Goal: Use online tool/utility: Utilize a website feature to perform a specific function

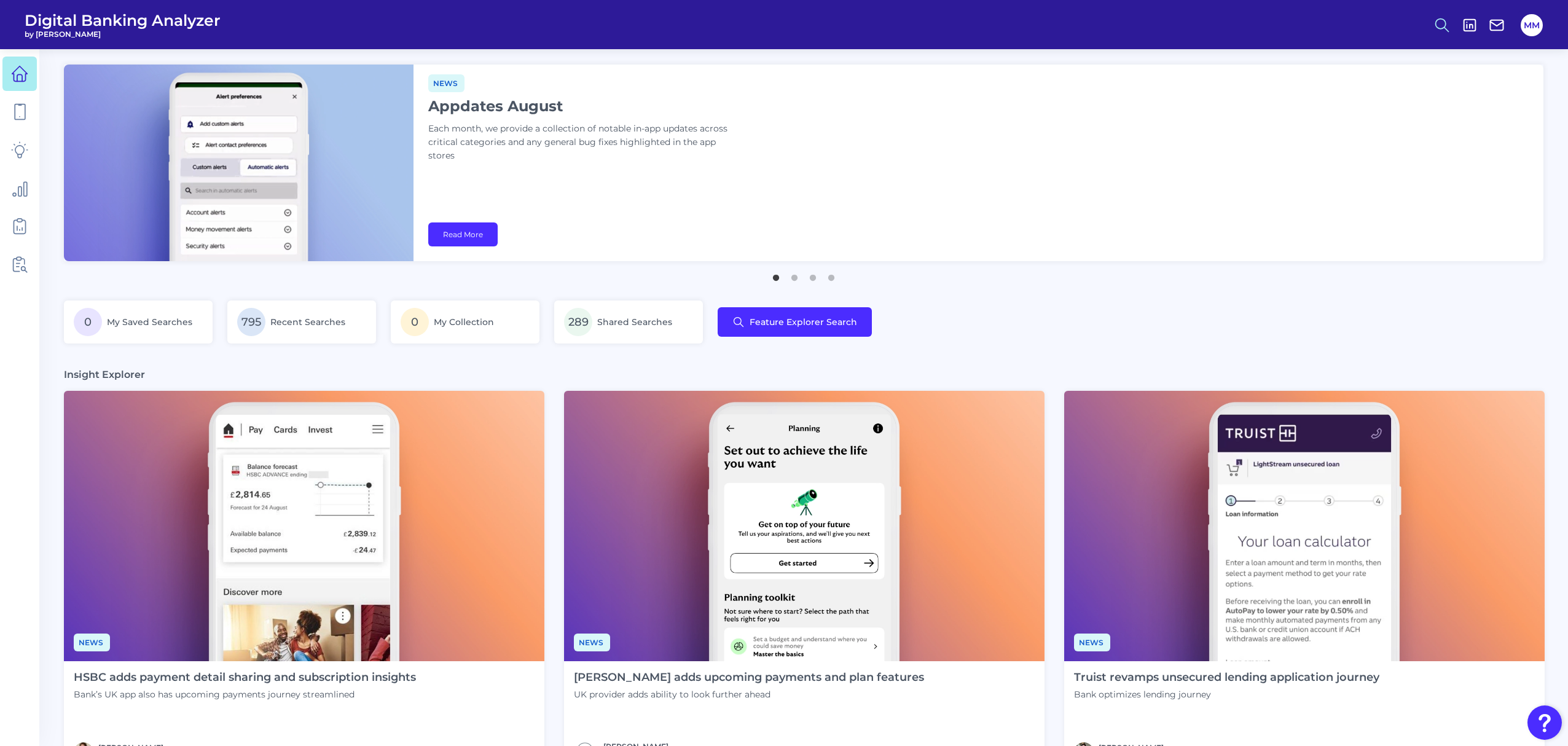
click at [1438, 30] on icon at bounding box center [1442, 25] width 17 height 17
click at [1358, 81] on button "Feature Explorer Search" at bounding box center [1382, 88] width 147 height 30
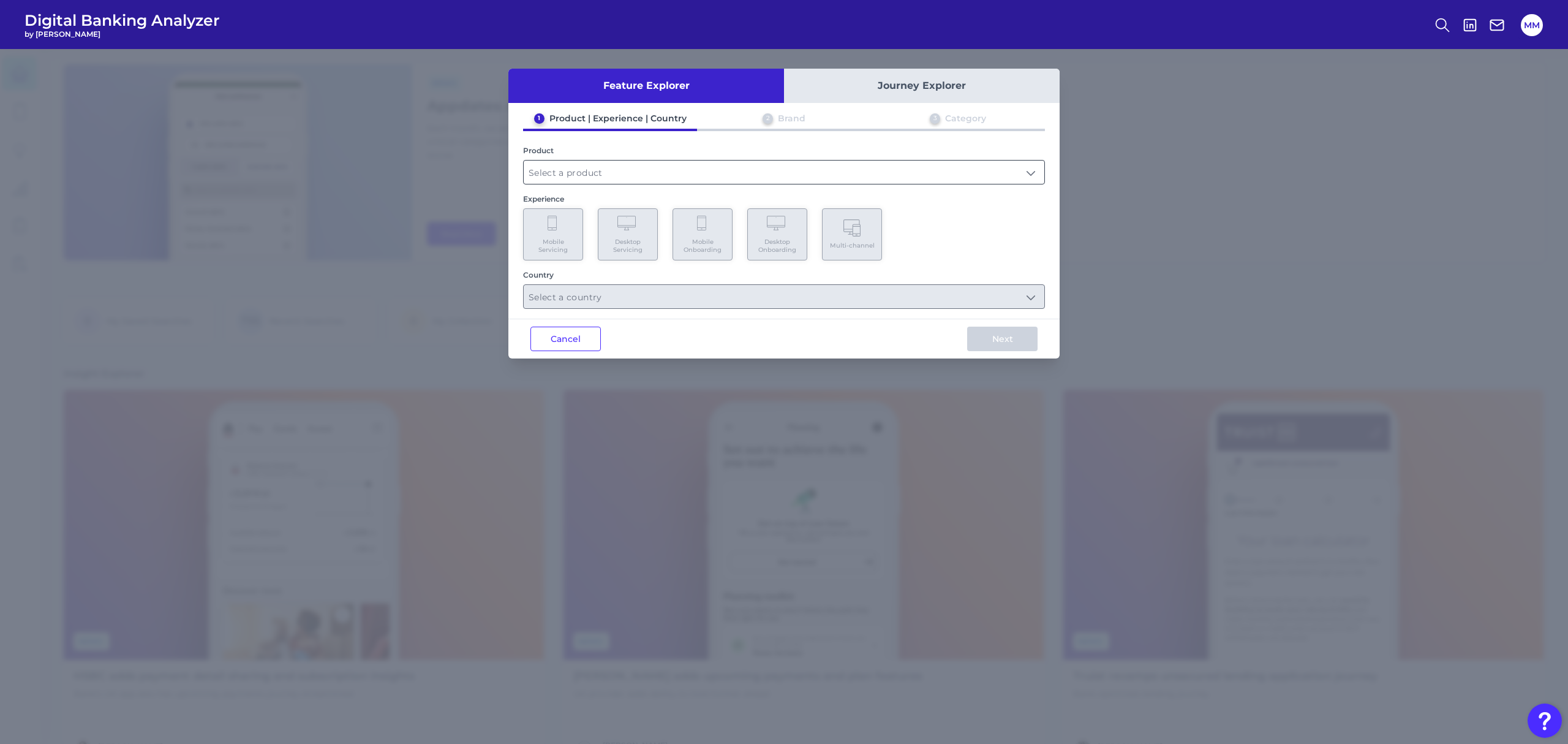
click at [708, 179] on input "text" at bounding box center [784, 172] width 521 height 23
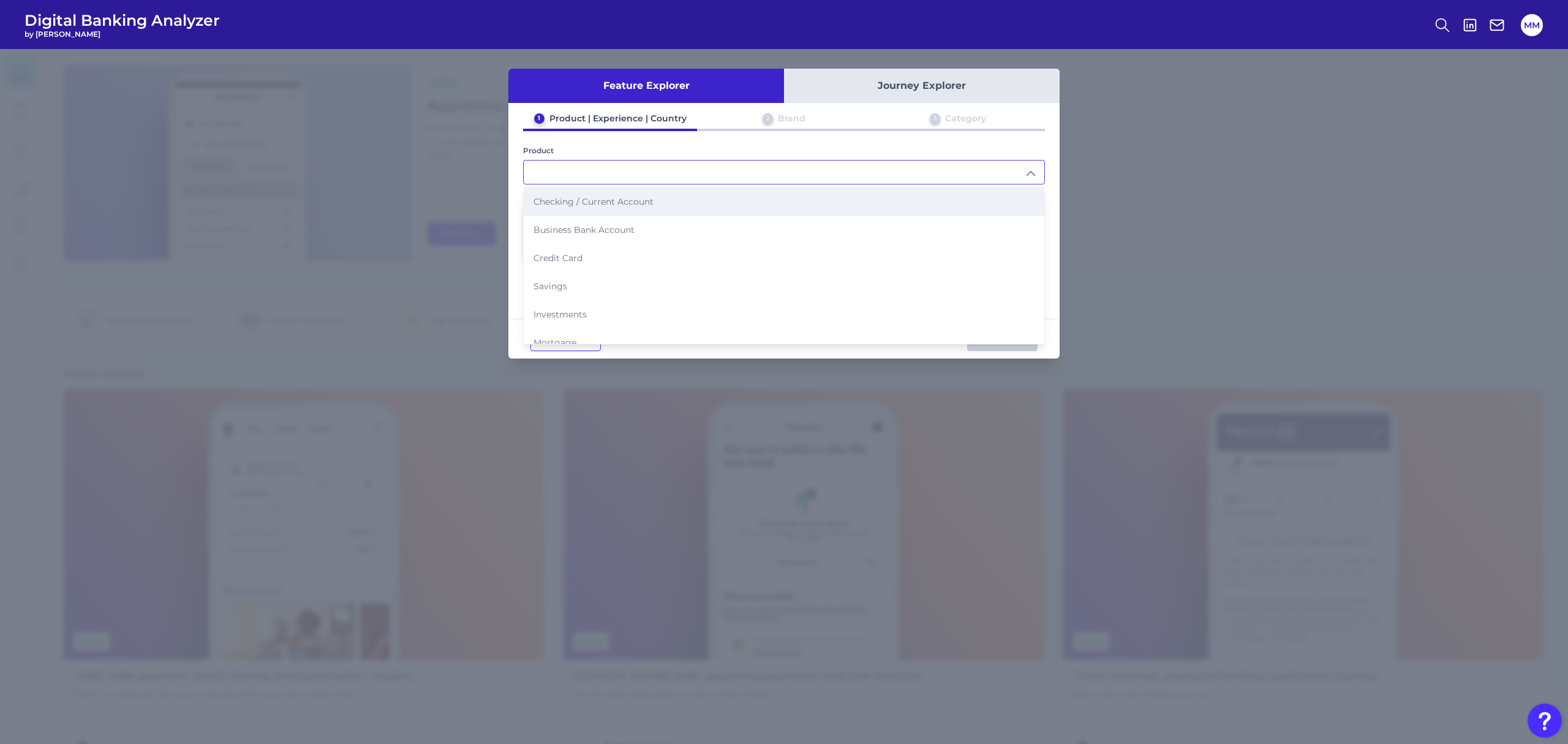
click at [628, 208] on li "Checking / Current Account" at bounding box center [784, 202] width 521 height 28
type input "Checking / Current Account"
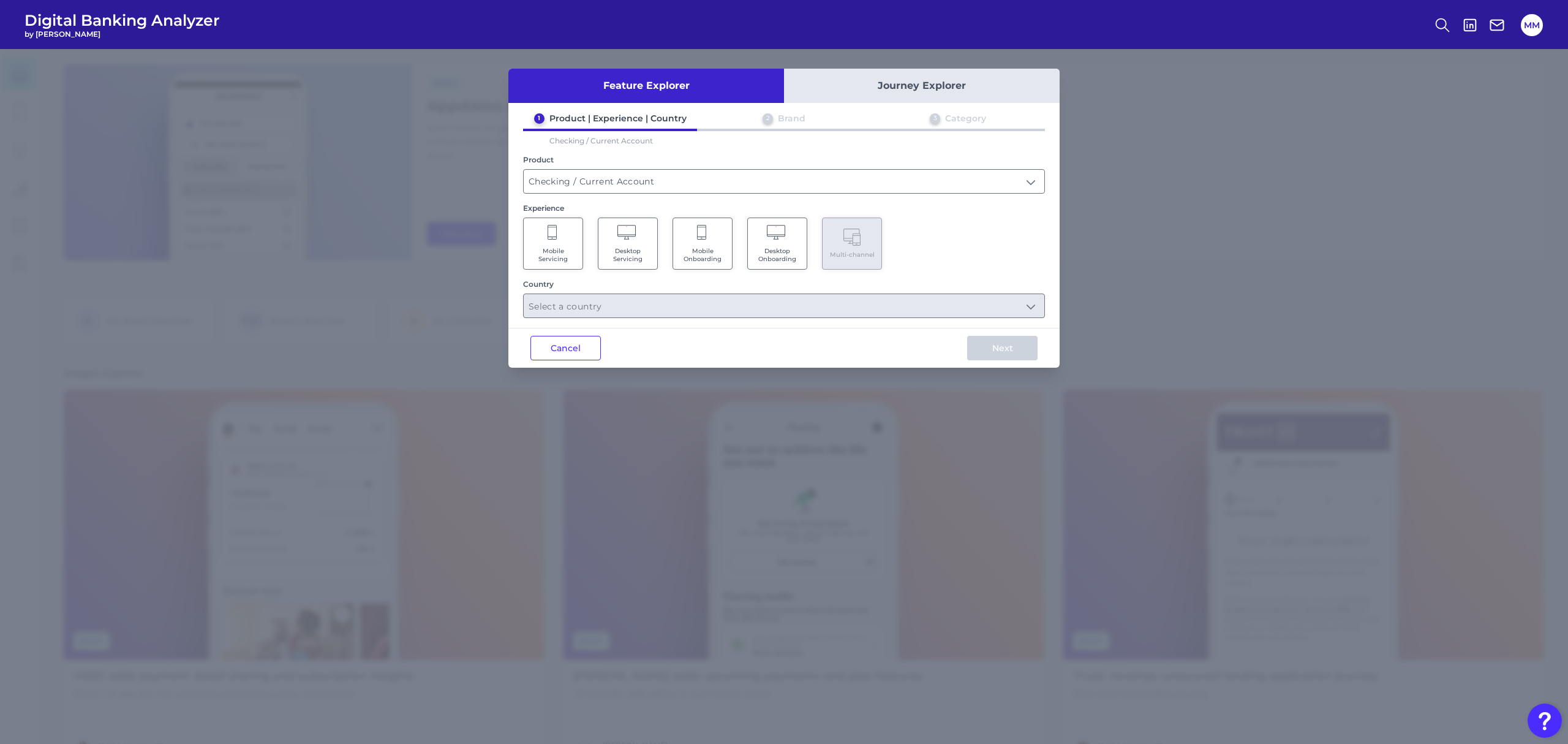
click at [546, 260] on span "Mobile Servicing" at bounding box center [553, 255] width 47 height 16
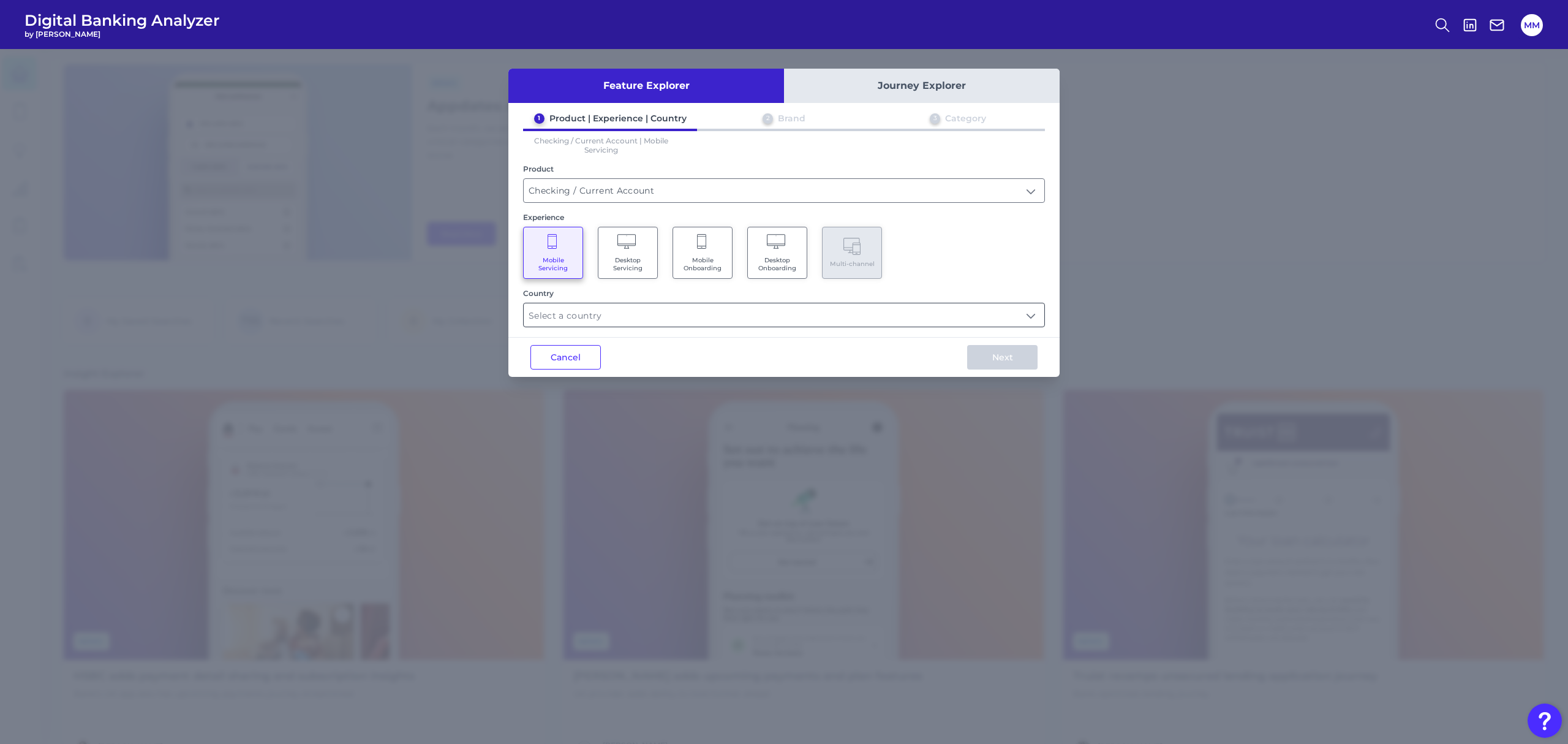
click at [650, 319] on input "text" at bounding box center [784, 315] width 521 height 23
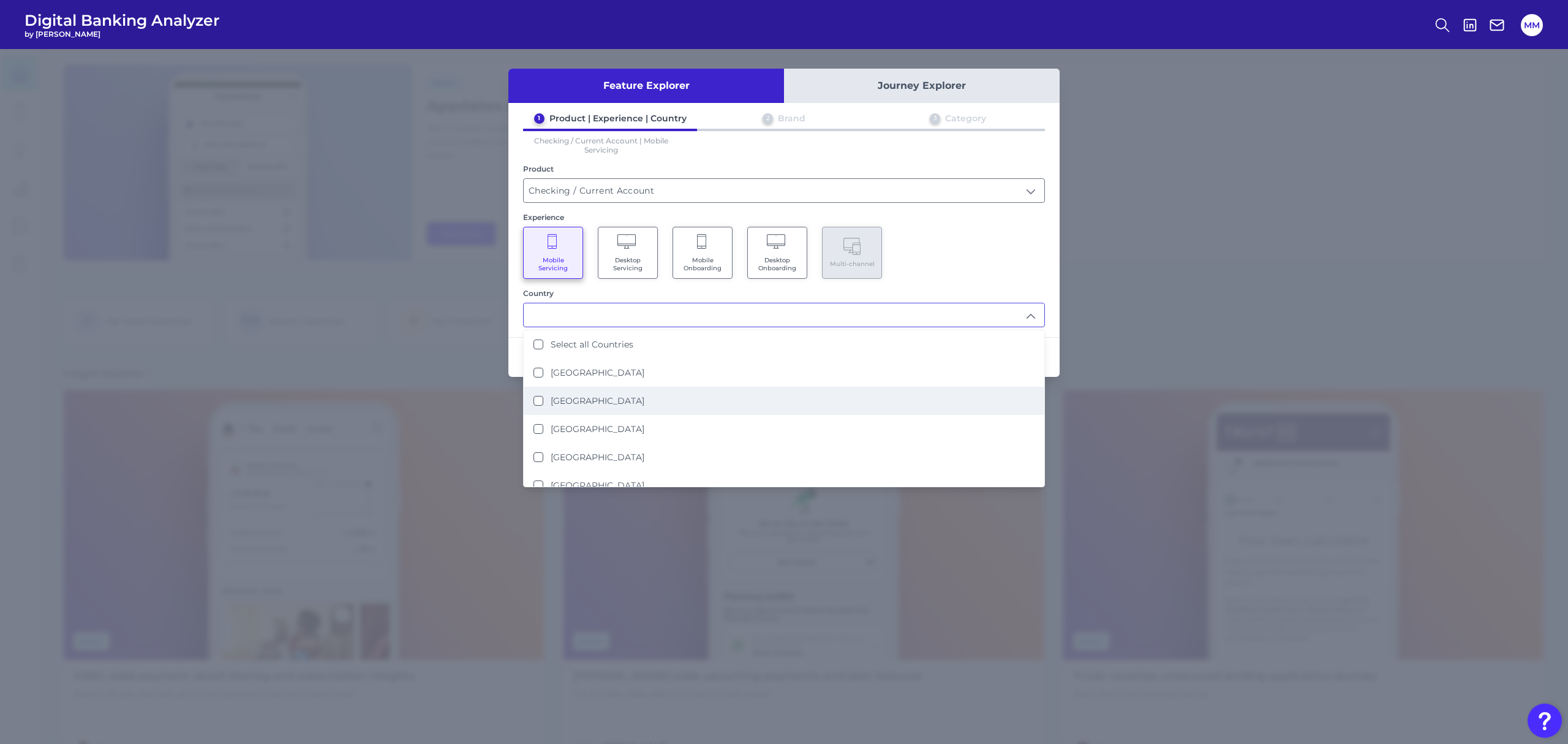
click at [581, 409] on li "[GEOGRAPHIC_DATA]" at bounding box center [784, 401] width 521 height 28
type input "[GEOGRAPHIC_DATA]"
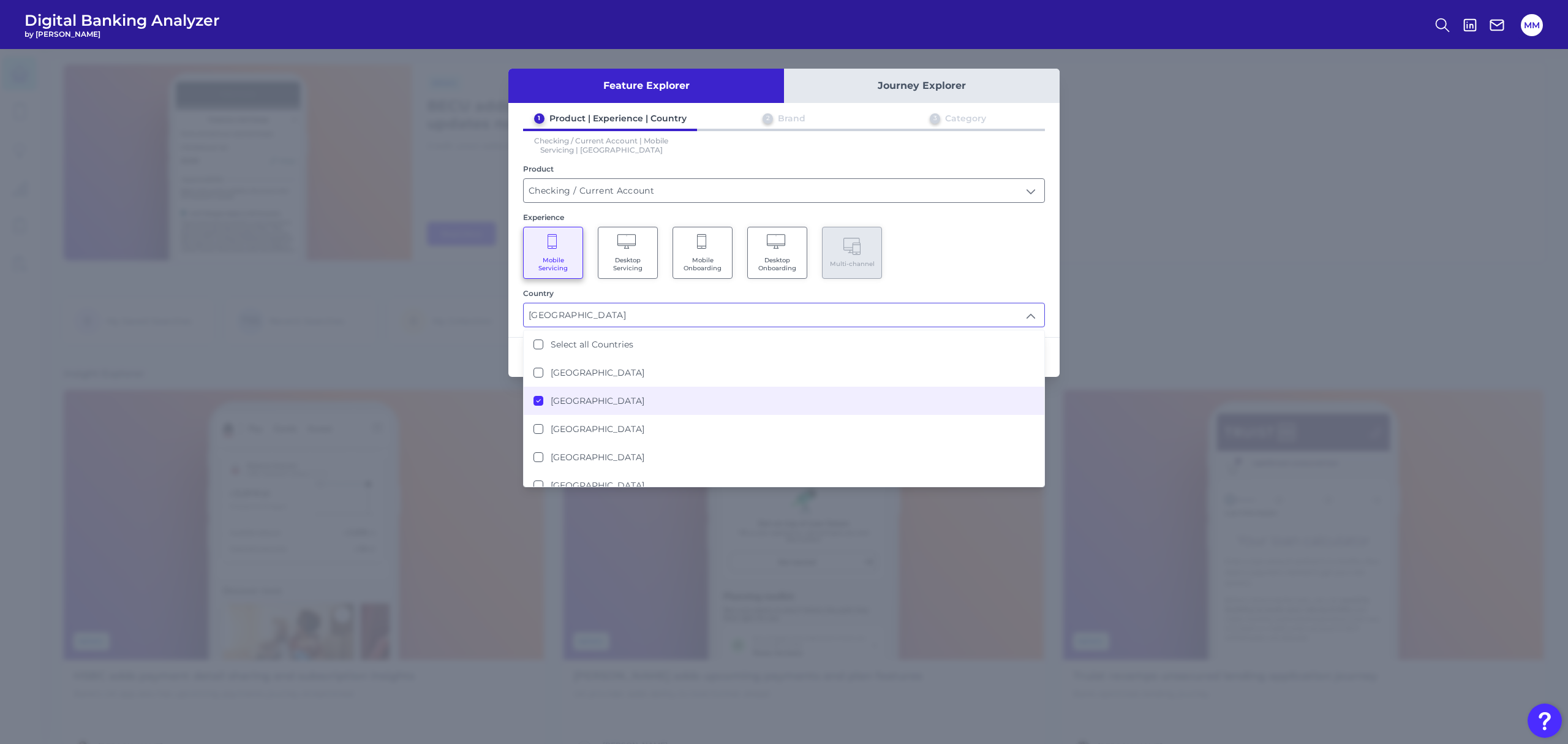
click at [942, 258] on div "Mobile Servicing Desktop Servicing Mobile Onboarding Desktop Onboarding Multi-c…" at bounding box center [783, 253] width 521 height 52
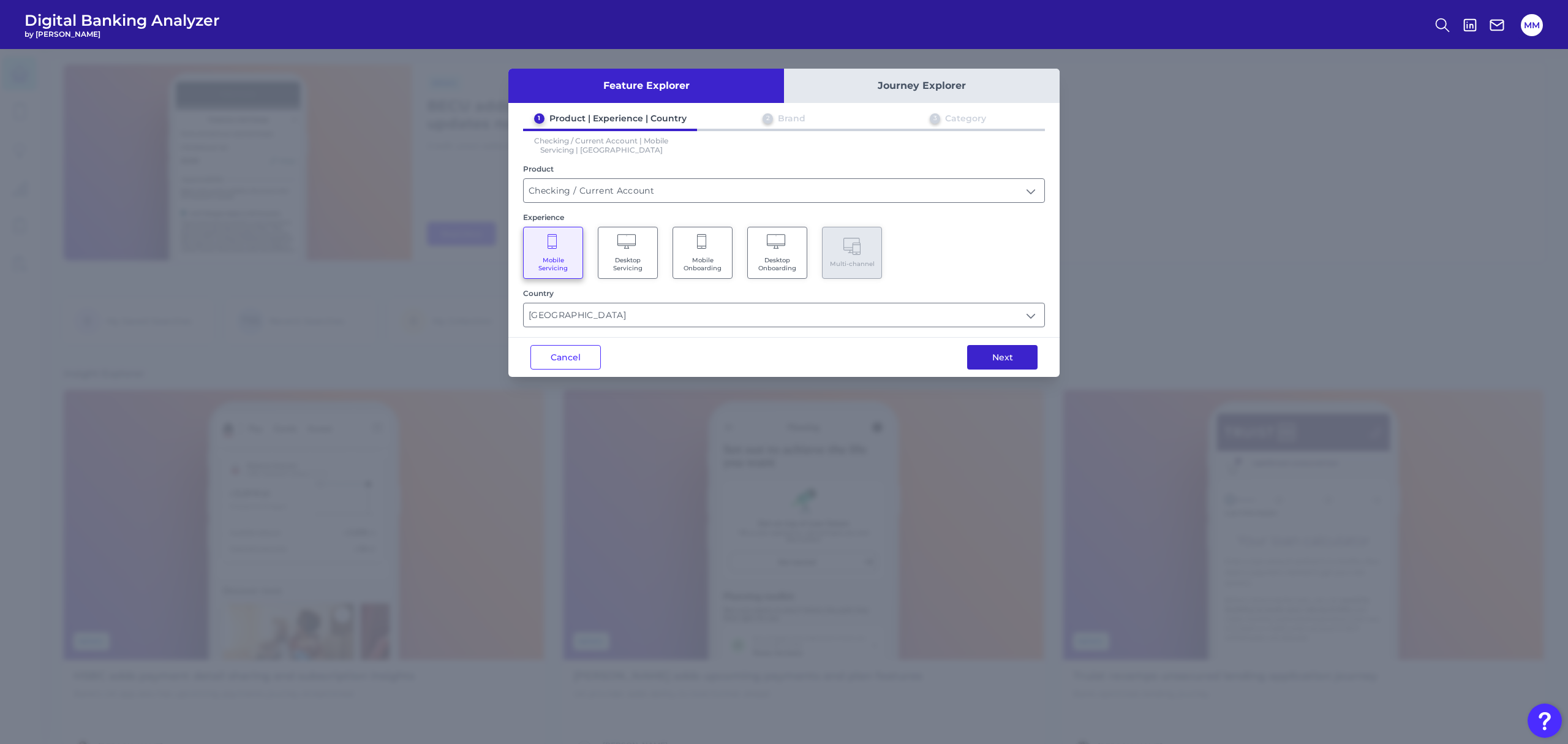
click at [999, 361] on button "Next" at bounding box center [1002, 357] width 71 height 25
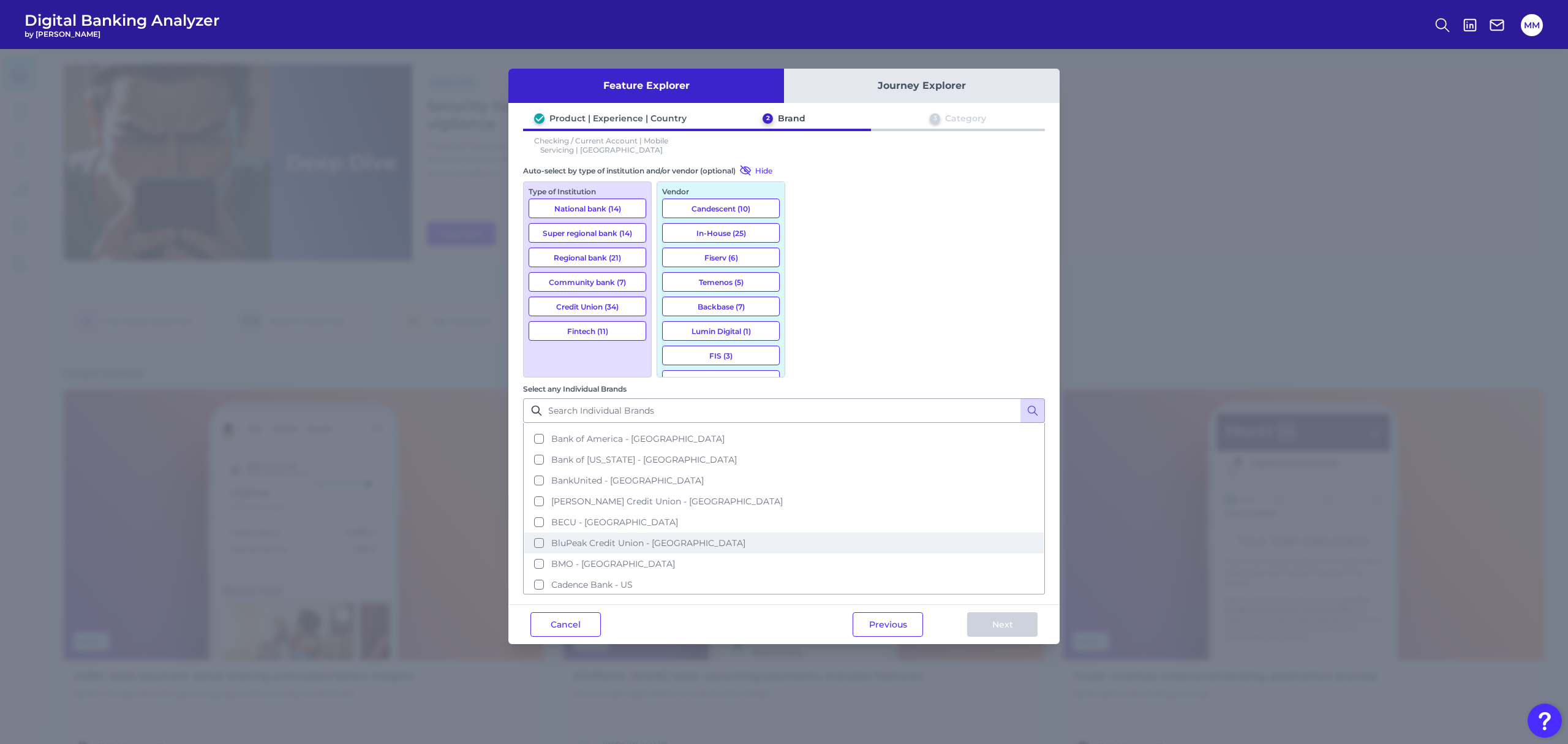
scroll to position [202, 0]
click at [807, 429] on button "Bank of America - [GEOGRAPHIC_DATA]" at bounding box center [784, 440] width 519 height 21
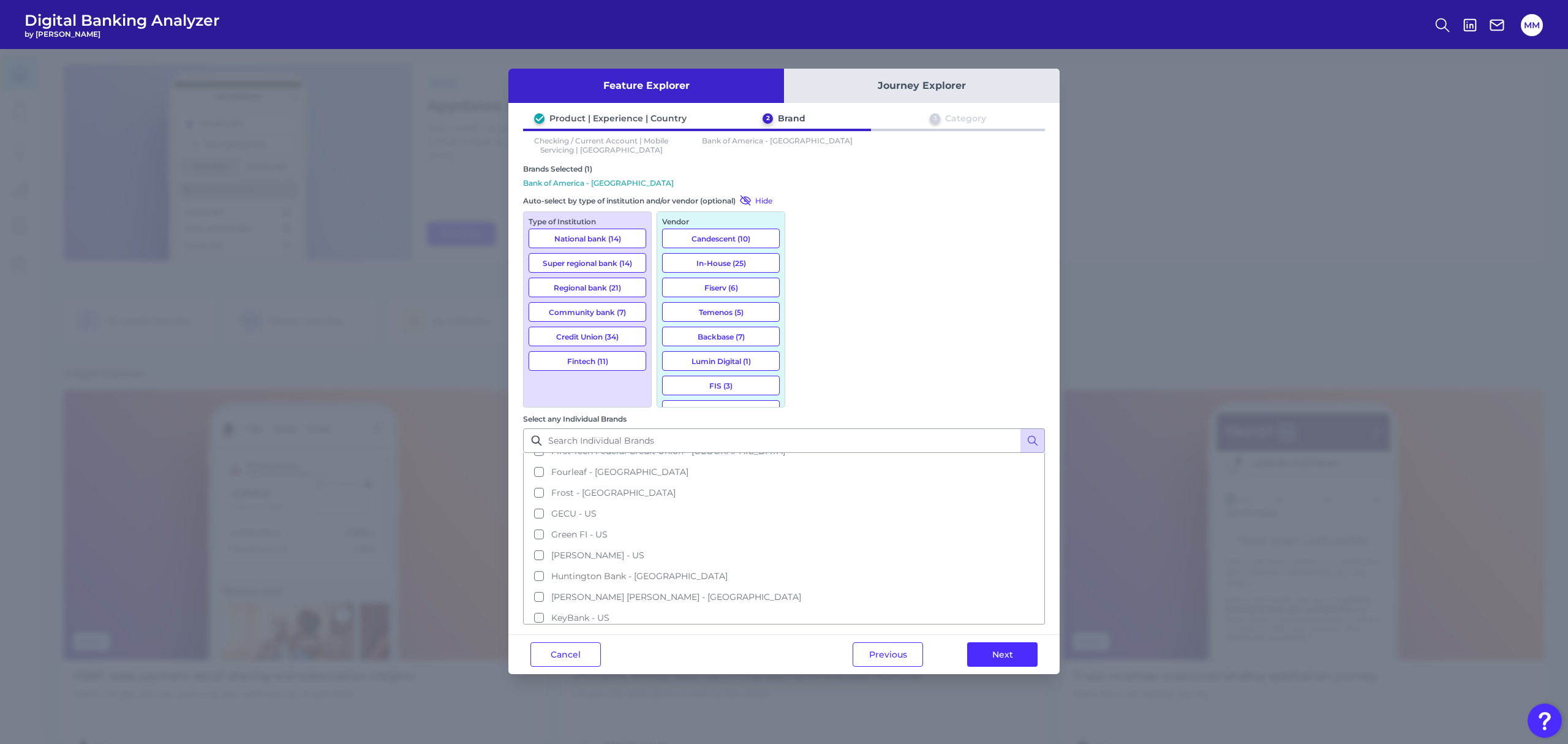
scroll to position [930, 0]
click at [812, 565] on button "Huntington Bank - [GEOGRAPHIC_DATA]" at bounding box center [784, 575] width 519 height 21
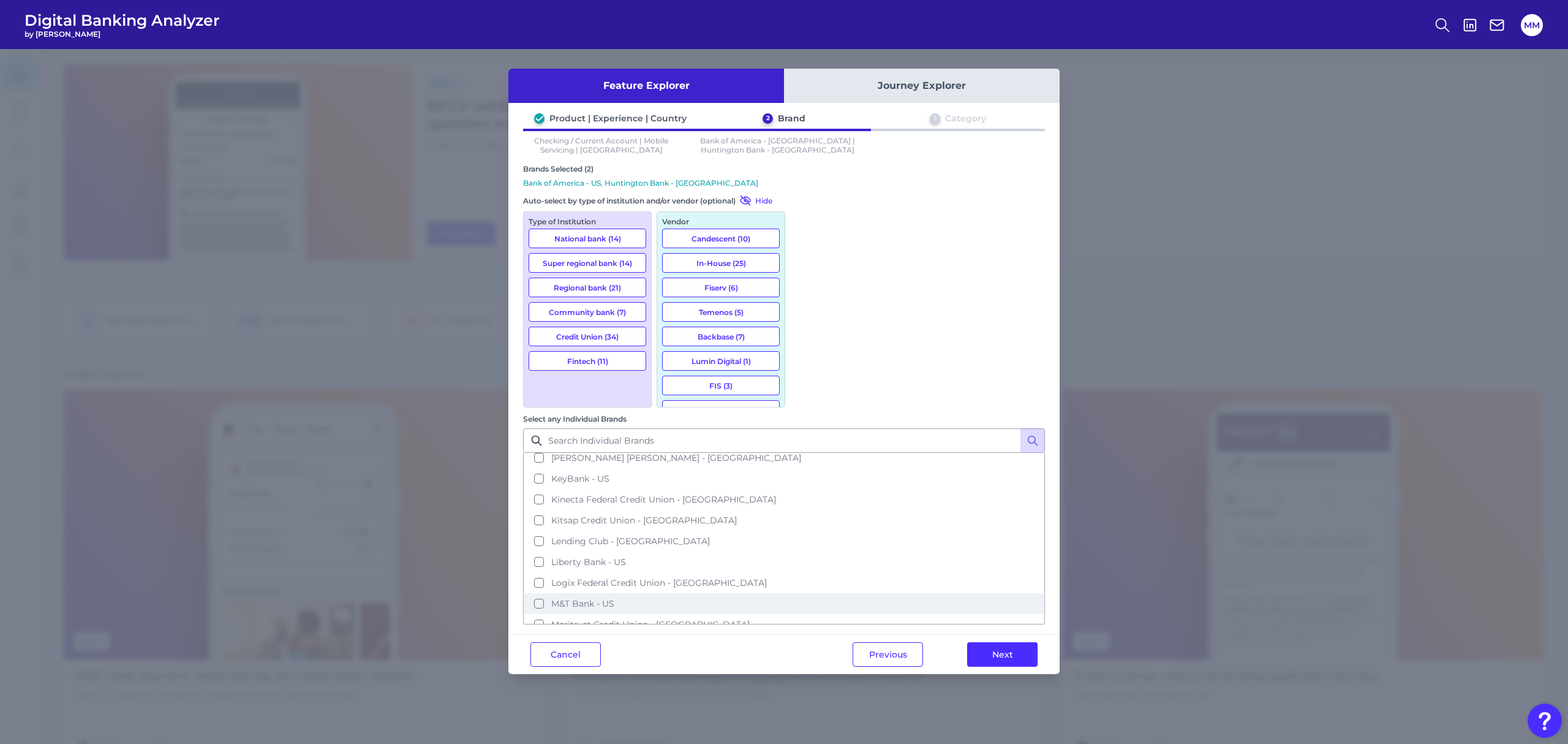
click at [929, 593] on button "M&T Bank - US" at bounding box center [784, 604] width 519 height 21
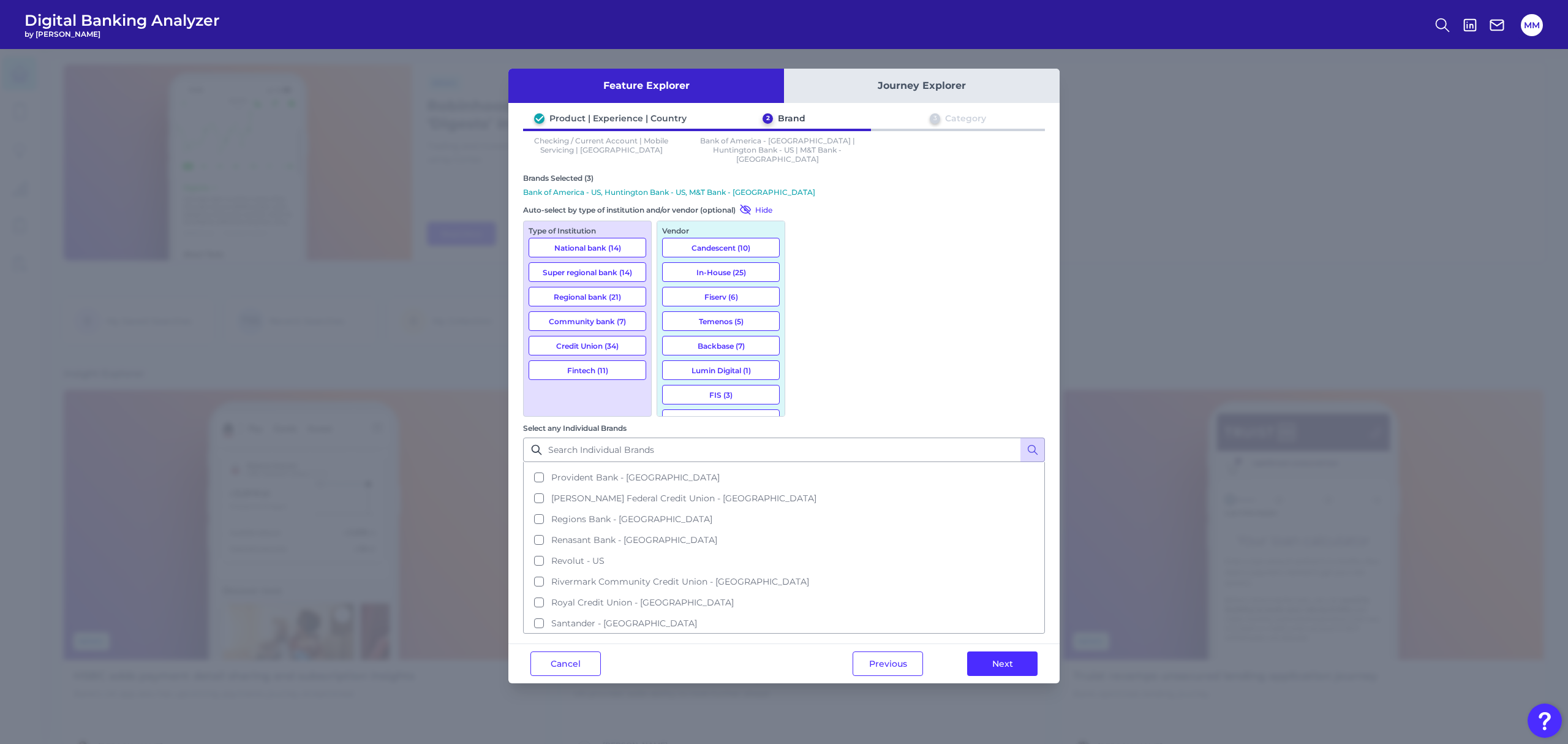
scroll to position [1454, 0]
click at [919, 612] on button "Santander - [GEOGRAPHIC_DATA]" at bounding box center [784, 623] width 519 height 21
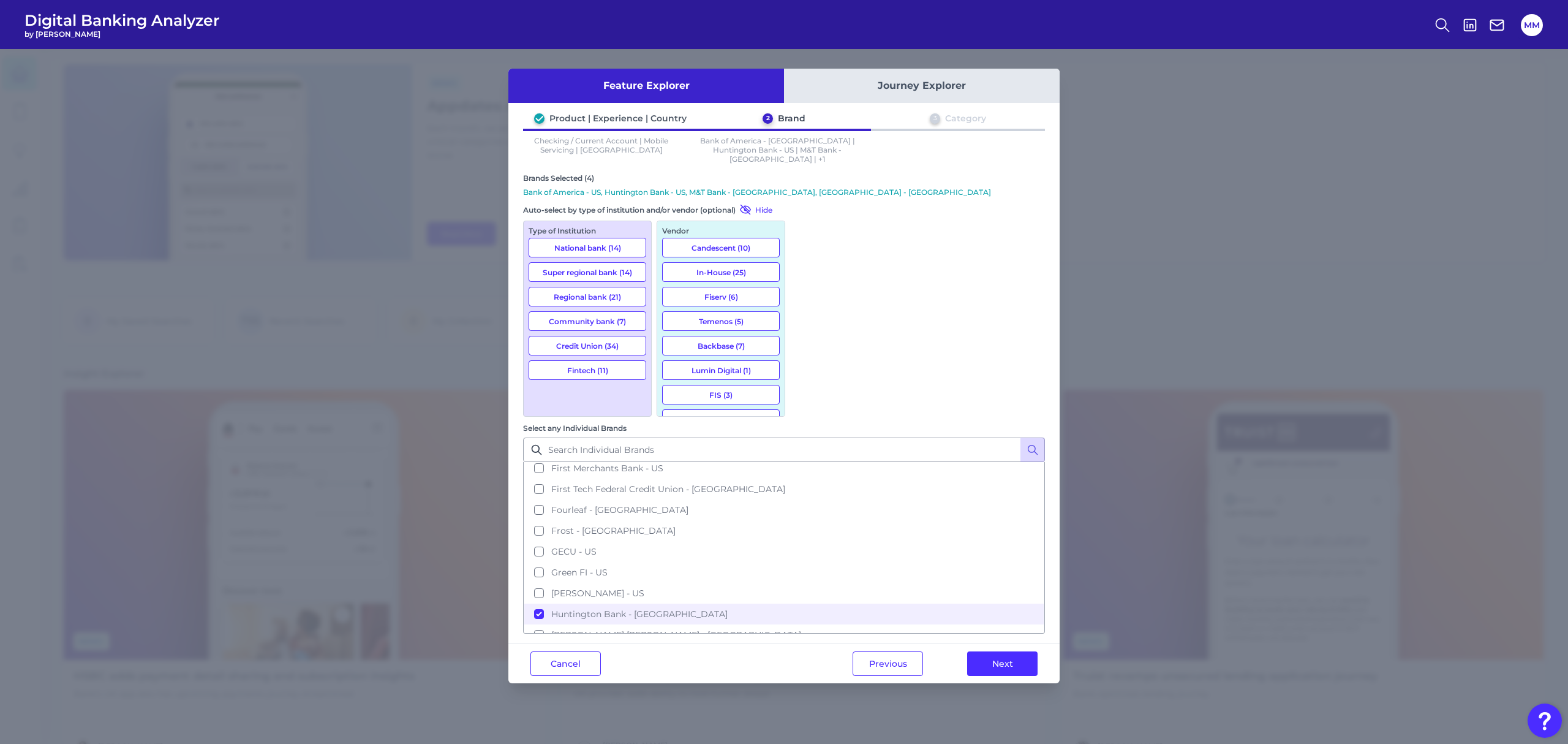
scroll to position [998, 0]
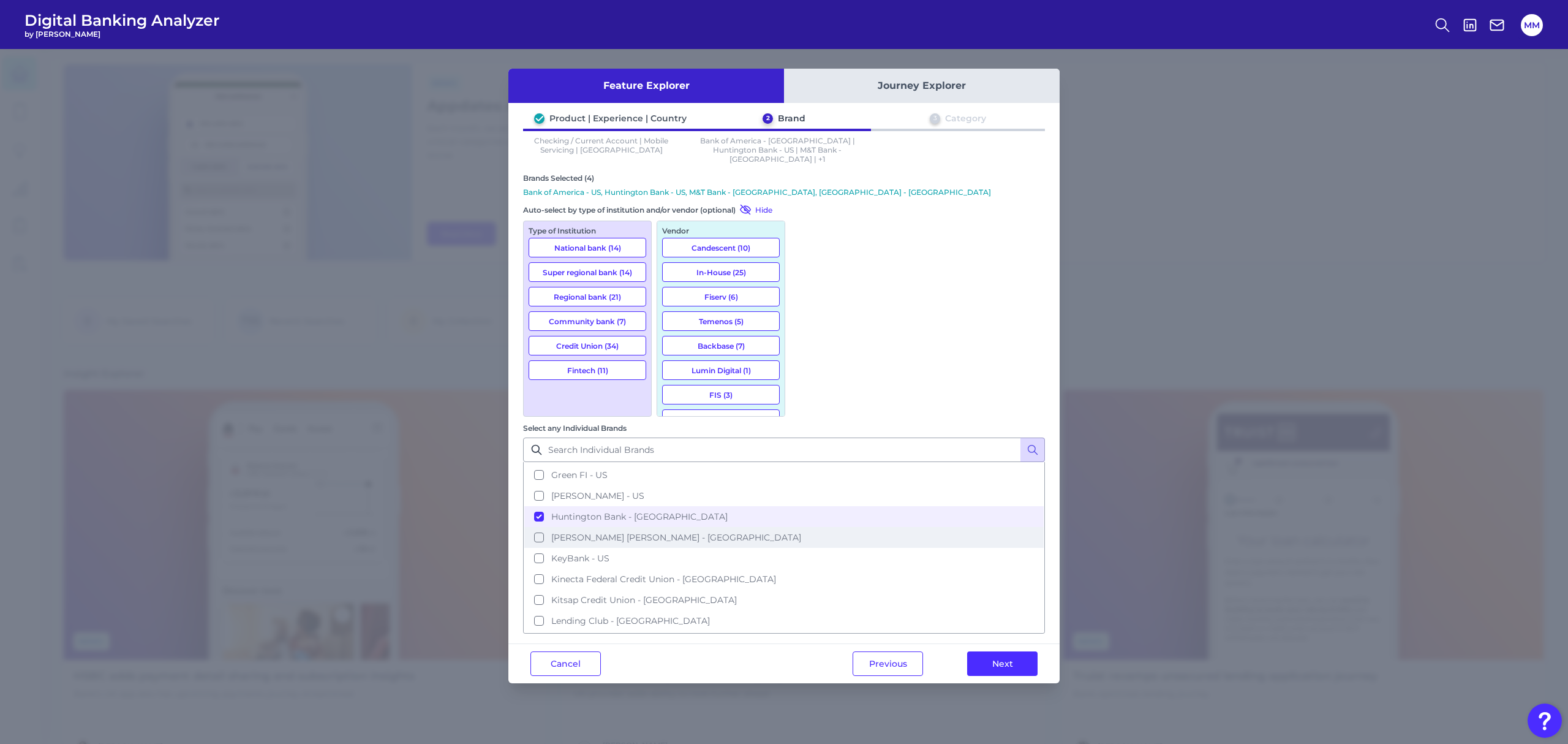
click at [801, 532] on span "[PERSON_NAME] [PERSON_NAME] - [GEOGRAPHIC_DATA]" at bounding box center [676, 537] width 250 height 11
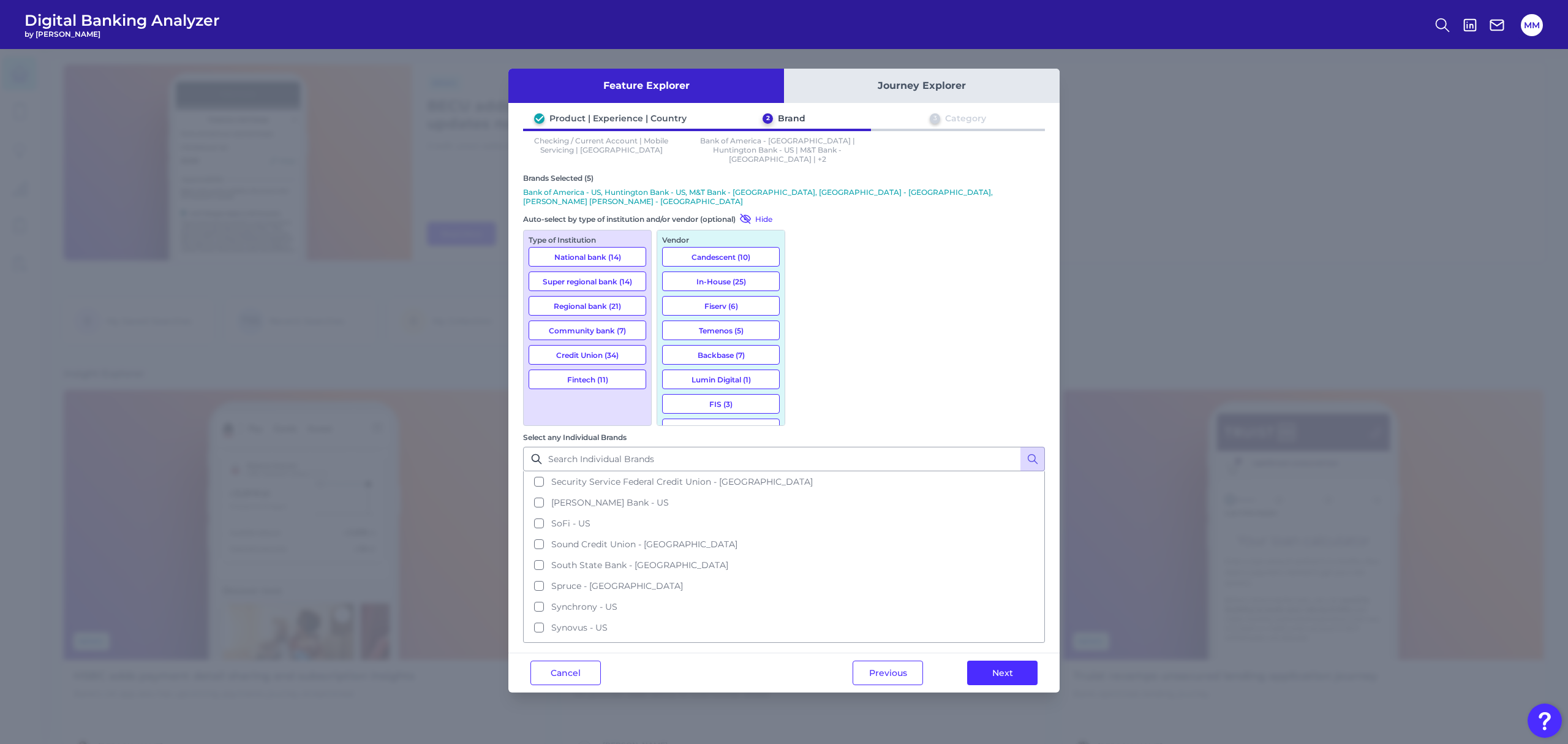
scroll to position [1667, 0]
click at [911, 638] on button "TD Bank - US" at bounding box center [784, 649] width 519 height 21
click at [1011, 661] on button "Next" at bounding box center [1002, 673] width 71 height 25
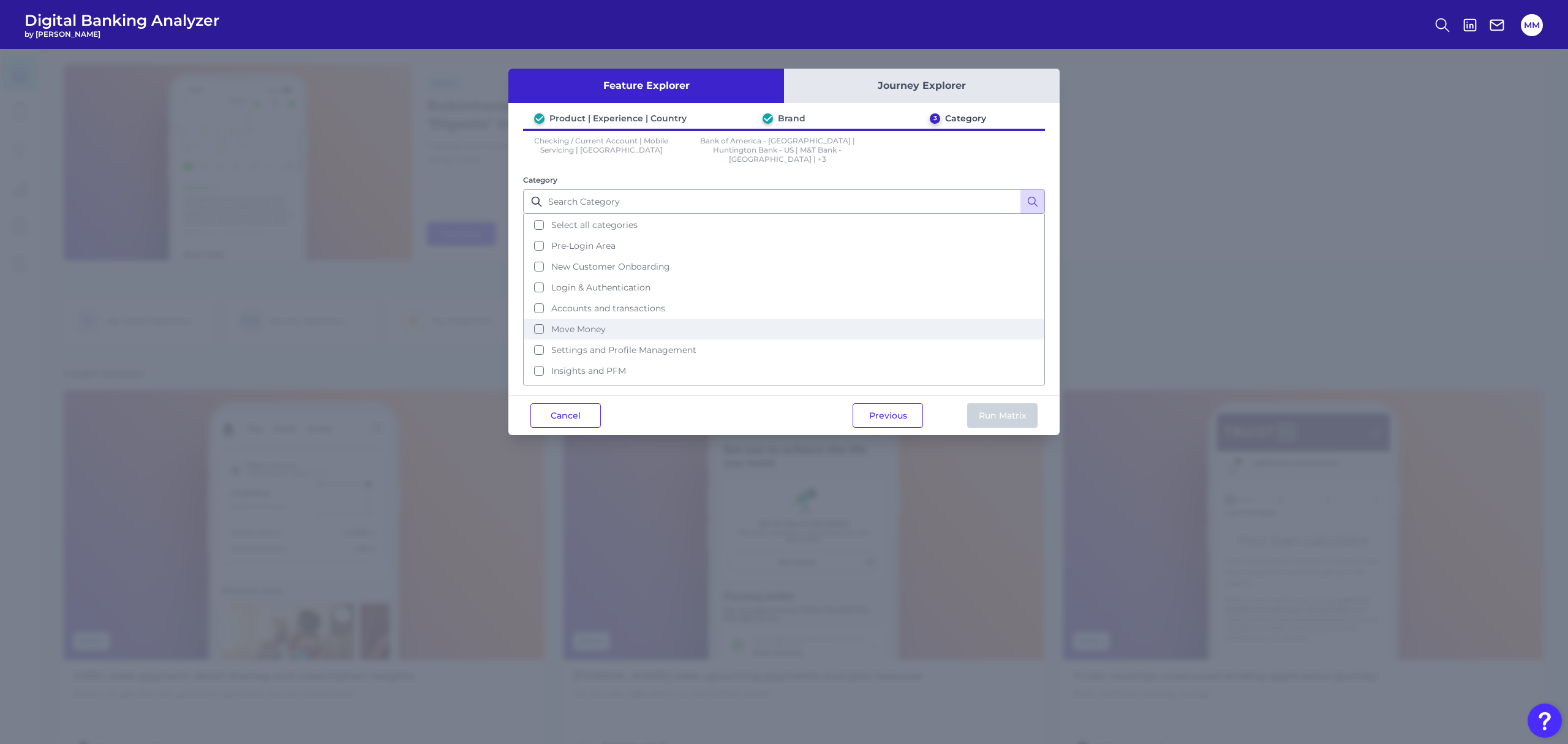
scroll to position [55, 0]
click at [696, 326] on button "Alerts" at bounding box center [784, 337] width 519 height 21
click at [1018, 404] on button "Run Matrix" at bounding box center [1002, 415] width 71 height 25
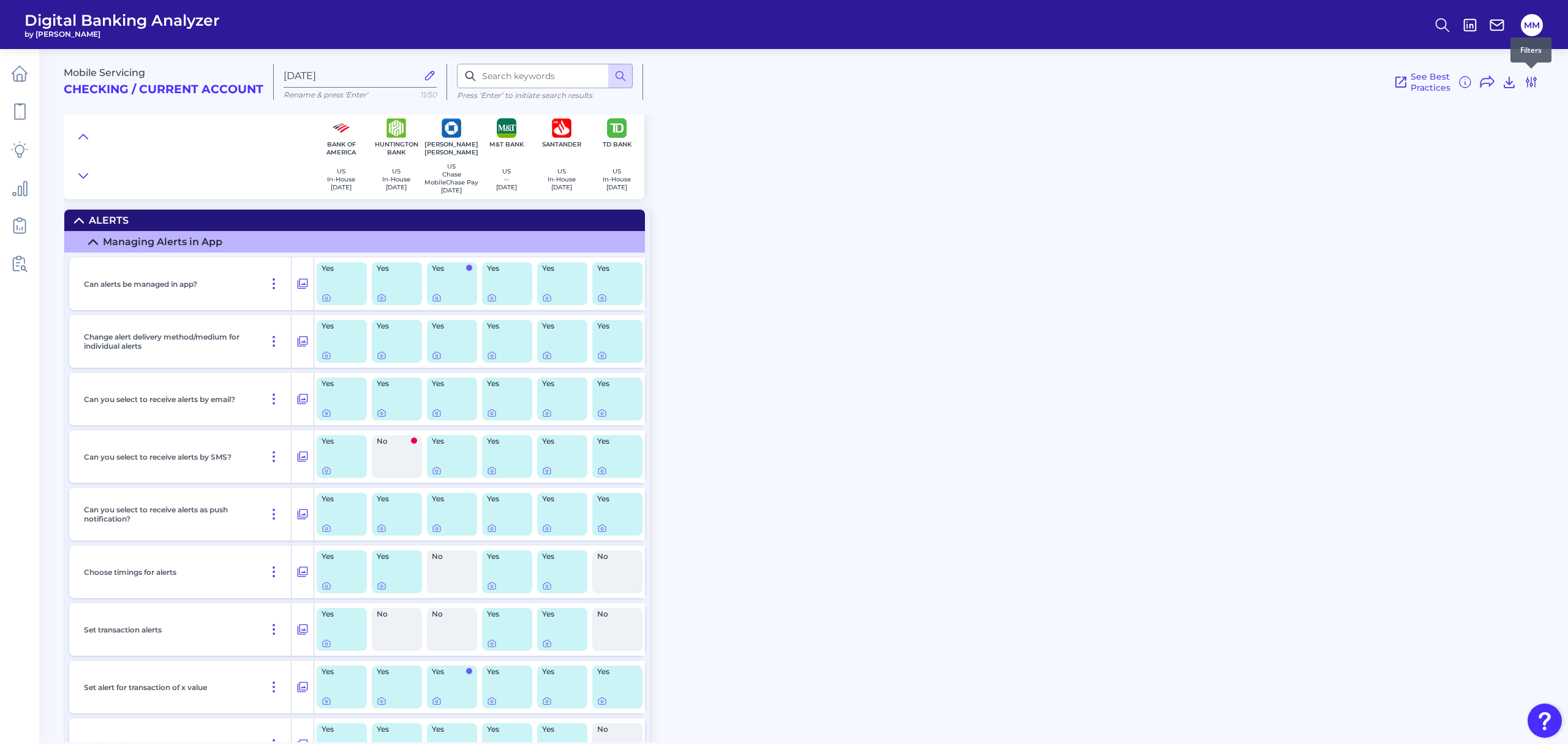
click at [1529, 89] on button at bounding box center [1531, 82] width 15 height 20
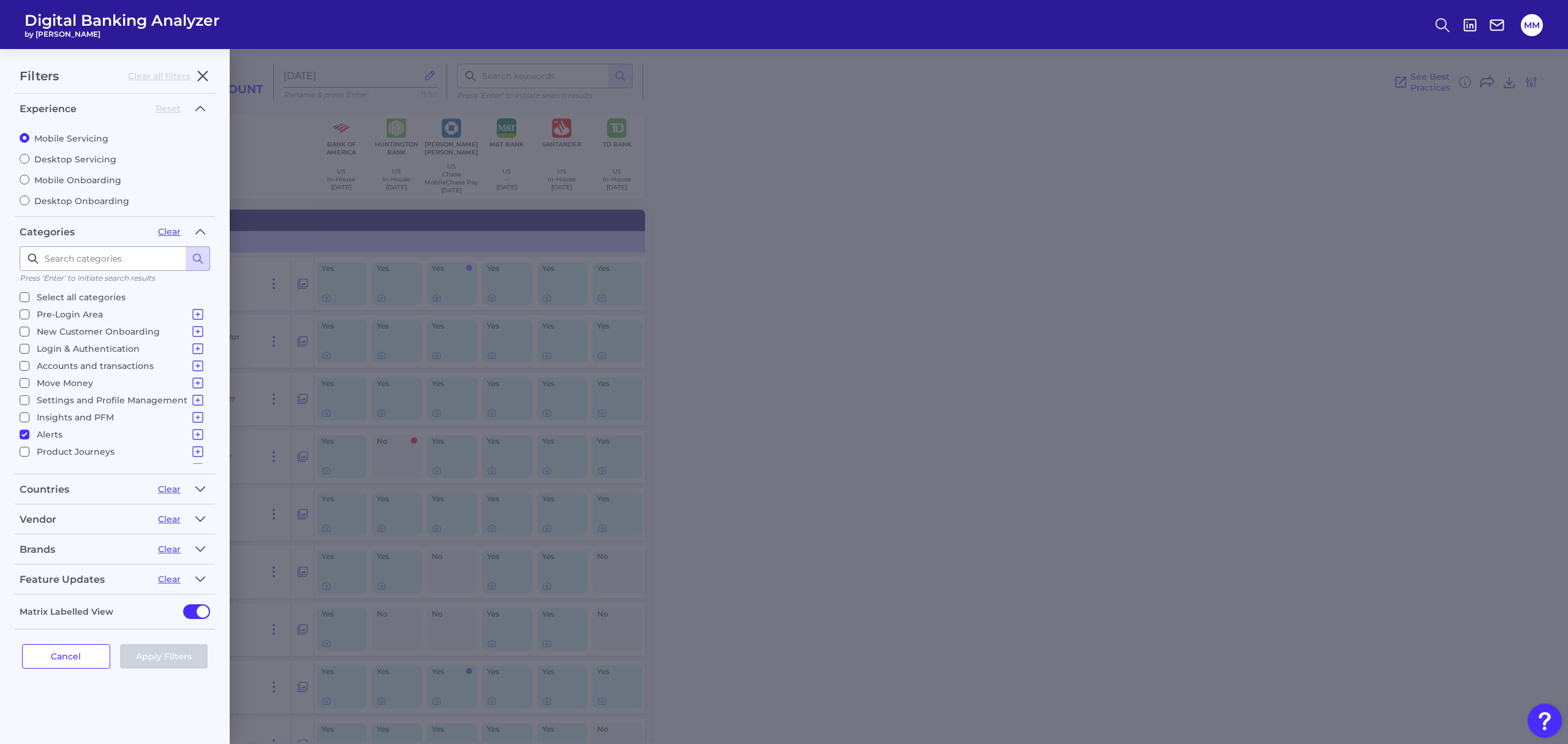
scroll to position [12, 0]
click at [203, 546] on icon "button" at bounding box center [200, 548] width 10 height 15
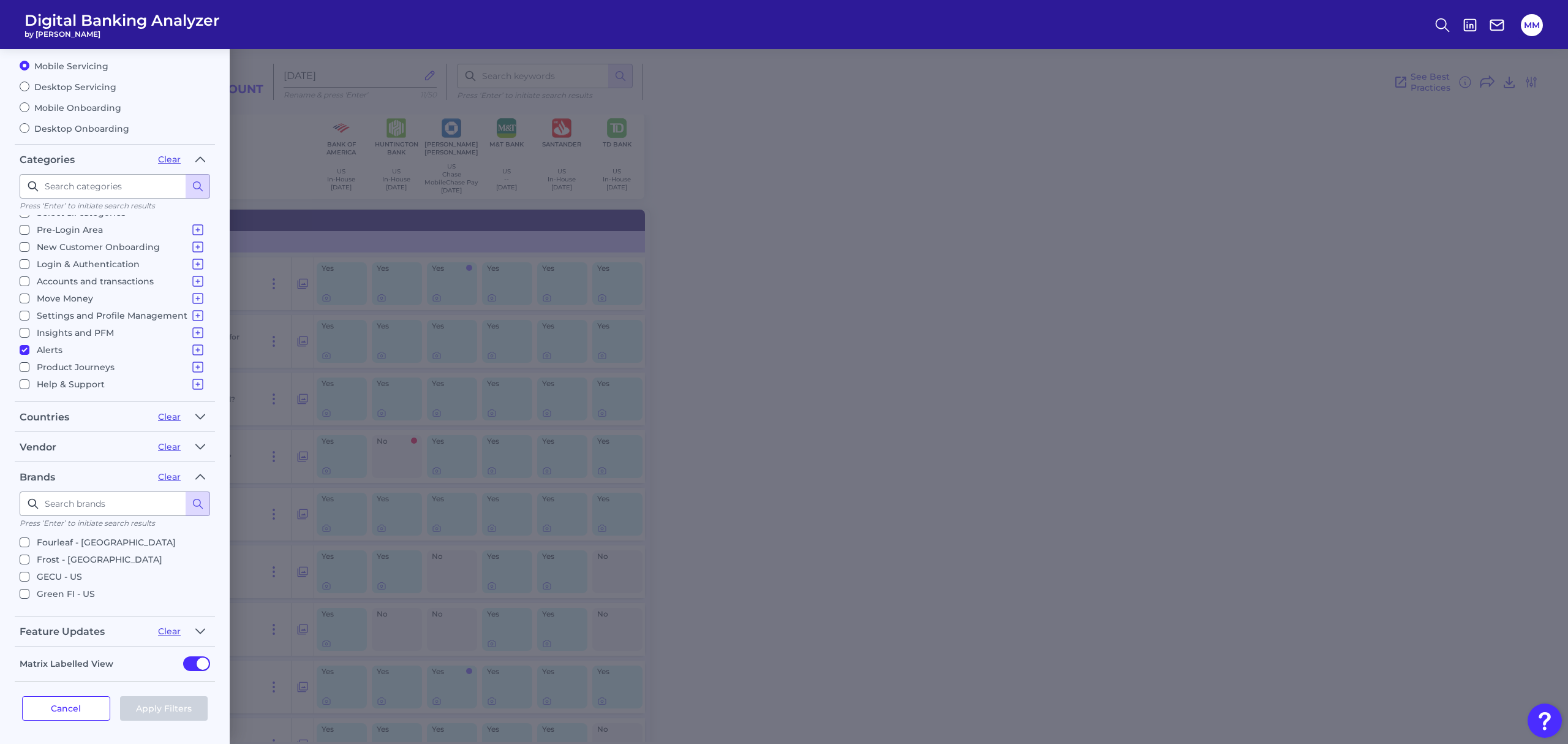
scroll to position [881, 0]
click at [59, 671] on p "KeyBank - US" at bounding box center [66, 678] width 60 height 15
click at [30, 673] on input "KeyBank - US" at bounding box center [25, 678] width 10 height 10
checkbox input "true"
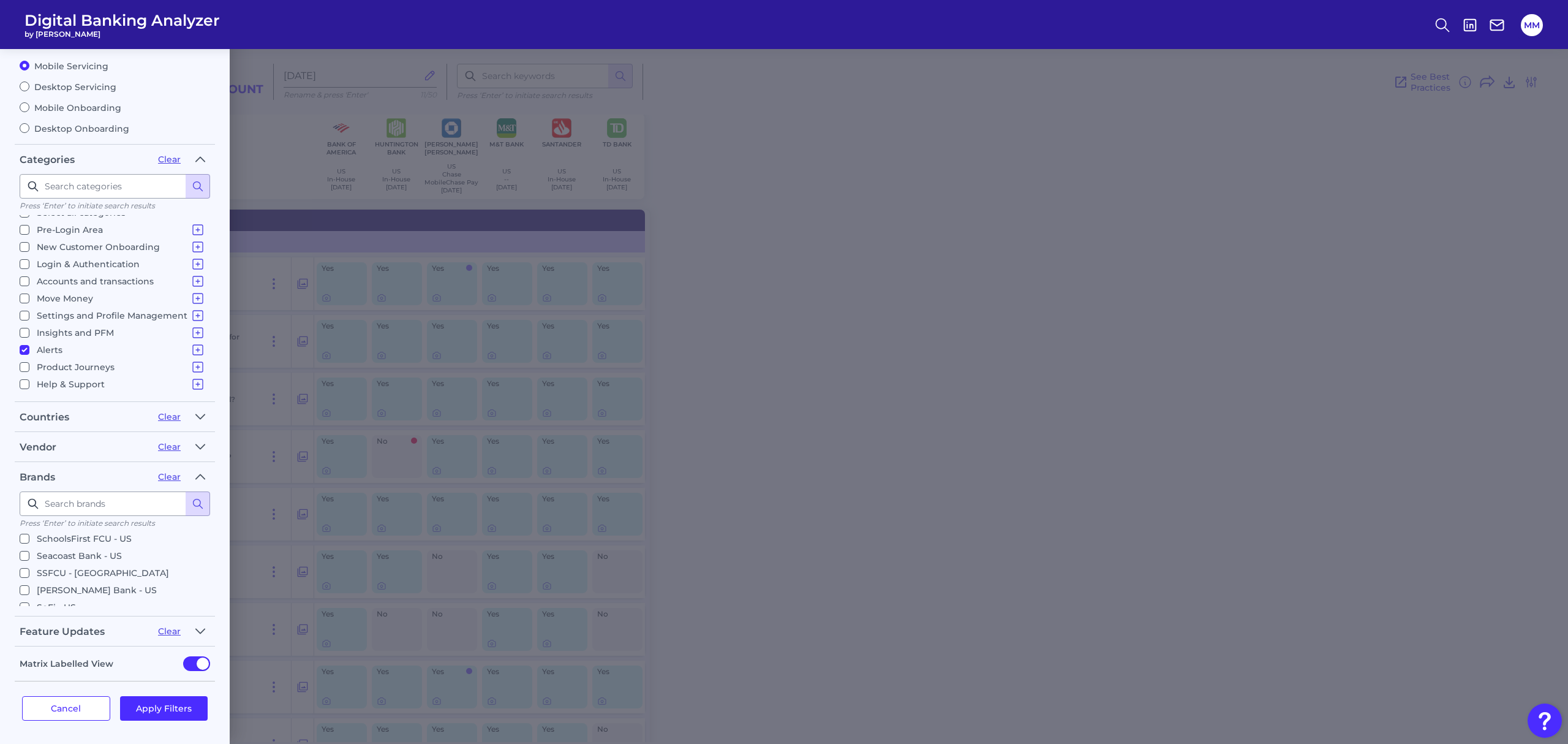
checkbox input "true"
click at [176, 703] on button "Apply Filters" at bounding box center [164, 708] width 88 height 25
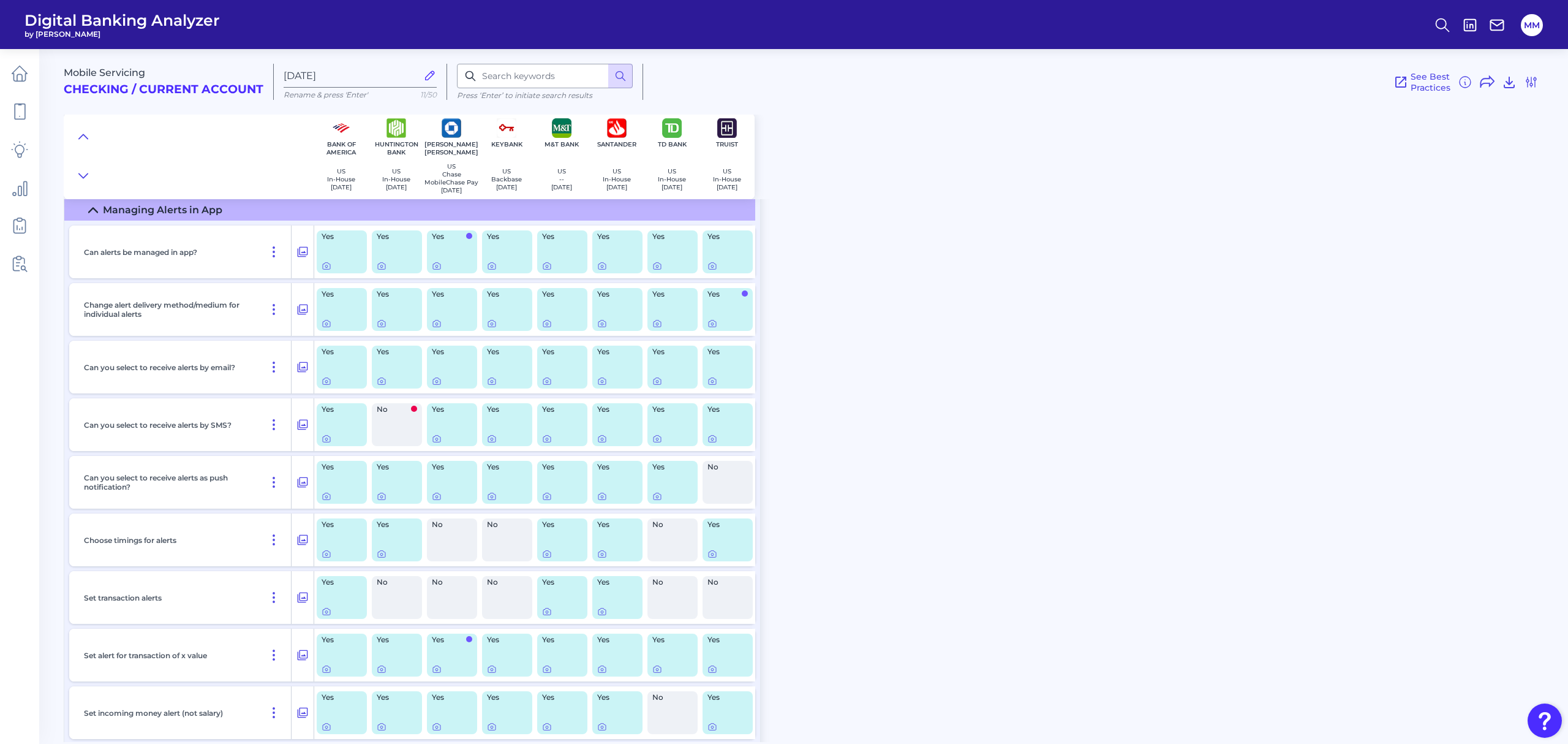
scroll to position [30, 0]
click at [546, 265] on icon at bounding box center [547, 267] width 10 height 10
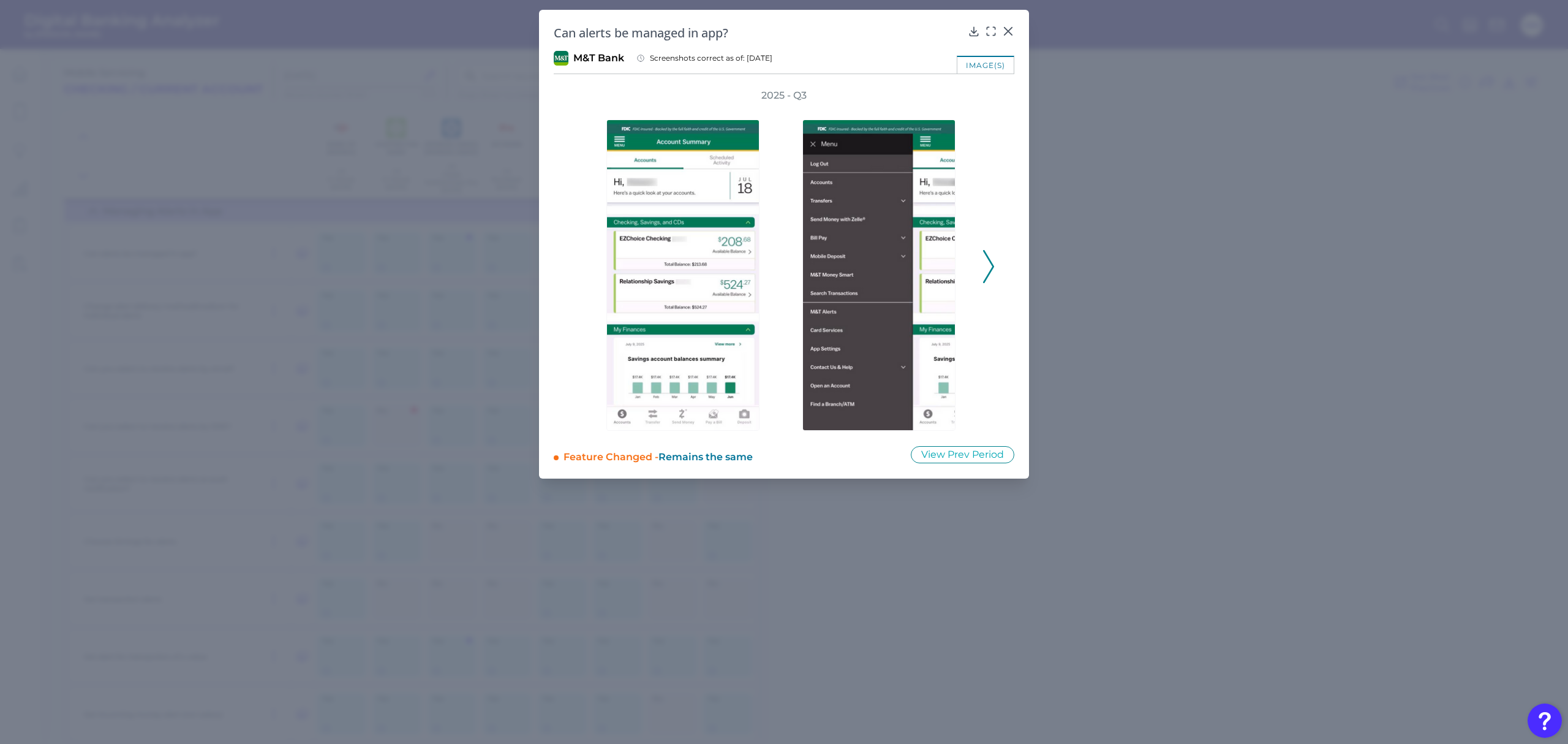
click at [990, 277] on icon at bounding box center [989, 266] width 11 height 33
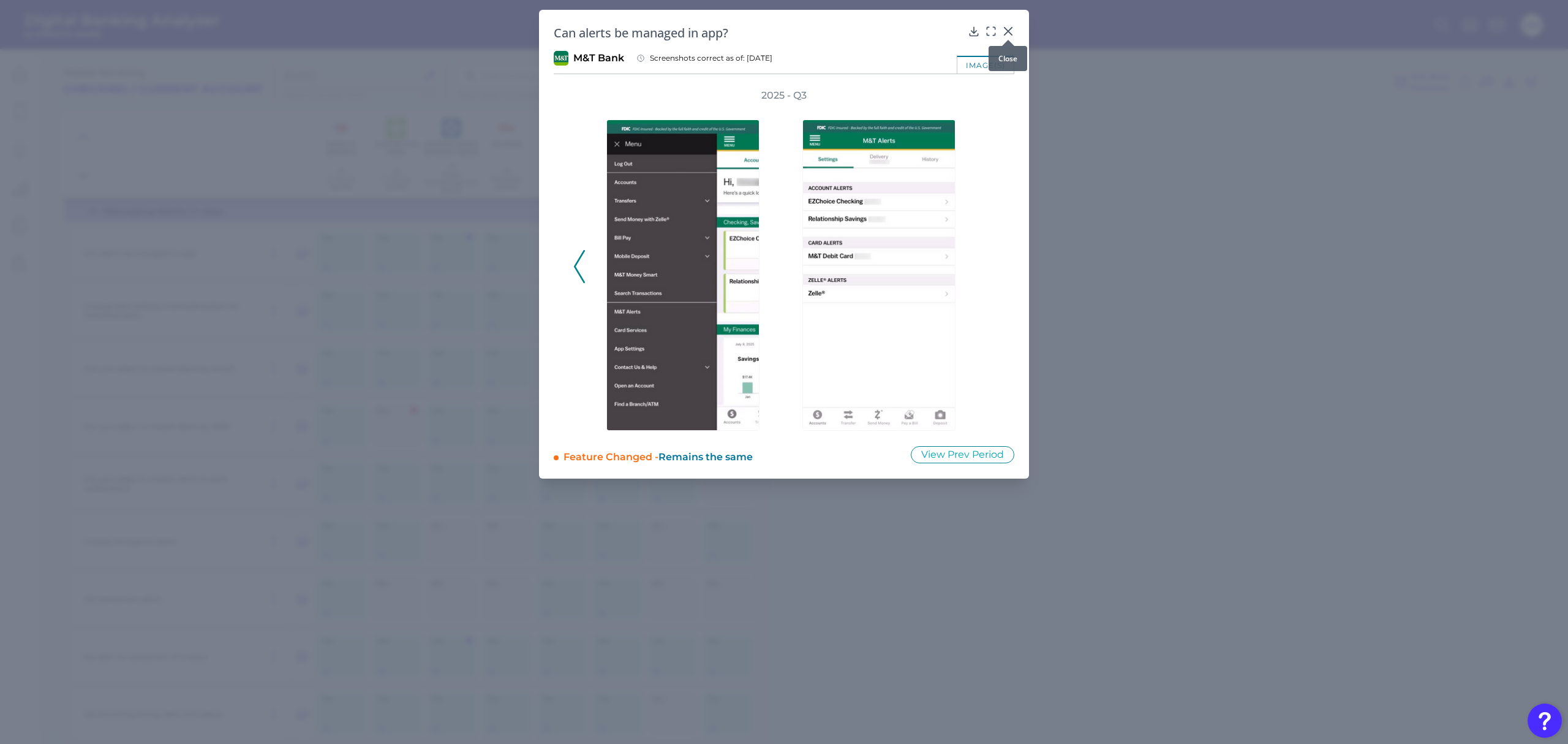
click at [1008, 32] on icon at bounding box center [1008, 31] width 7 height 7
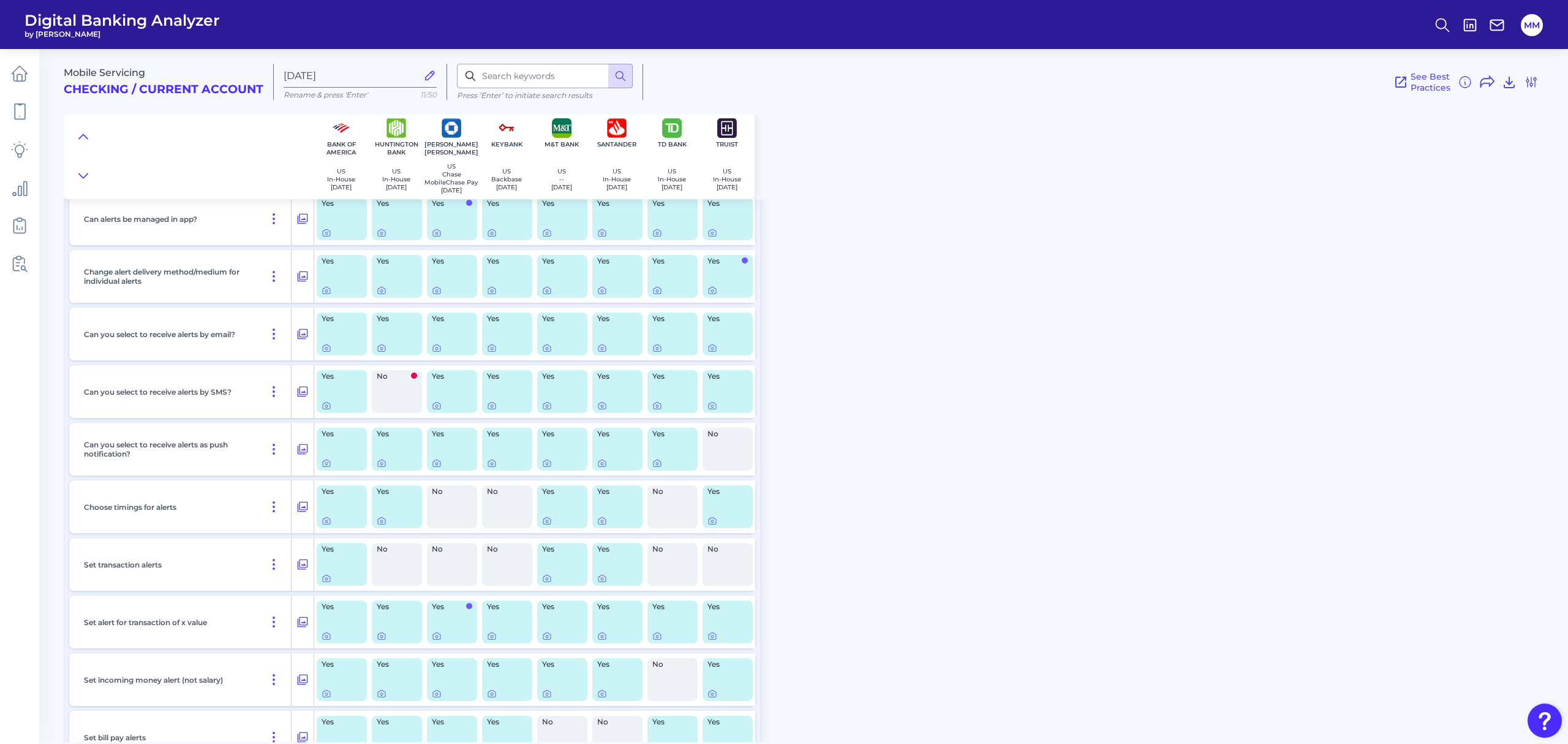
scroll to position [0, 0]
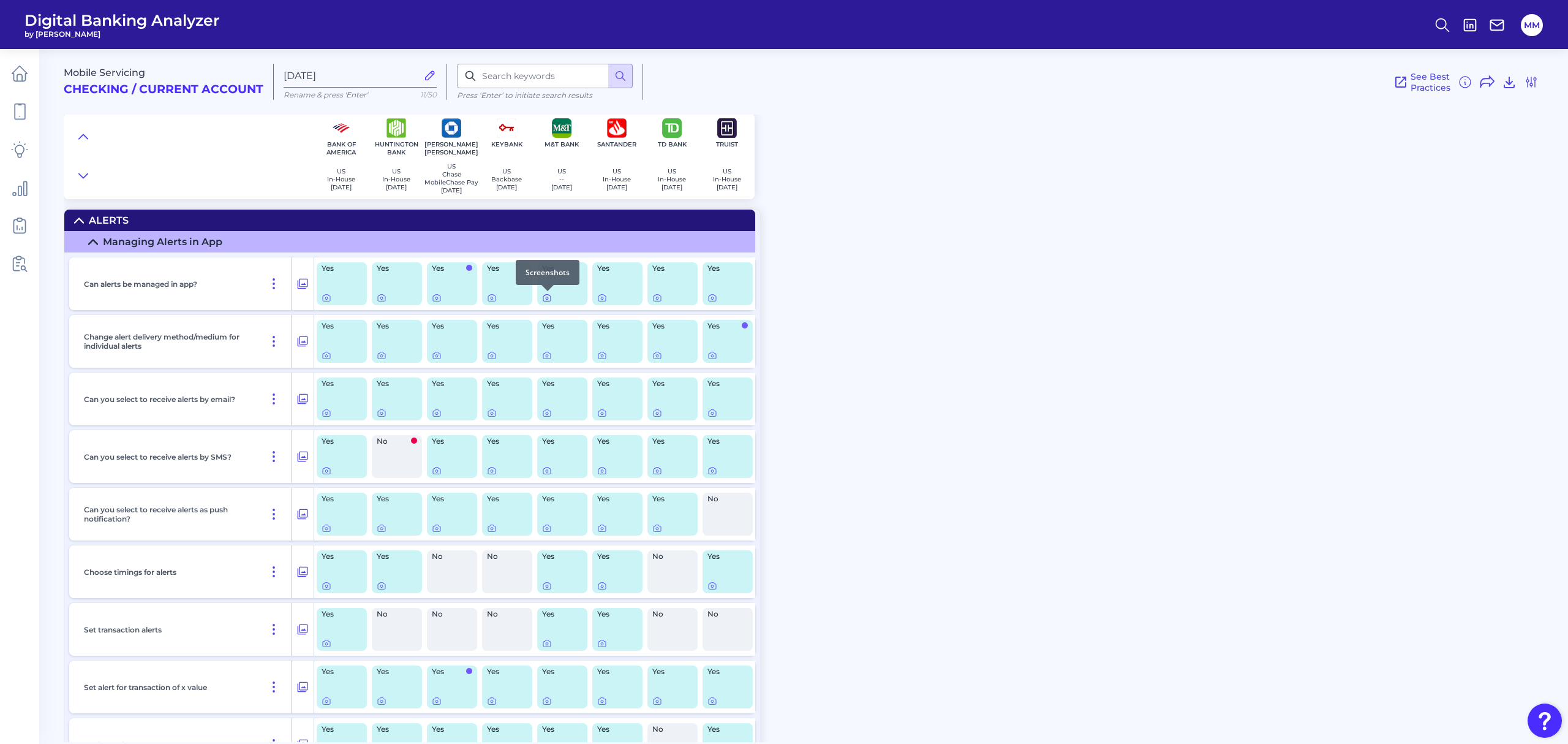
click at [546, 301] on icon at bounding box center [547, 298] width 10 height 10
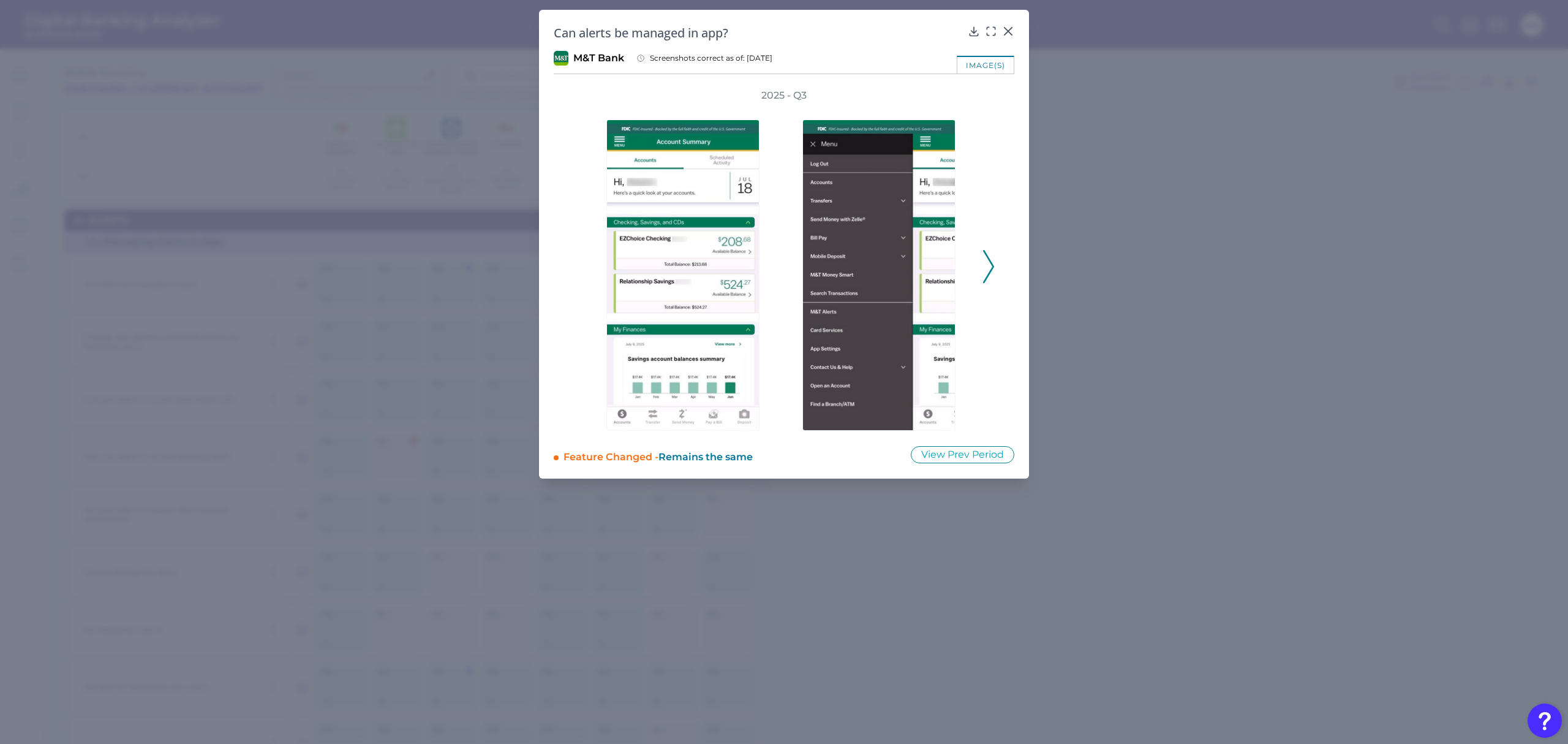
click at [985, 265] on icon at bounding box center [989, 266] width 11 height 33
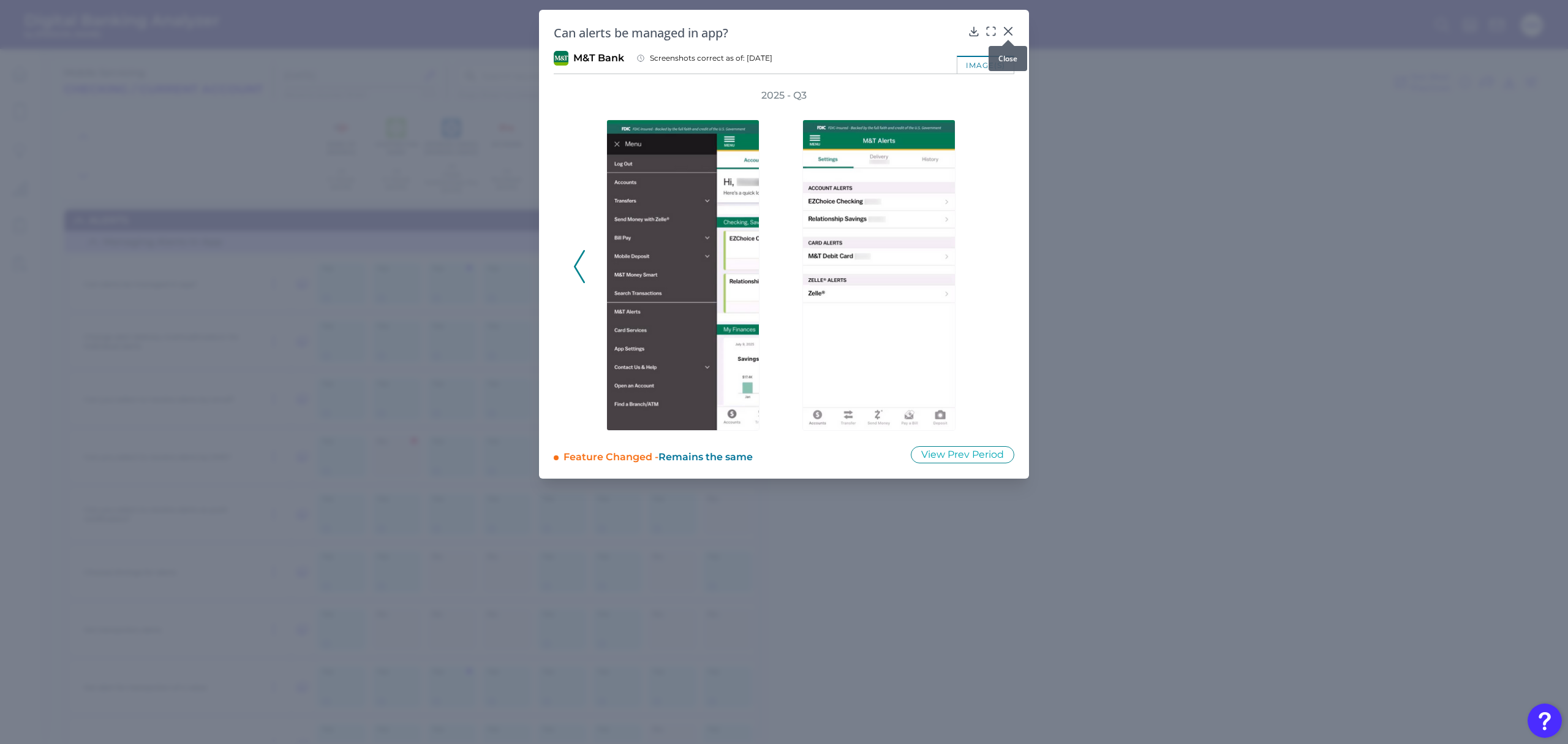
click at [1008, 32] on icon at bounding box center [1008, 31] width 7 height 7
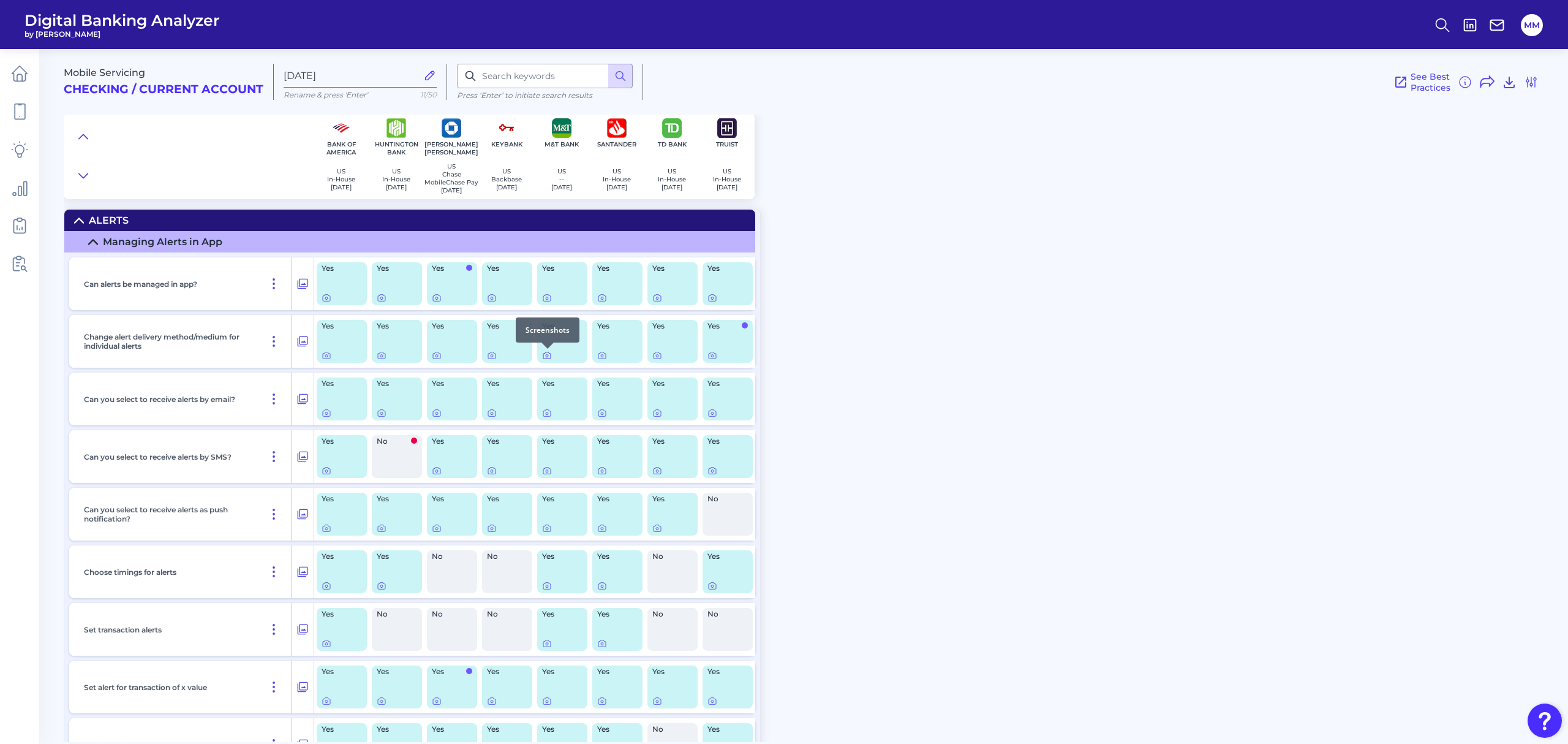
click at [546, 355] on icon at bounding box center [547, 355] width 10 height 10
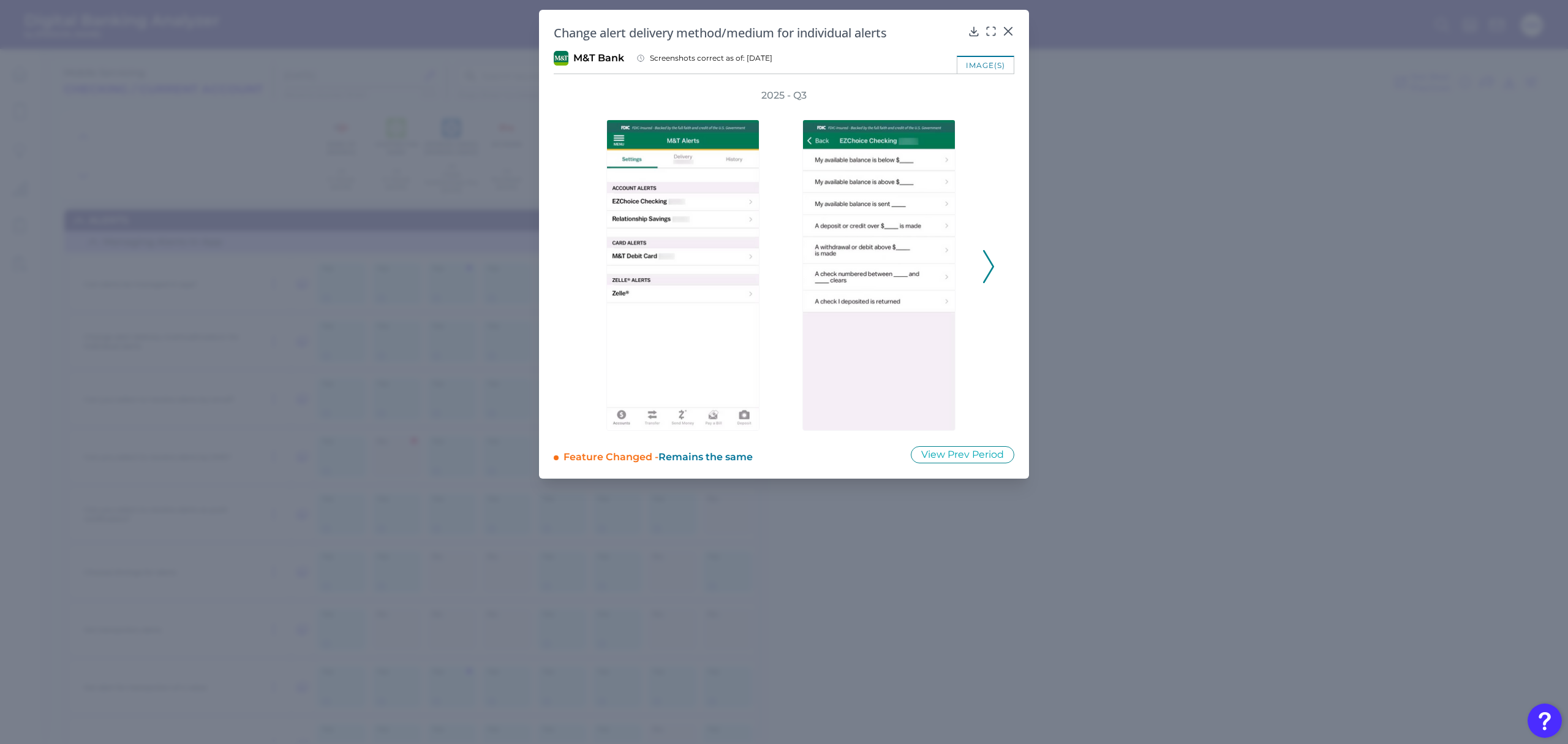
click at [989, 272] on polyline at bounding box center [988, 266] width 9 height 31
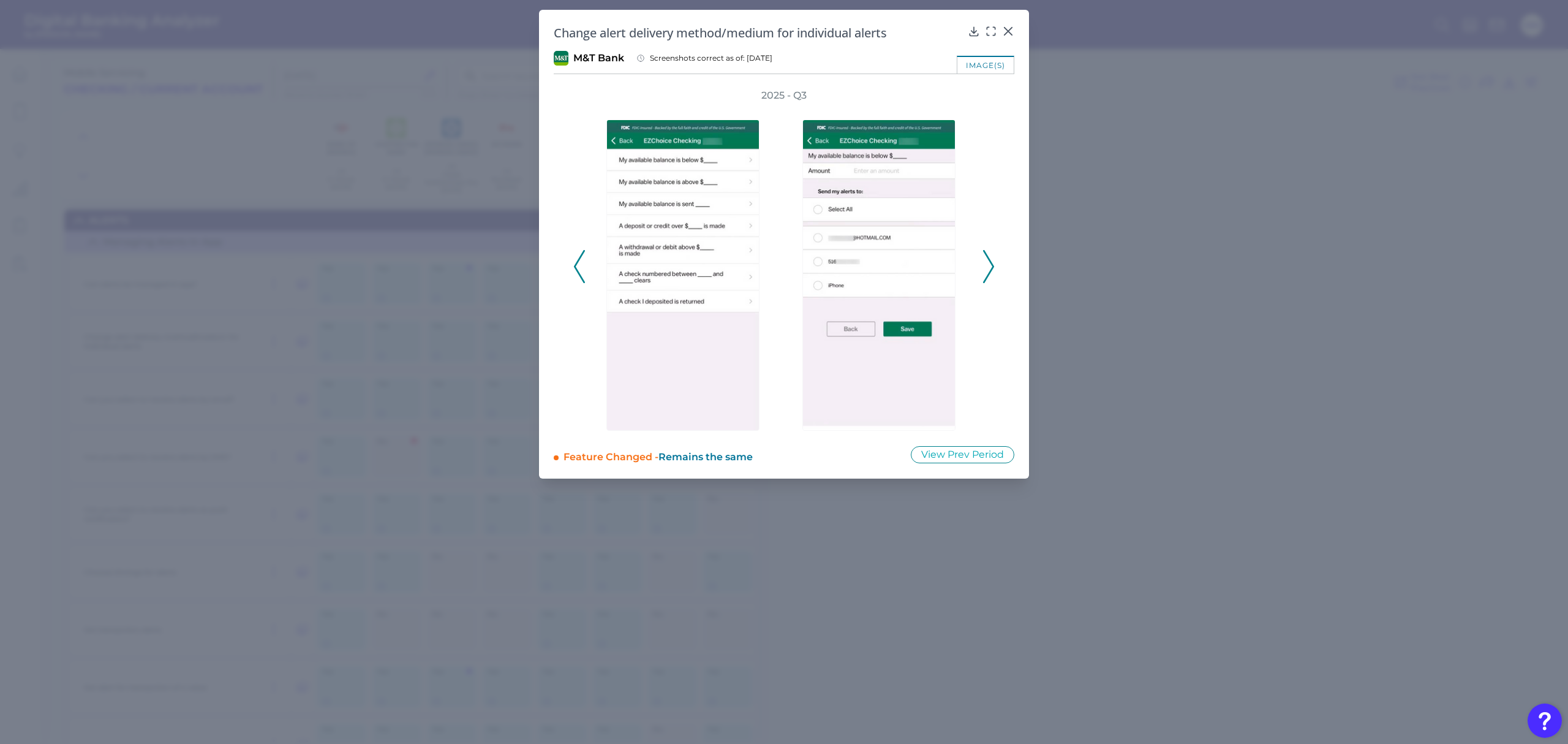
click at [989, 272] on polyline at bounding box center [988, 266] width 9 height 31
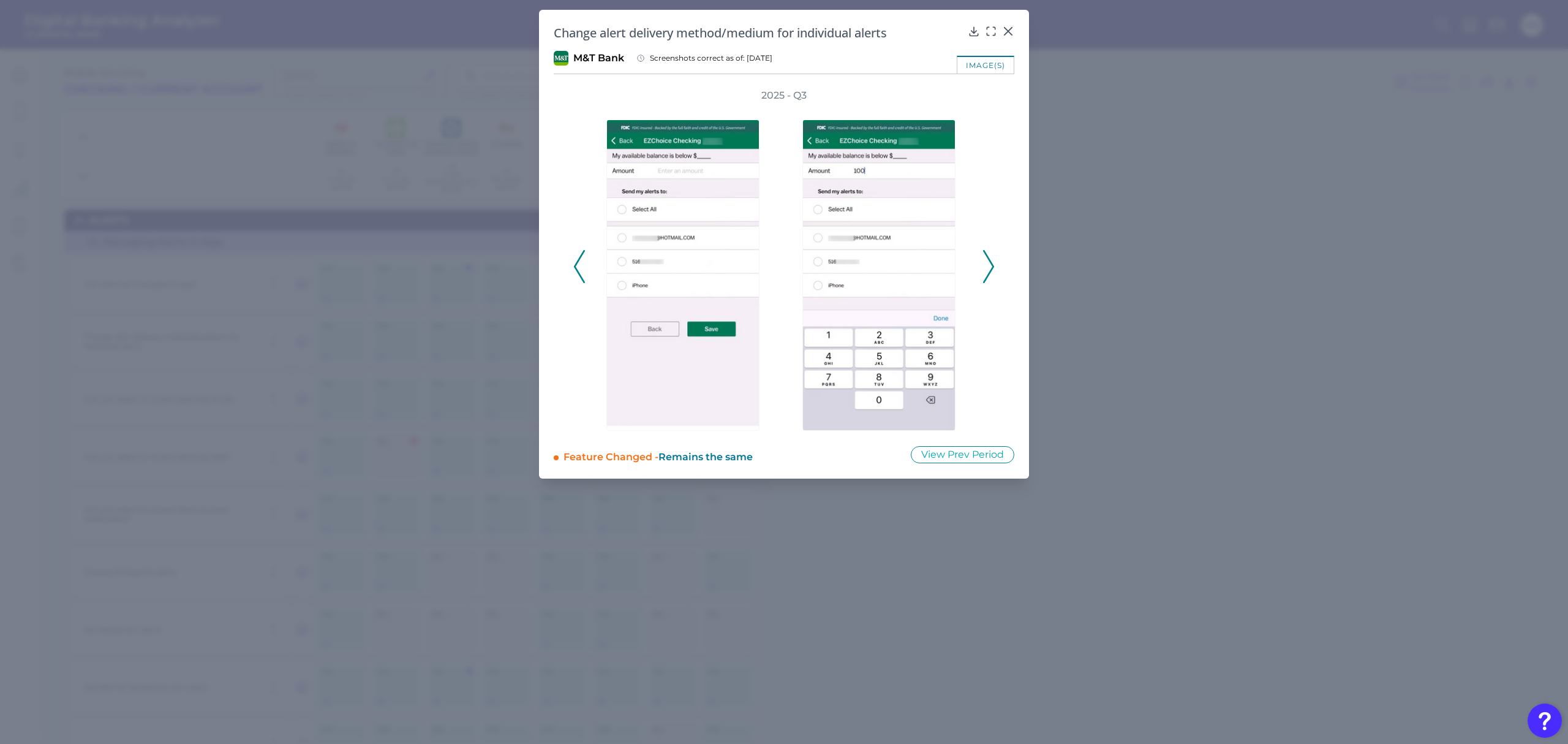
click at [989, 272] on polyline at bounding box center [988, 266] width 9 height 31
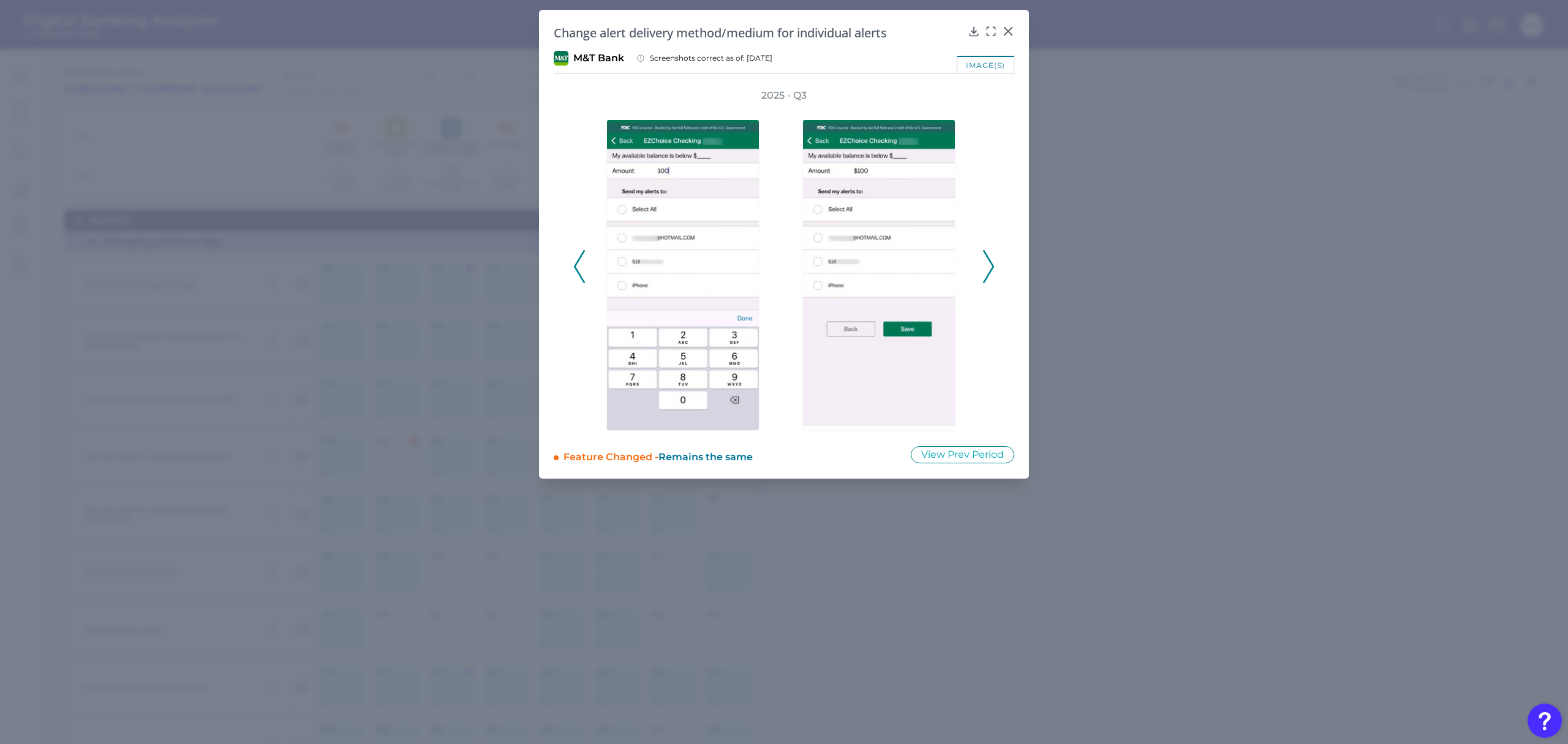
click at [989, 272] on polyline at bounding box center [988, 266] width 9 height 31
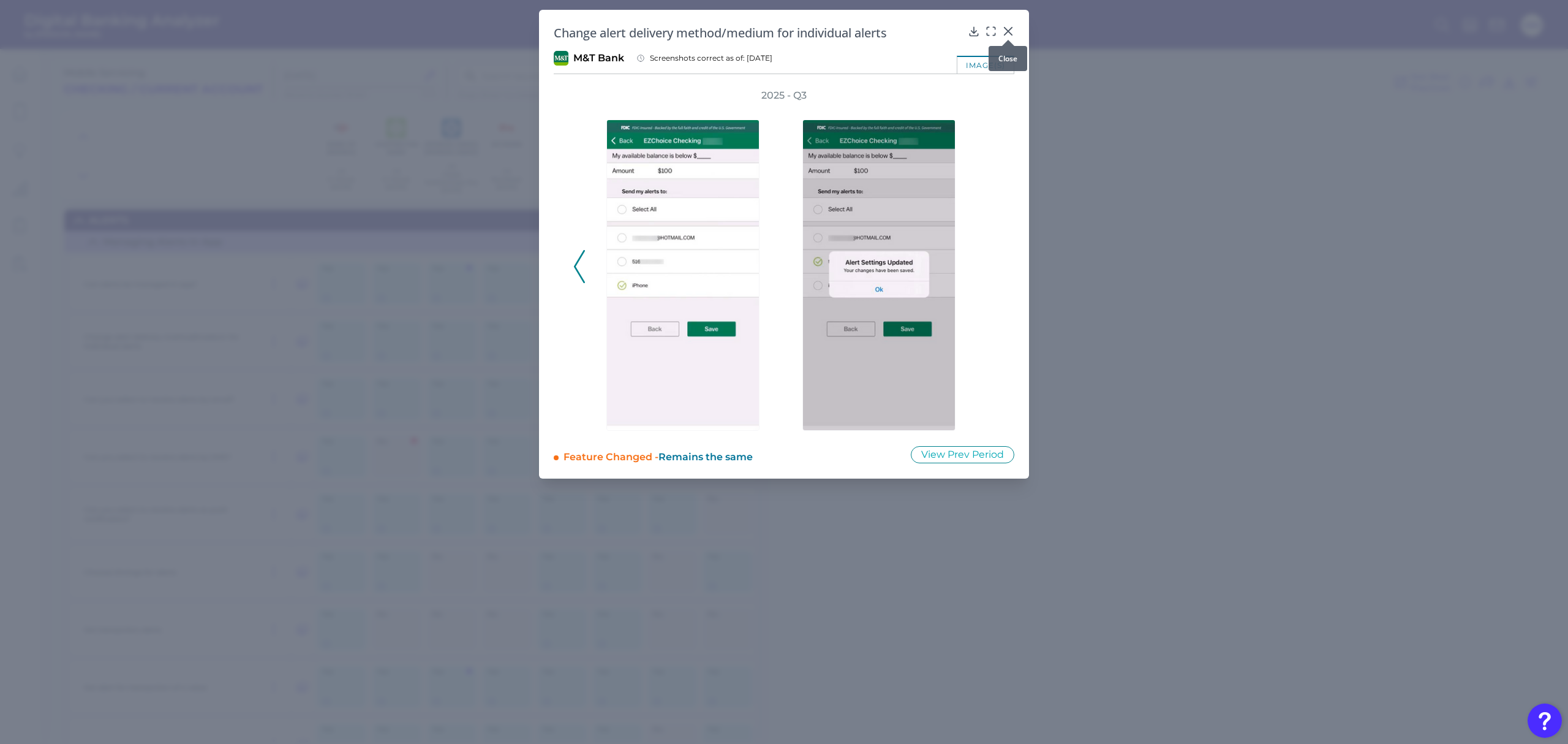
click at [1006, 33] on icon at bounding box center [1008, 31] width 7 height 7
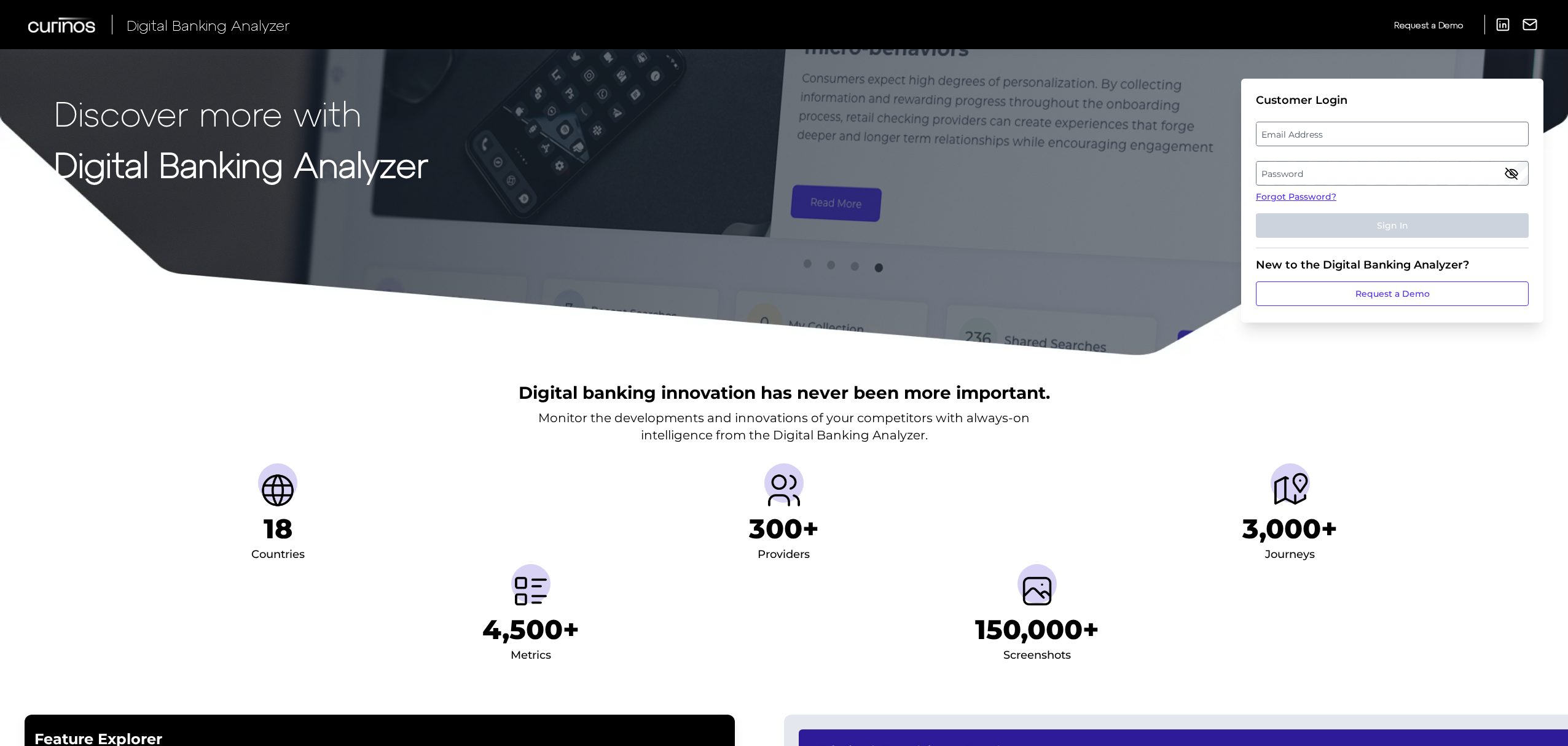
click at [1347, 131] on label "Email Address" at bounding box center [1392, 134] width 271 height 22
click at [1347, 131] on input "email" at bounding box center [1392, 134] width 273 height 25
click at [1347, 131] on input "Email Address" at bounding box center [1392, 134] width 273 height 25
type input "michael.mccaw@curinos.com"
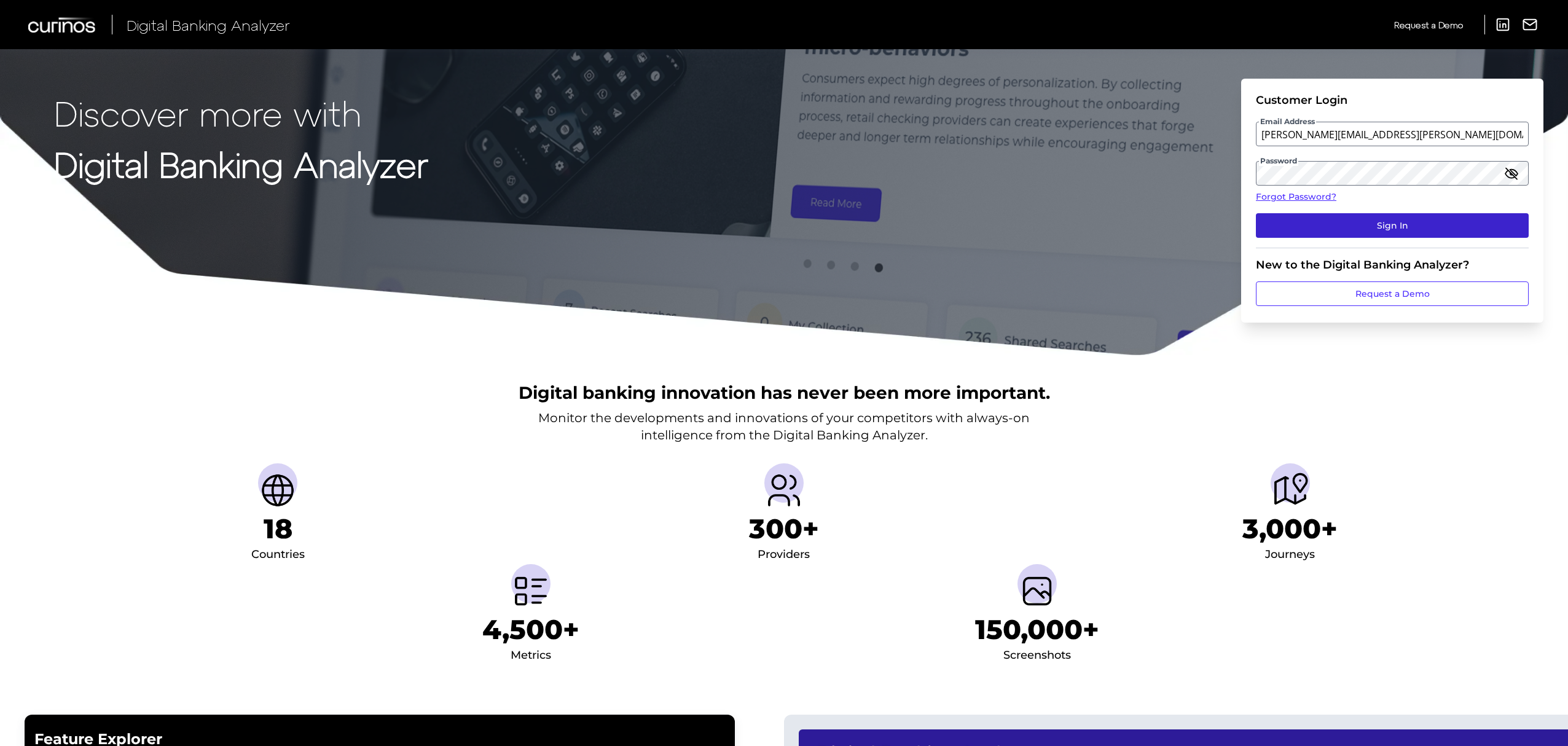
click at [1409, 224] on button "Sign In" at bounding box center [1392, 225] width 273 height 25
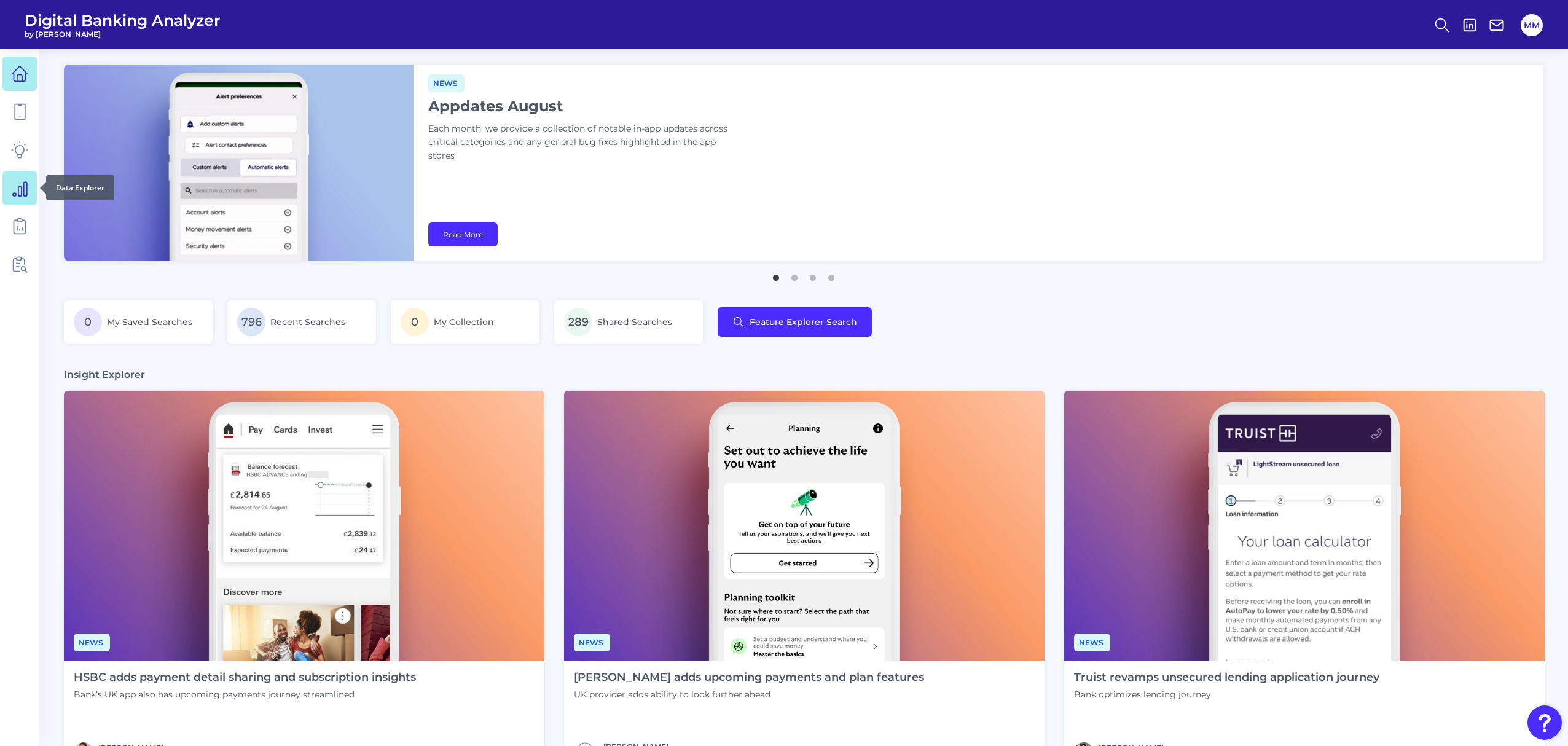
click at [21, 176] on link at bounding box center [19, 188] width 35 height 35
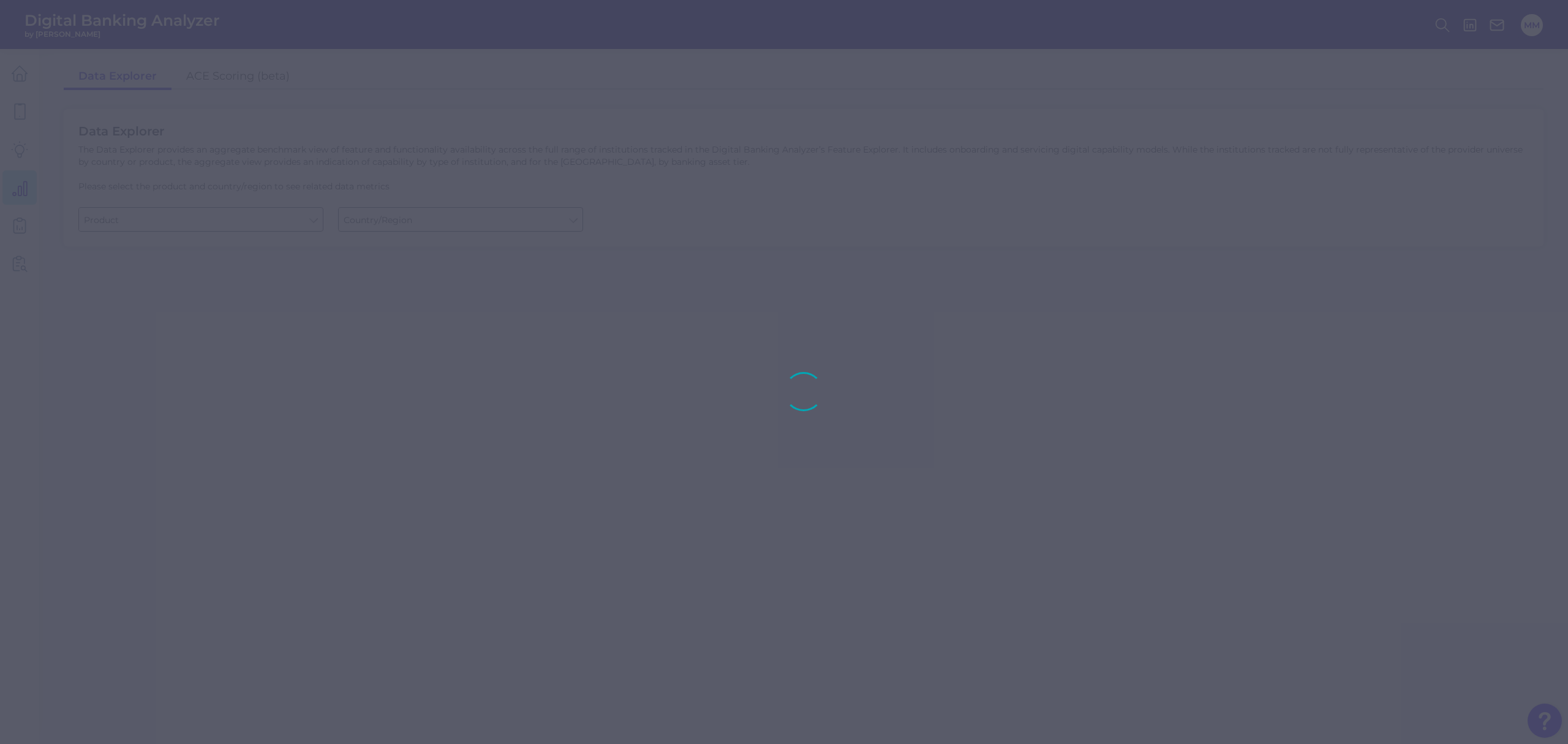
type input "Business Bank Account"
type input "[GEOGRAPHIC_DATA]"
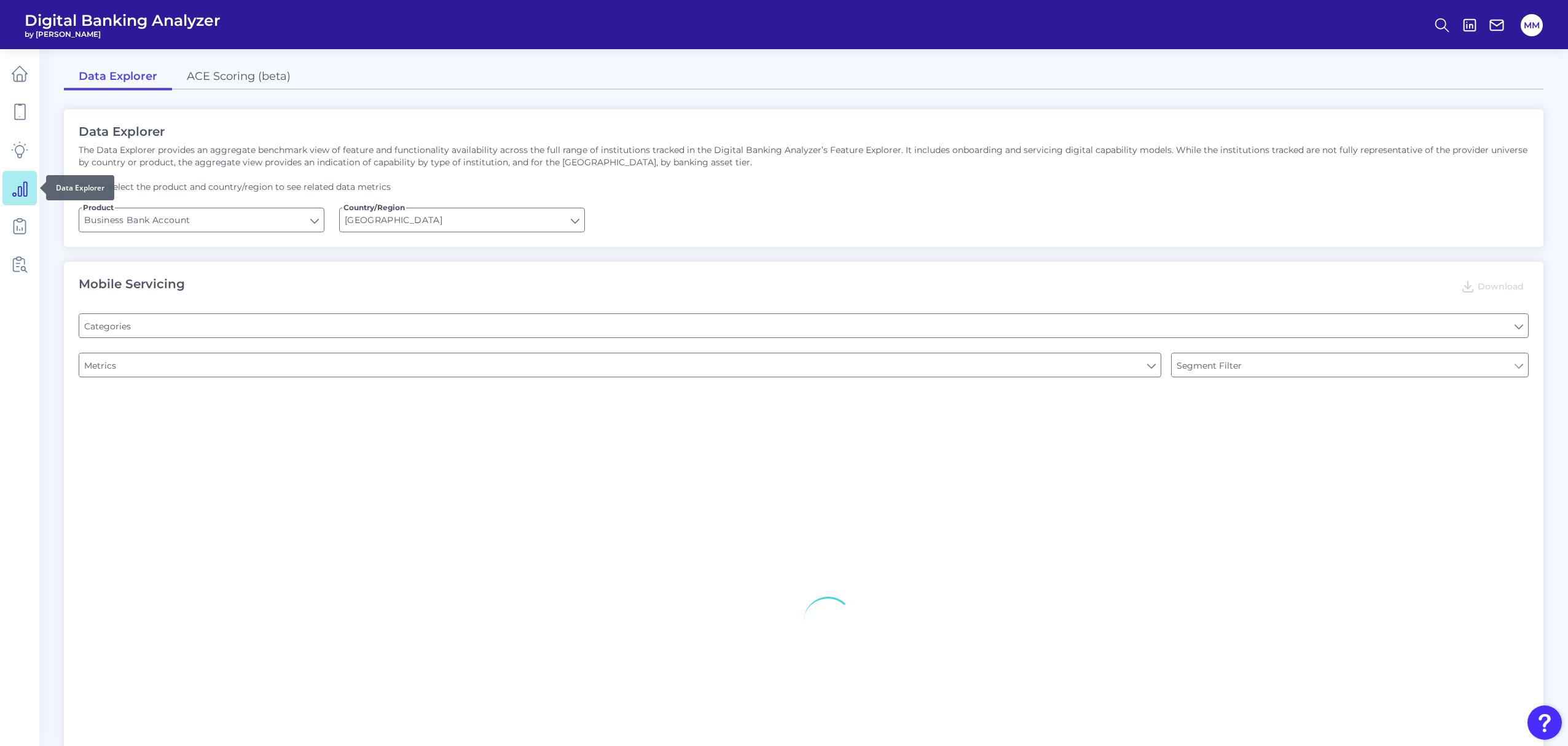
type input "Type of Institution"
type input "Pre-login Features"
type input "Login"
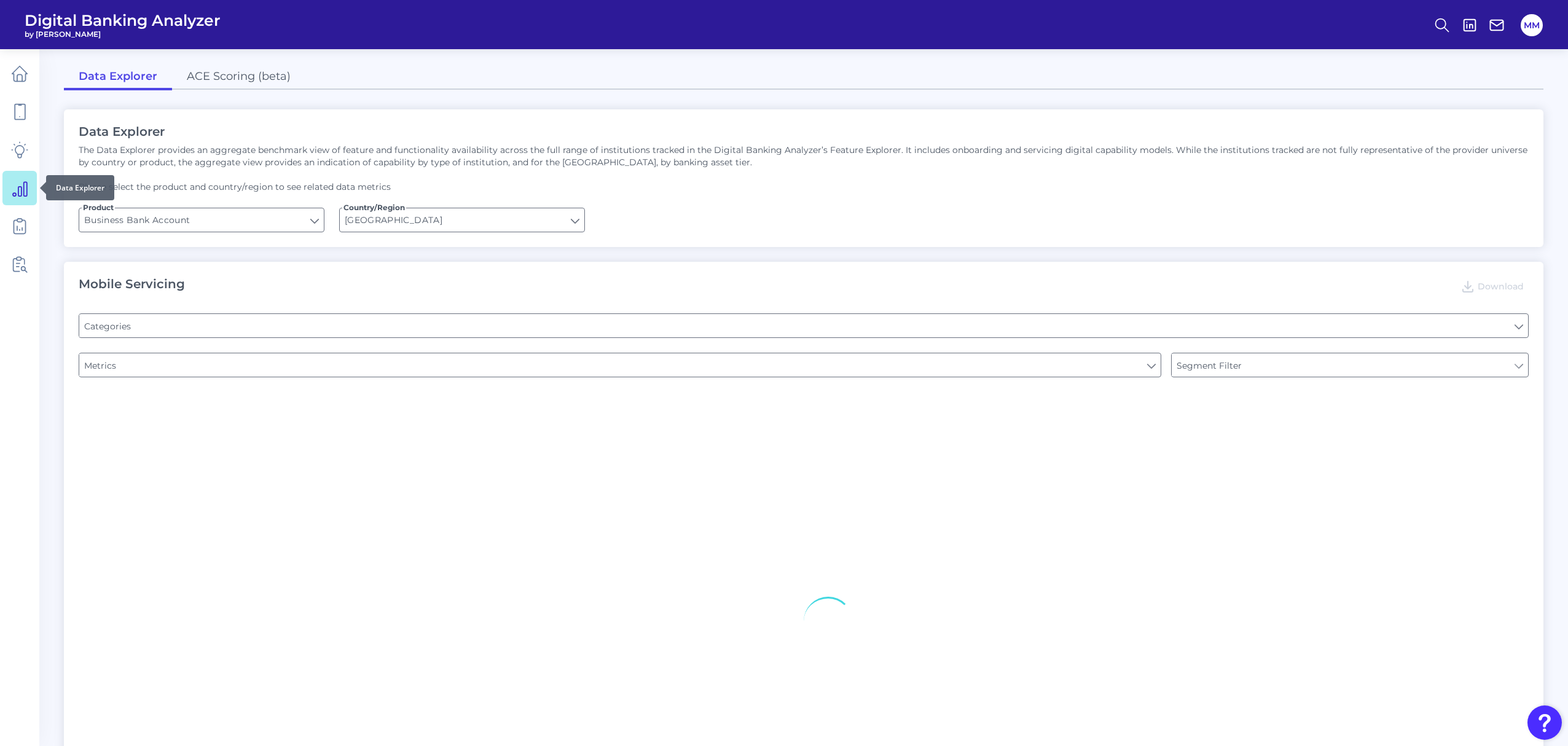
type input "Channel"
type input "Does it offer third-party single sign on?"
type input "Upon opening the app are users immediately prompted to use Touch/Face ID to log…"
type input "Can you apply for the PRODUCT as a new to brand customer on ANY digital channel?"
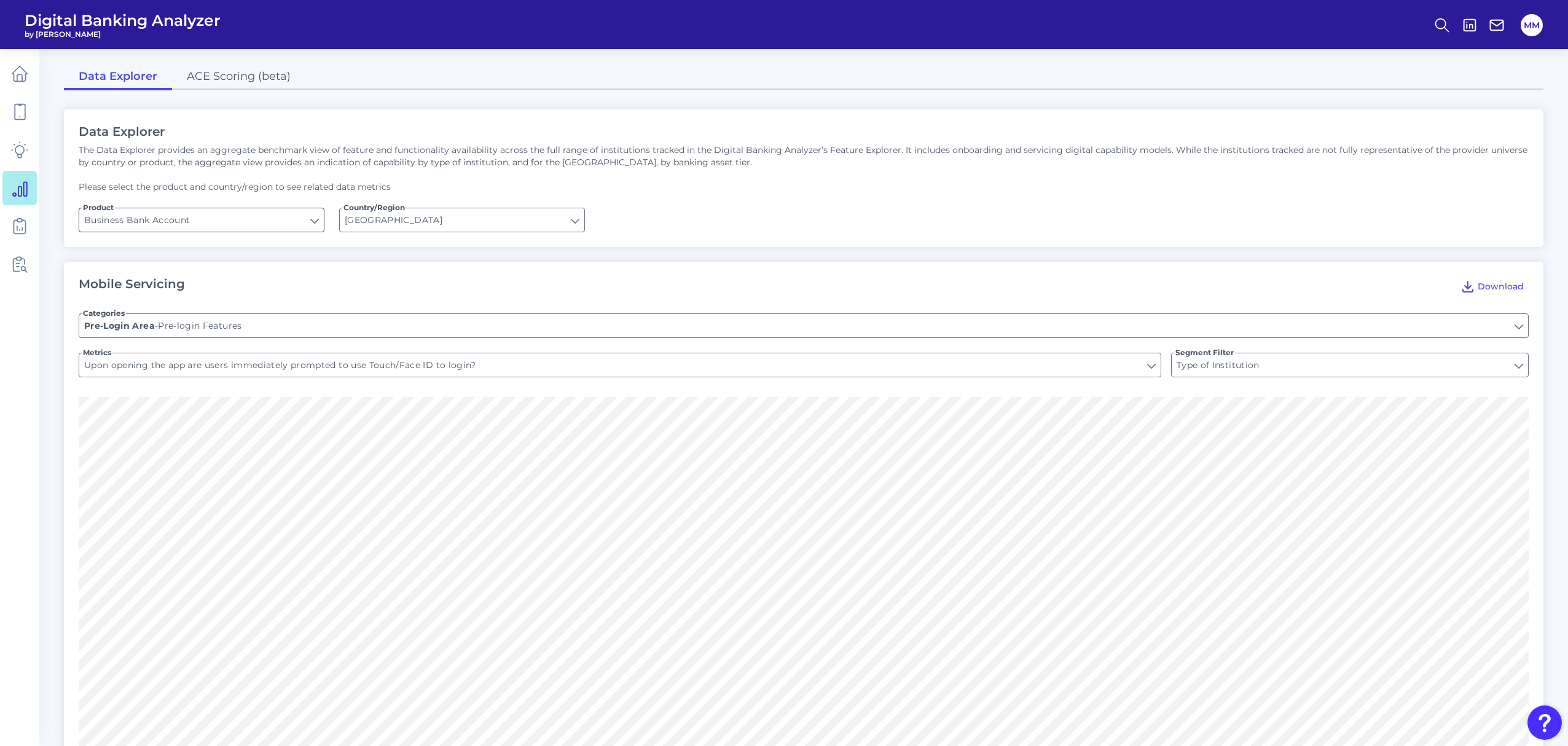
click at [314, 220] on input "Business Bank Account" at bounding box center [201, 219] width 244 height 23
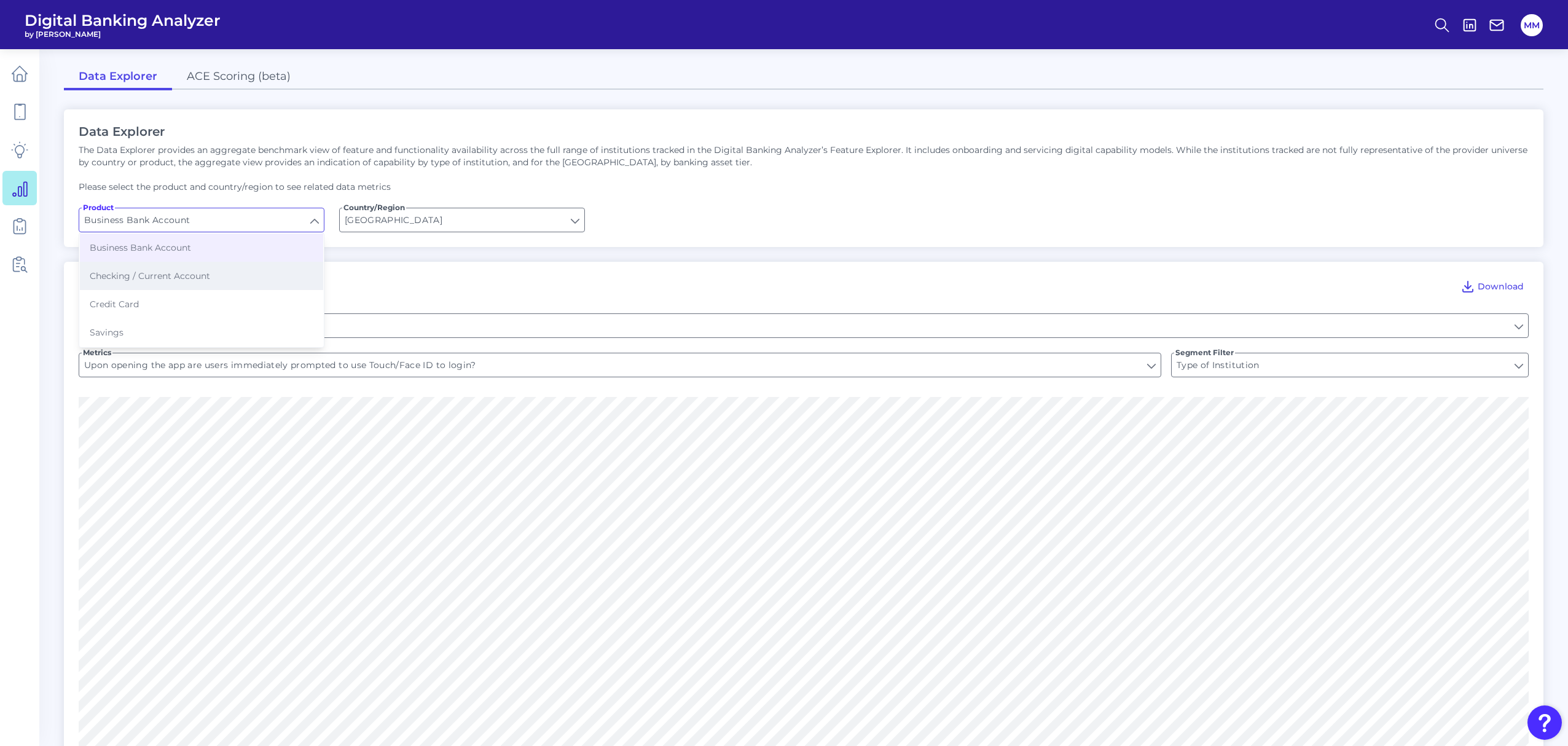
click at [241, 272] on button "Checking / Current Account" at bounding box center [202, 276] width 244 height 28
type input "Checking / Current Account"
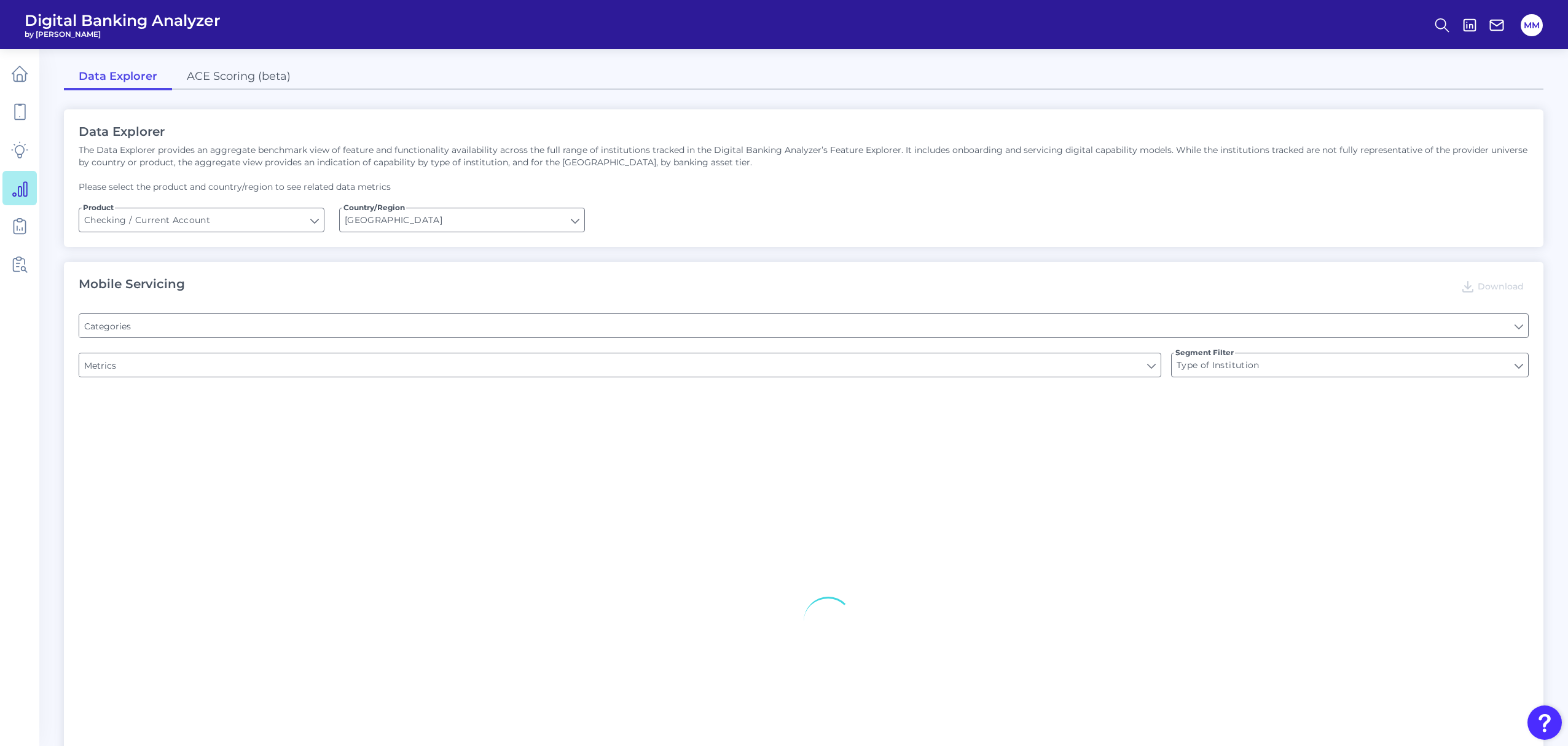
type input "Pre-login Features"
type input "Channel"
type input "Online Banking Registration"
type input "Upon opening the app are users immediately prompted to use Touch/Face ID to log…"
type input "Can you register for online banking?"
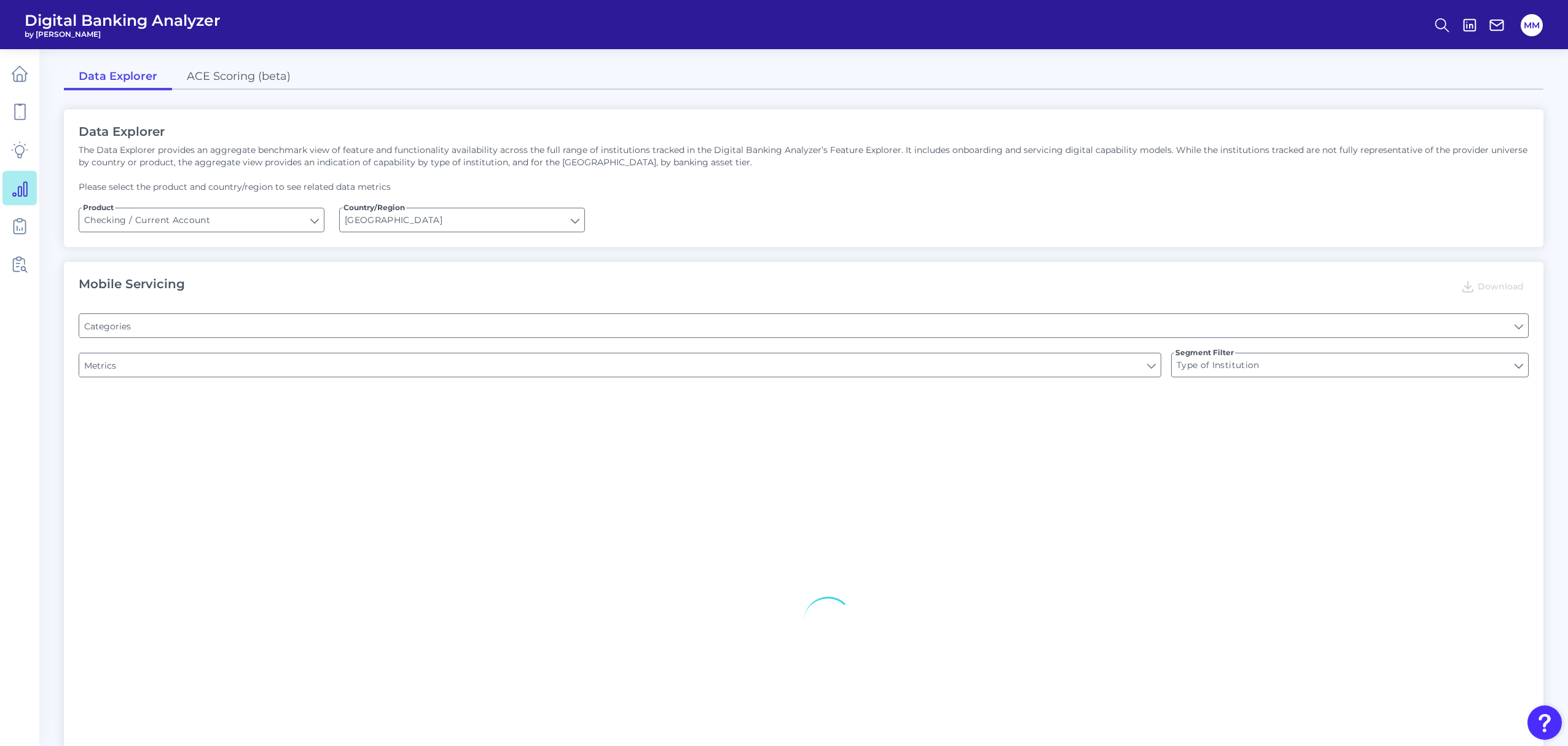
type input "END-TO-END JOURNEY: Can you apply for the PRODUCT as a new to brand customer on…"
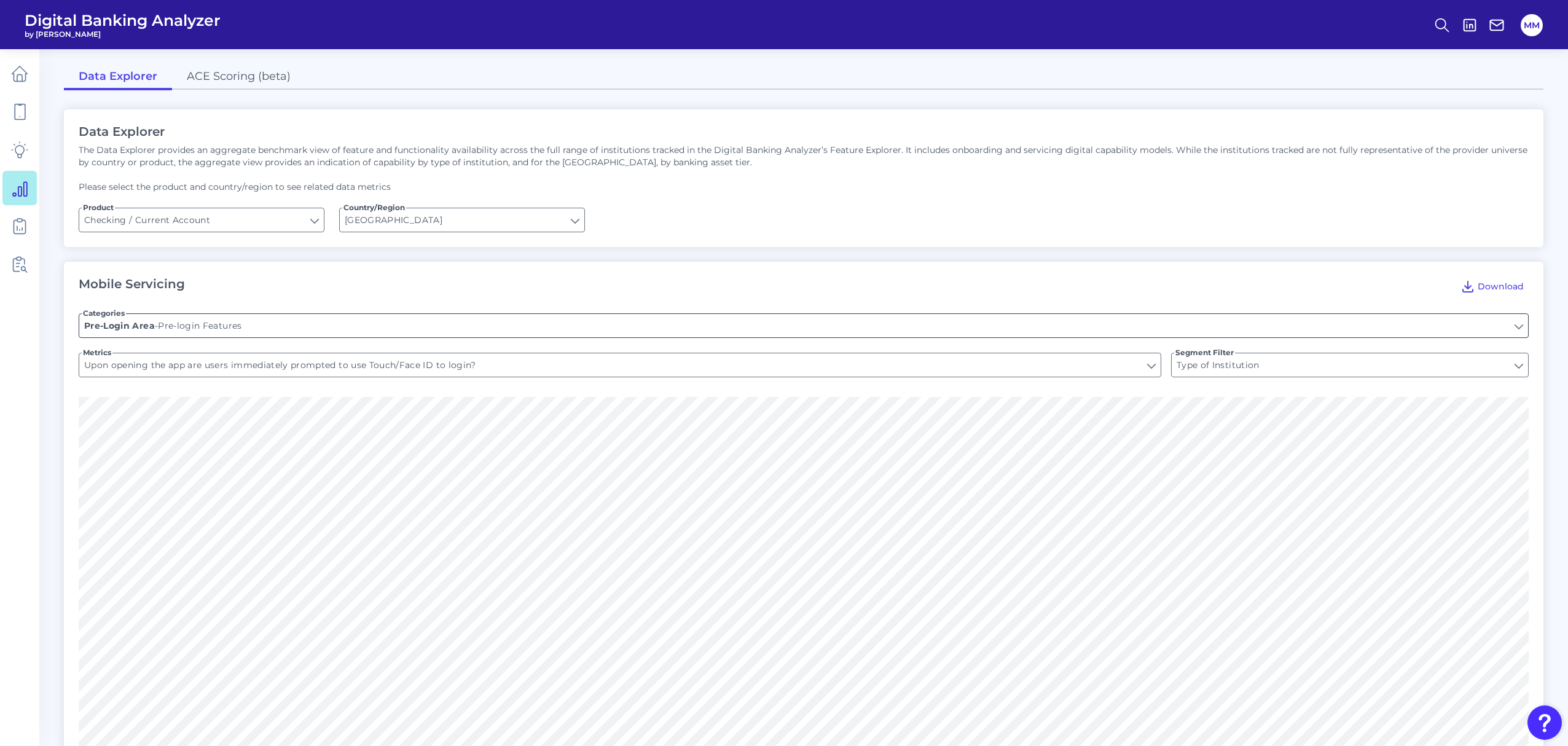
click at [323, 325] on input "Pre-login Features" at bounding box center [803, 326] width 1449 height 23
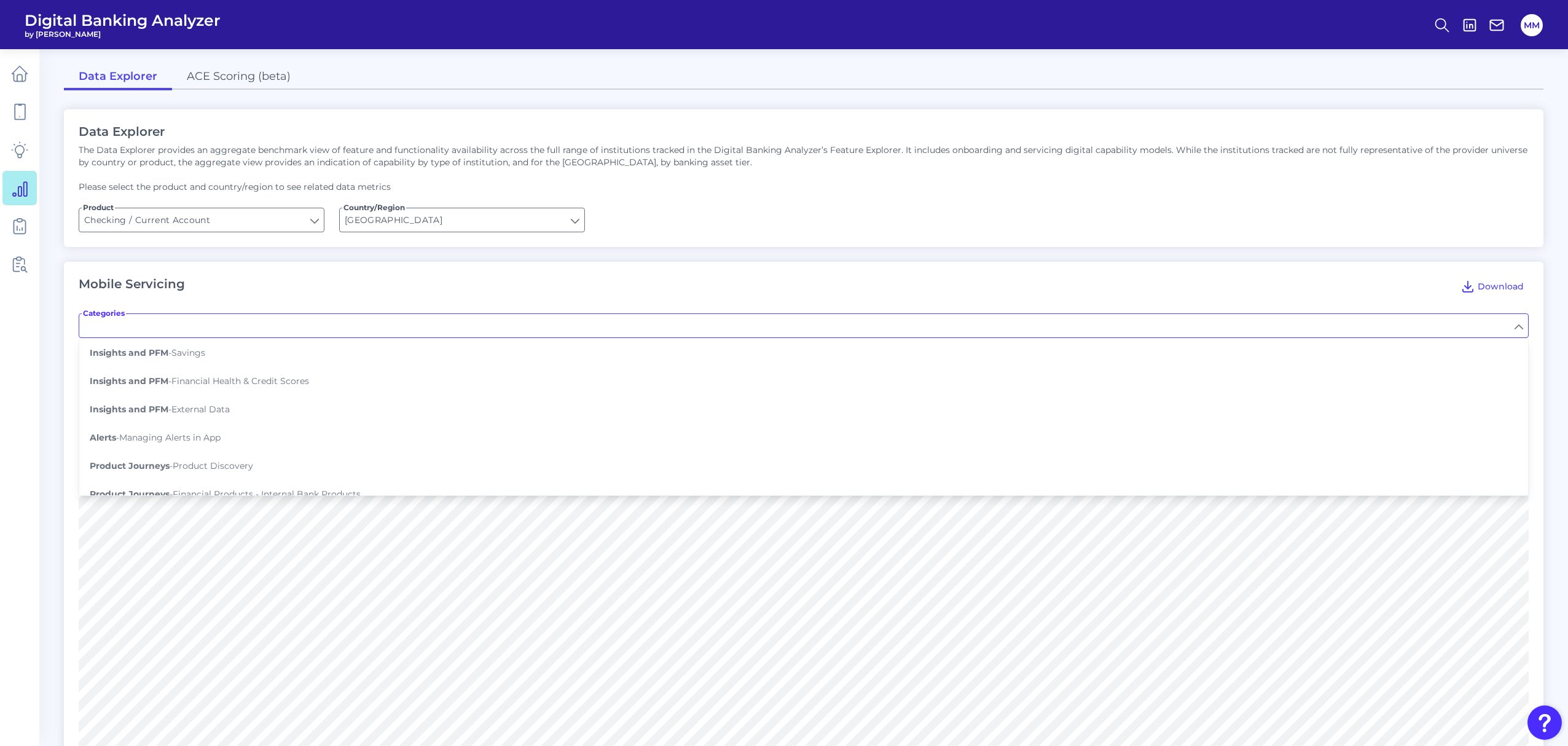
scroll to position [905, 0]
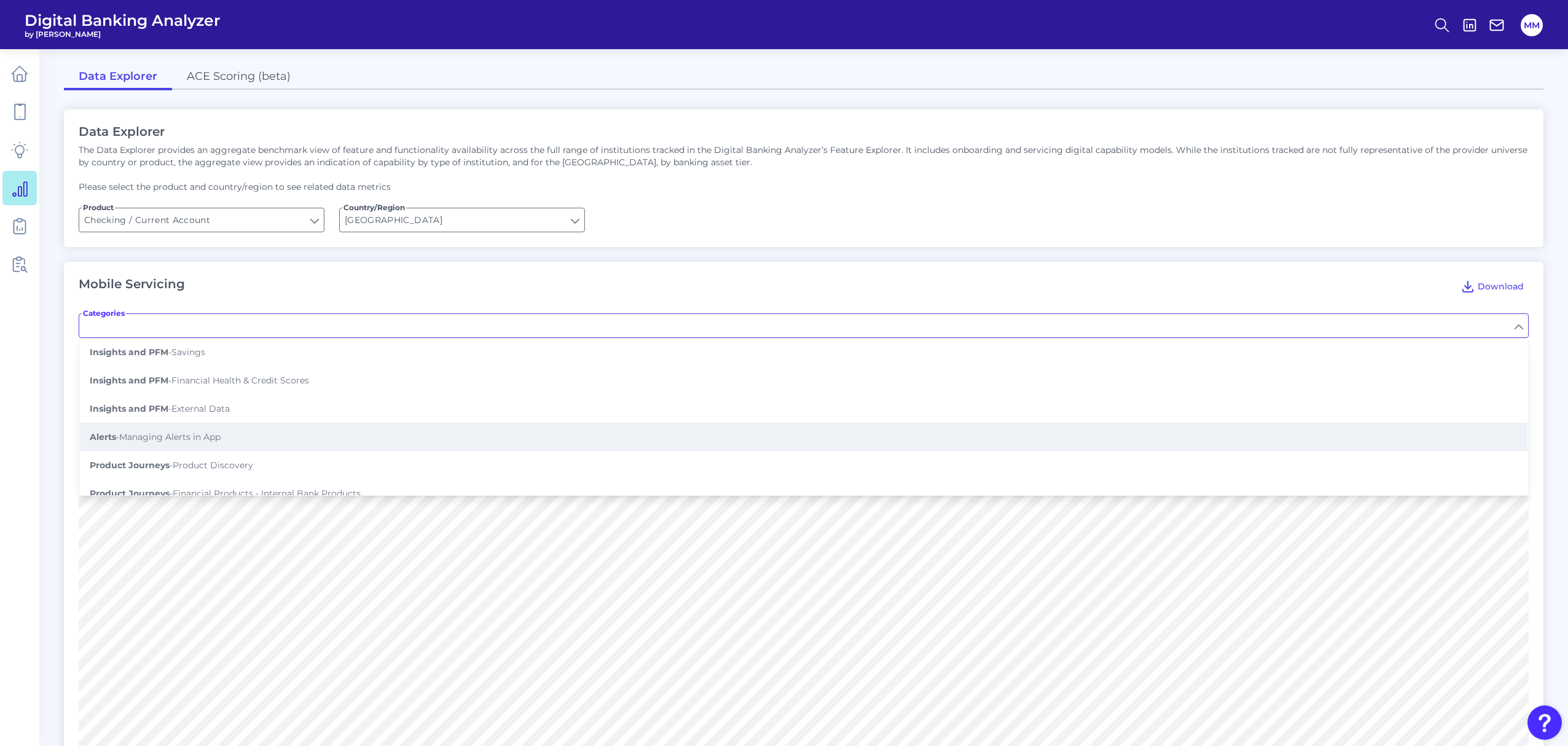
click at [252, 423] on button "Alerts - Managing Alerts in App" at bounding box center [803, 437] width 1448 height 28
type input "Managing Alerts in App"
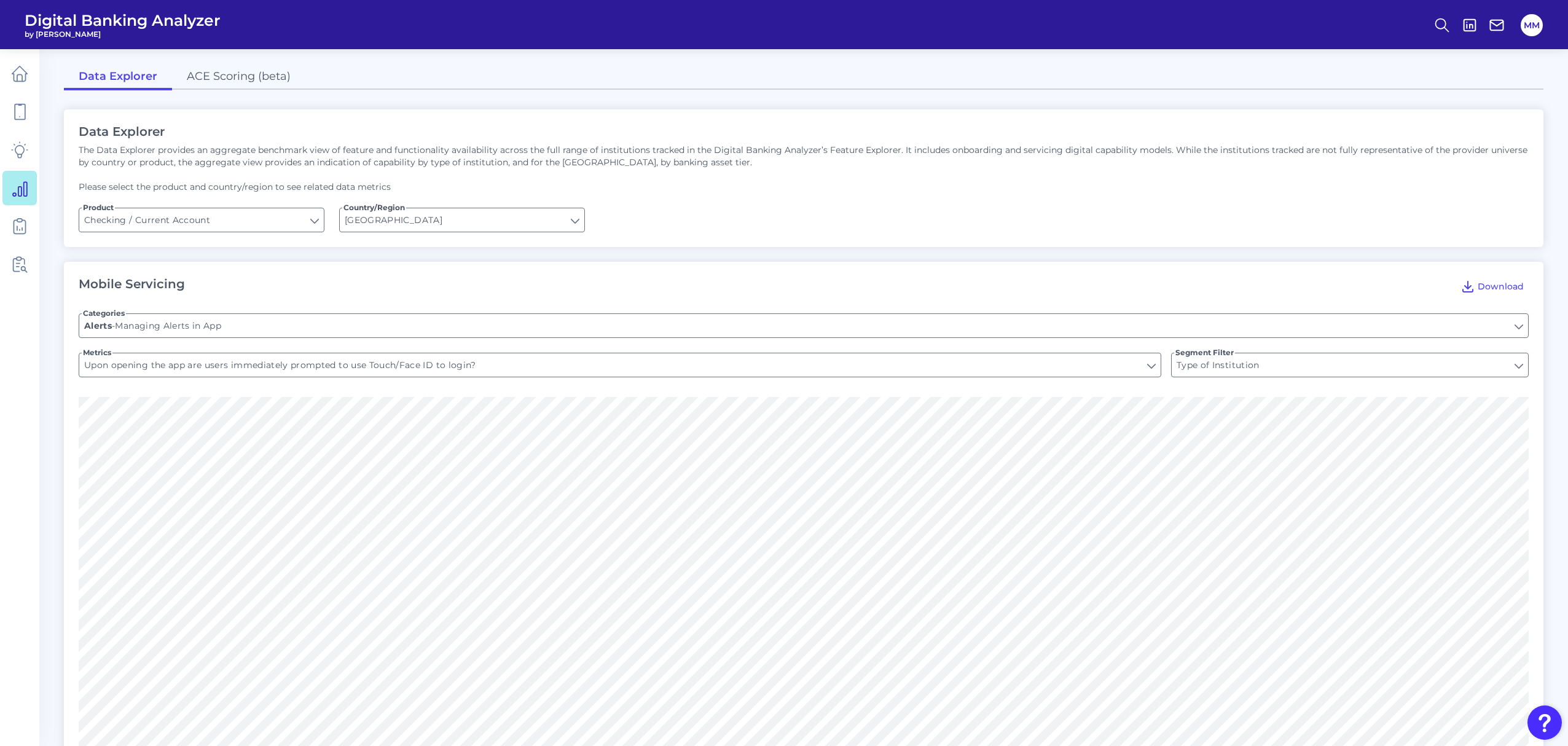
type input "Can alerts be managed in app?"
click at [325, 357] on input "Can alerts be managed in app?" at bounding box center [620, 365] width 1082 height 23
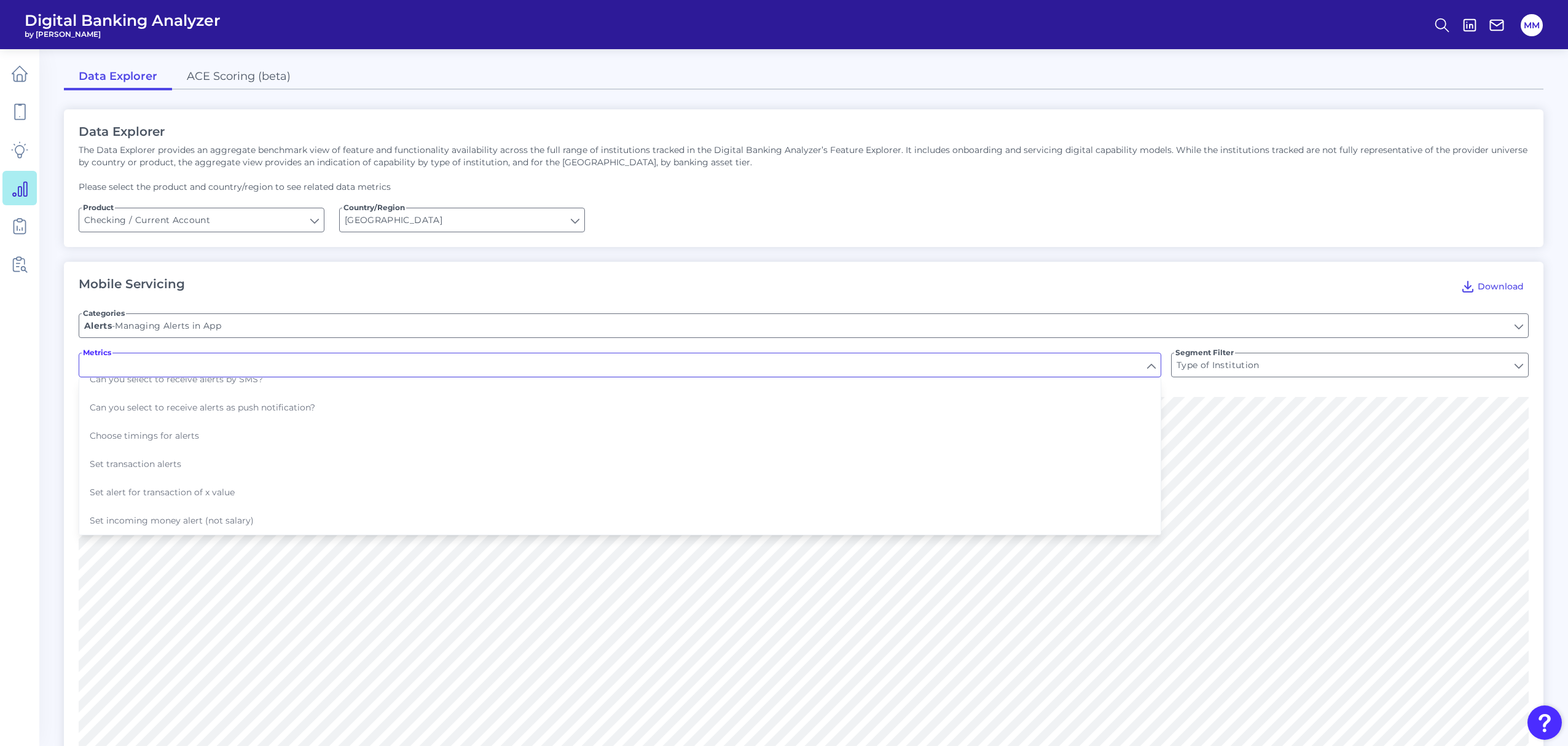
scroll to position [92, 0]
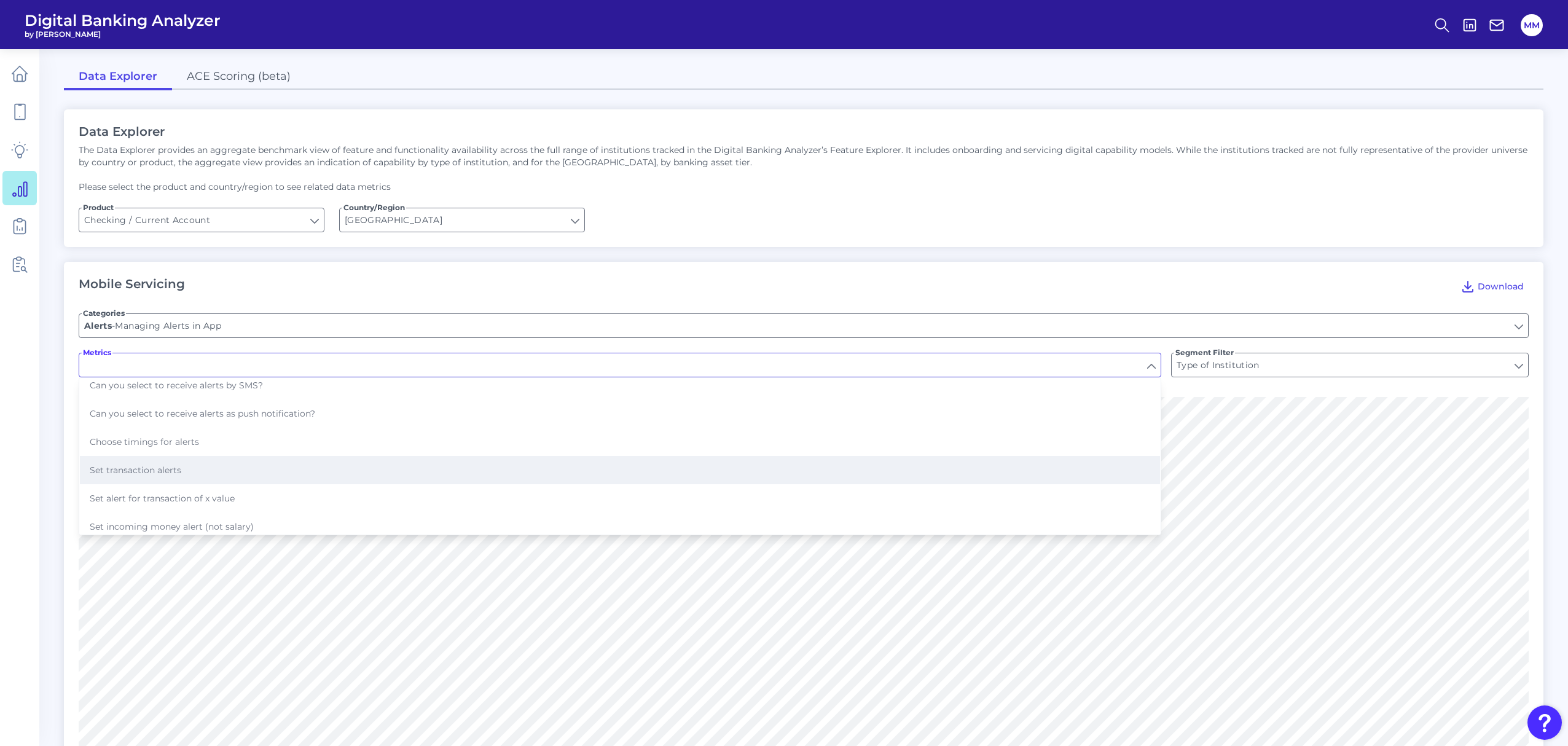
click at [341, 463] on button "Set transaction alerts" at bounding box center [620, 470] width 1080 height 28
type input "Set transaction alerts"
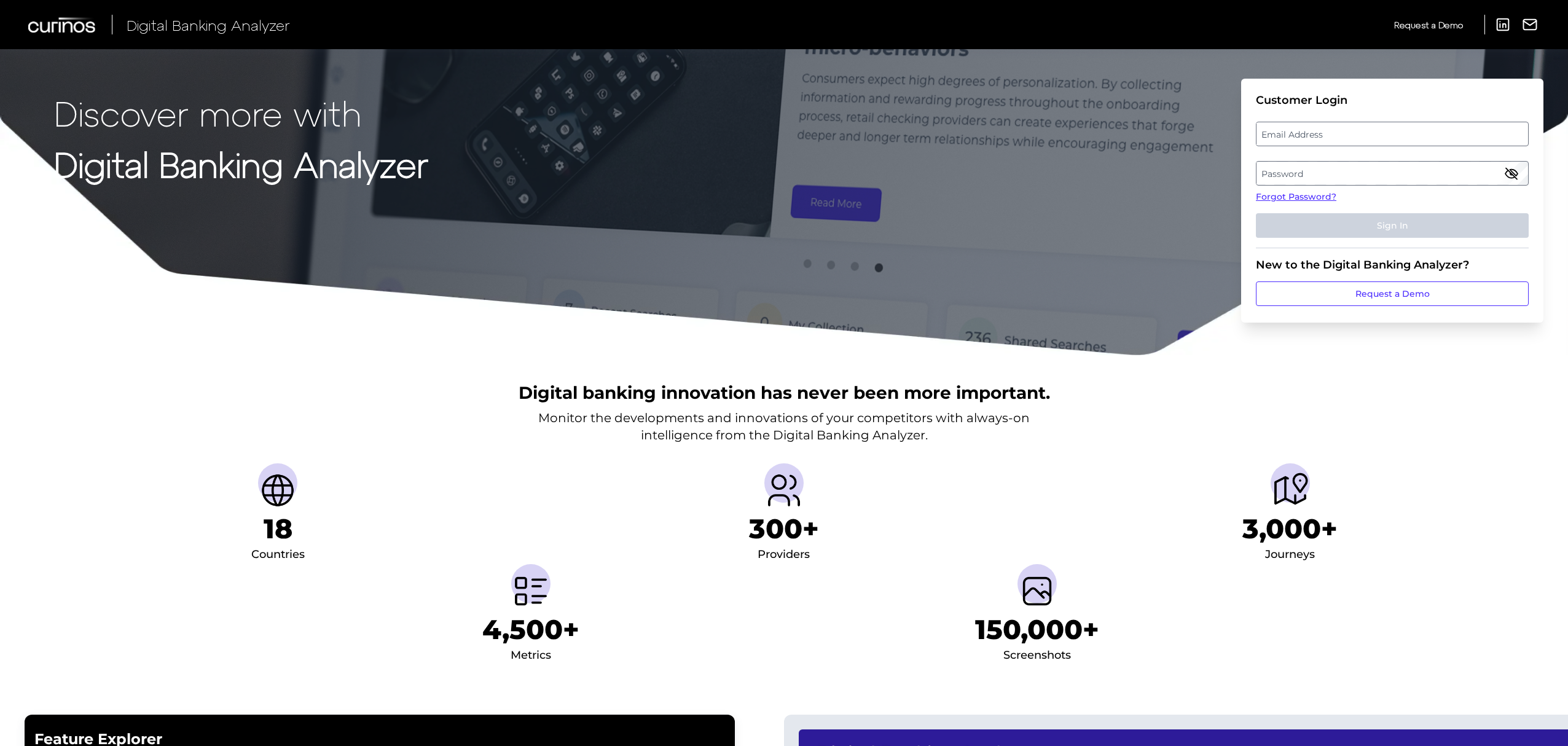
click at [1375, 136] on label "Email Address" at bounding box center [1392, 134] width 271 height 22
click at [1375, 136] on input "email" at bounding box center [1392, 134] width 273 height 25
click at [1375, 136] on input "Email Address" at bounding box center [1392, 134] width 273 height 25
type input "[PERSON_NAME][EMAIL_ADDRESS][PERSON_NAME][DOMAIN_NAME]"
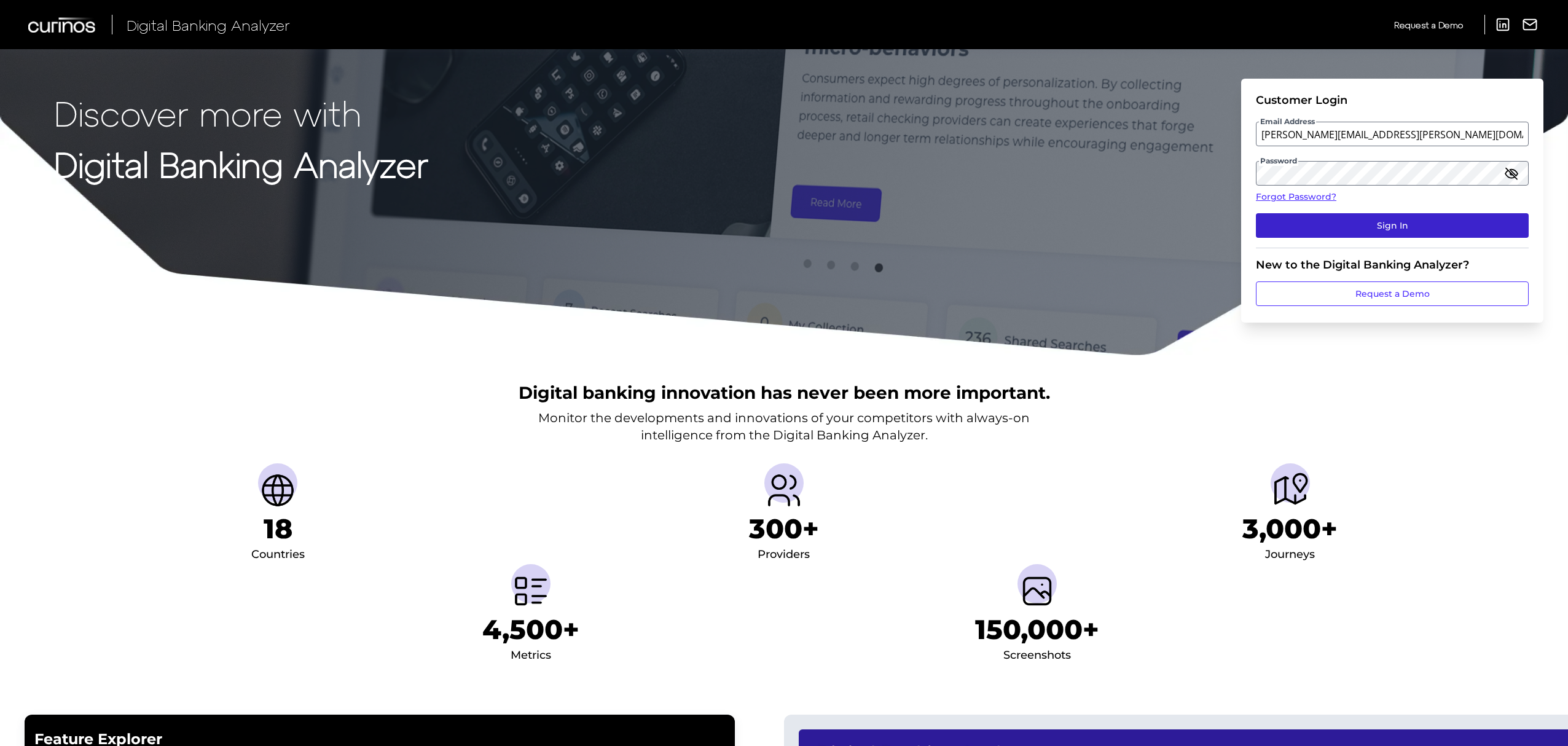
click at [1416, 224] on button "Sign In" at bounding box center [1392, 225] width 273 height 25
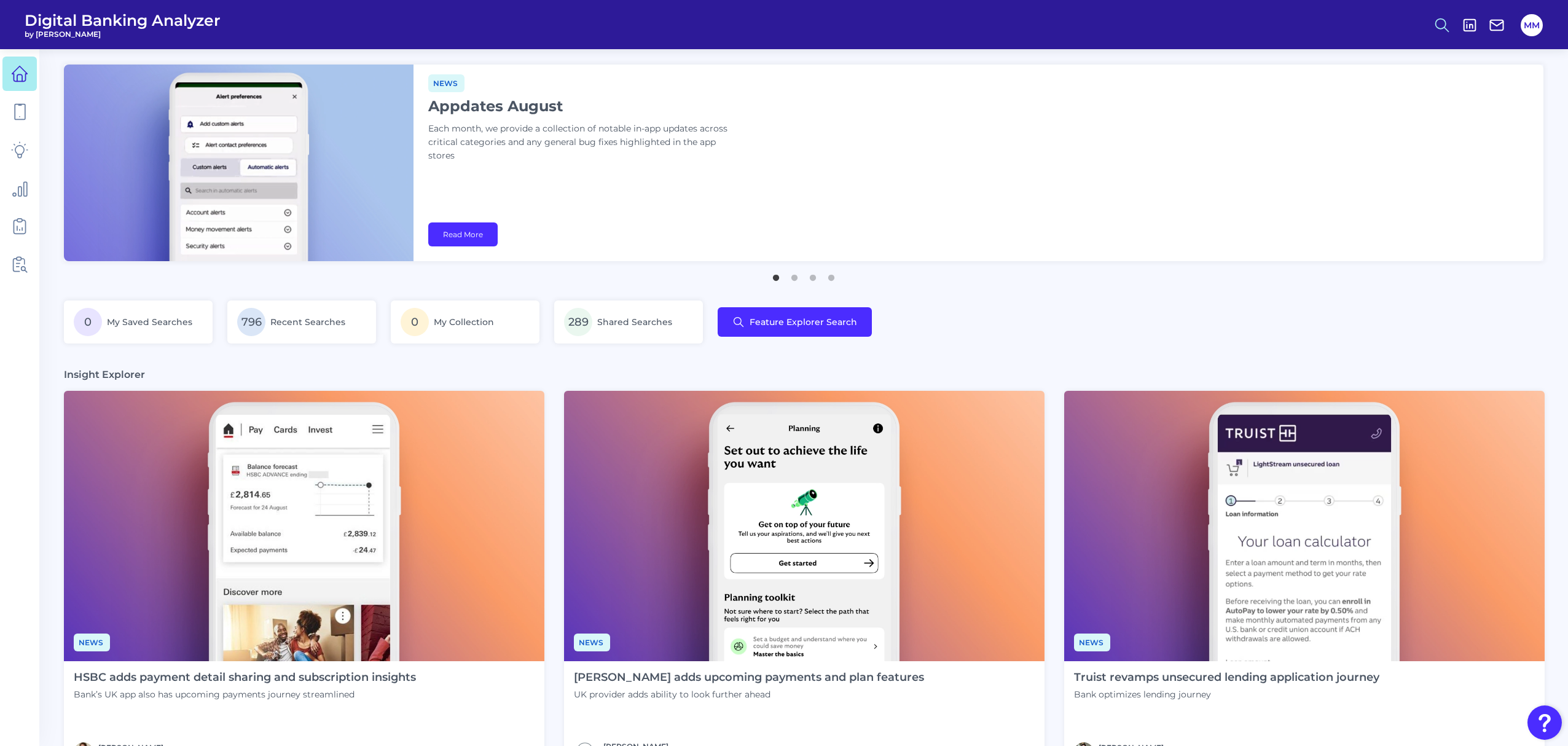
click at [1443, 37] on button at bounding box center [1442, 25] width 28 height 28
click at [1368, 85] on button "Feature Explorer Search" at bounding box center [1382, 88] width 147 height 30
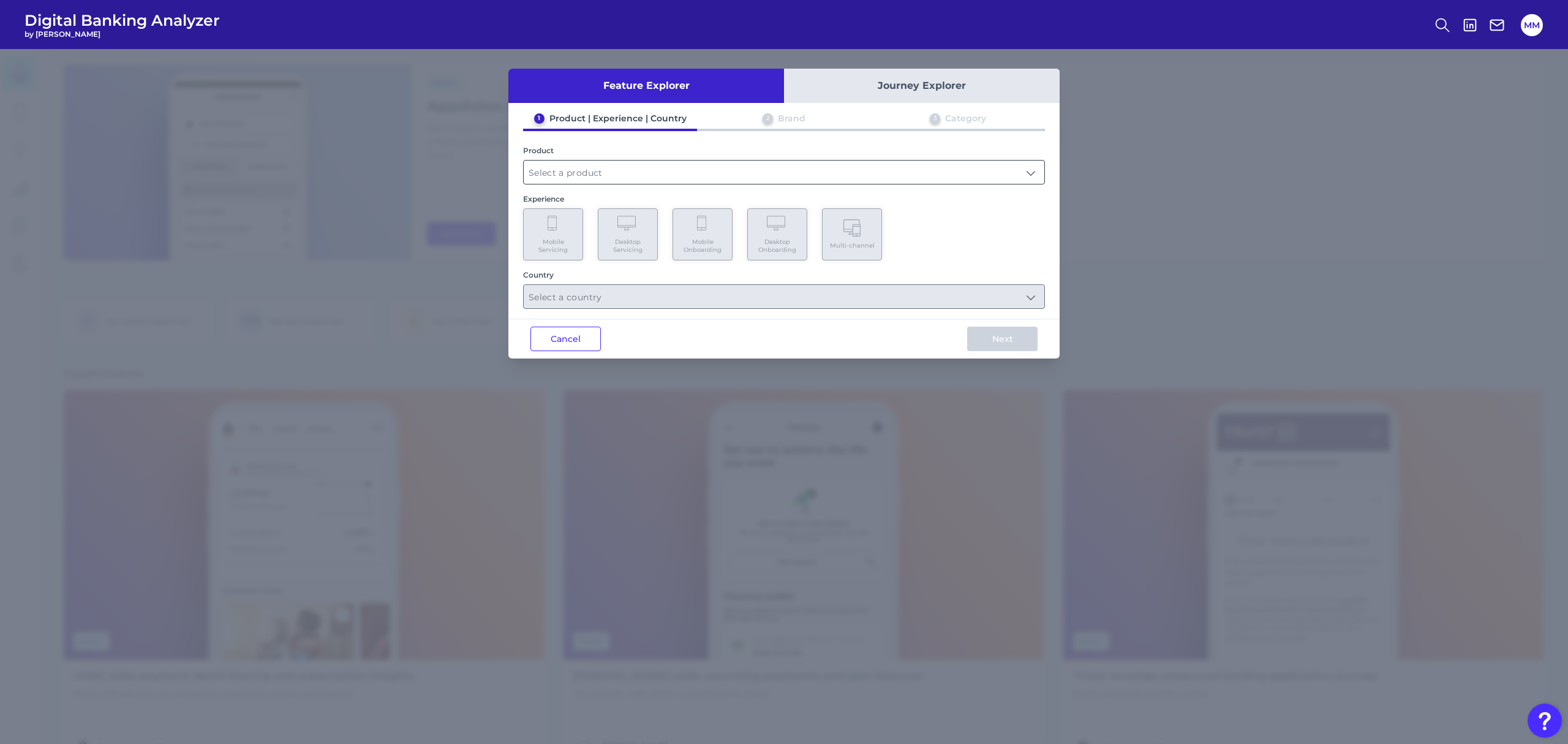
click at [893, 174] on input "text" at bounding box center [784, 172] width 521 height 23
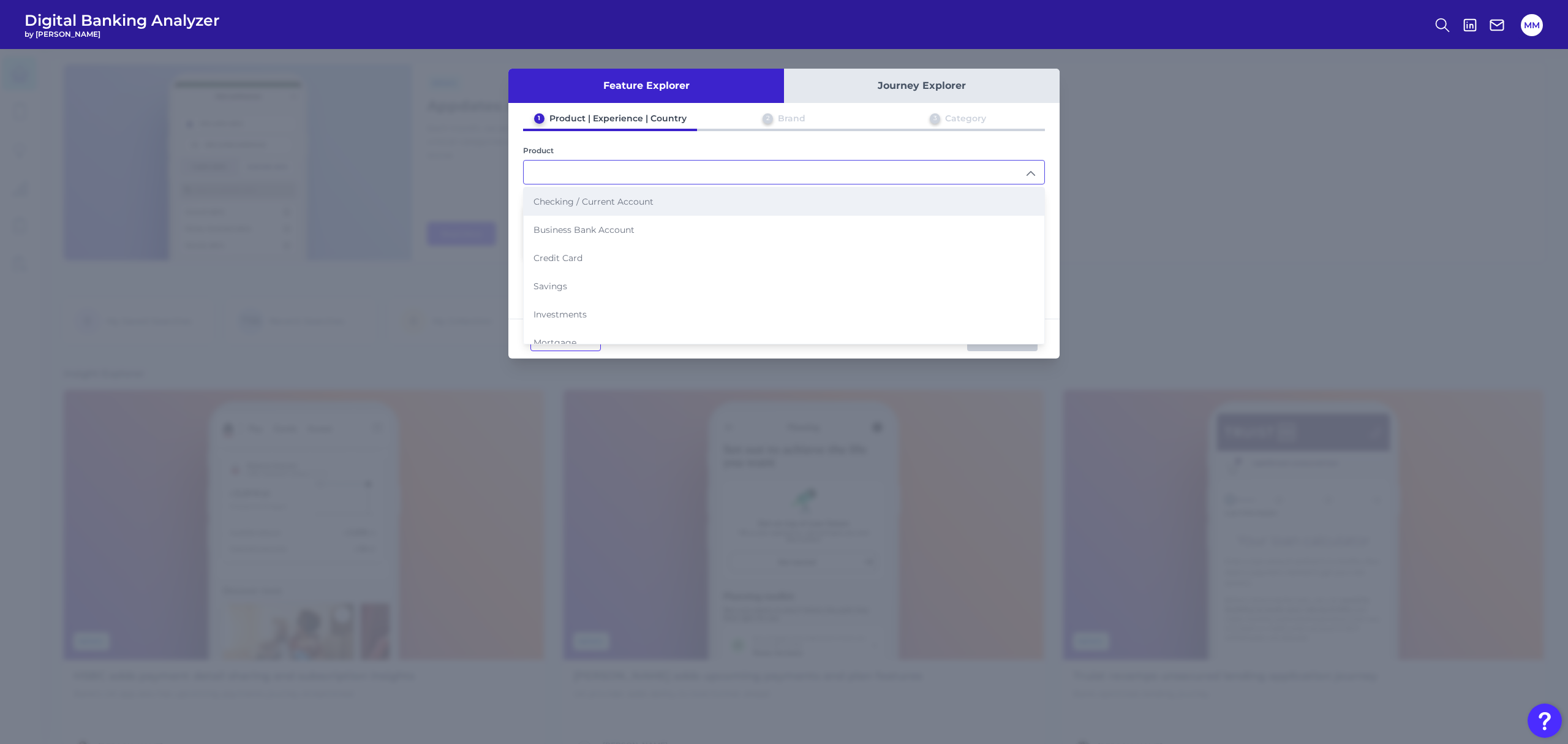
click at [795, 206] on li "Checking / Current Account" at bounding box center [784, 202] width 521 height 28
type input "Checking / Current Account"
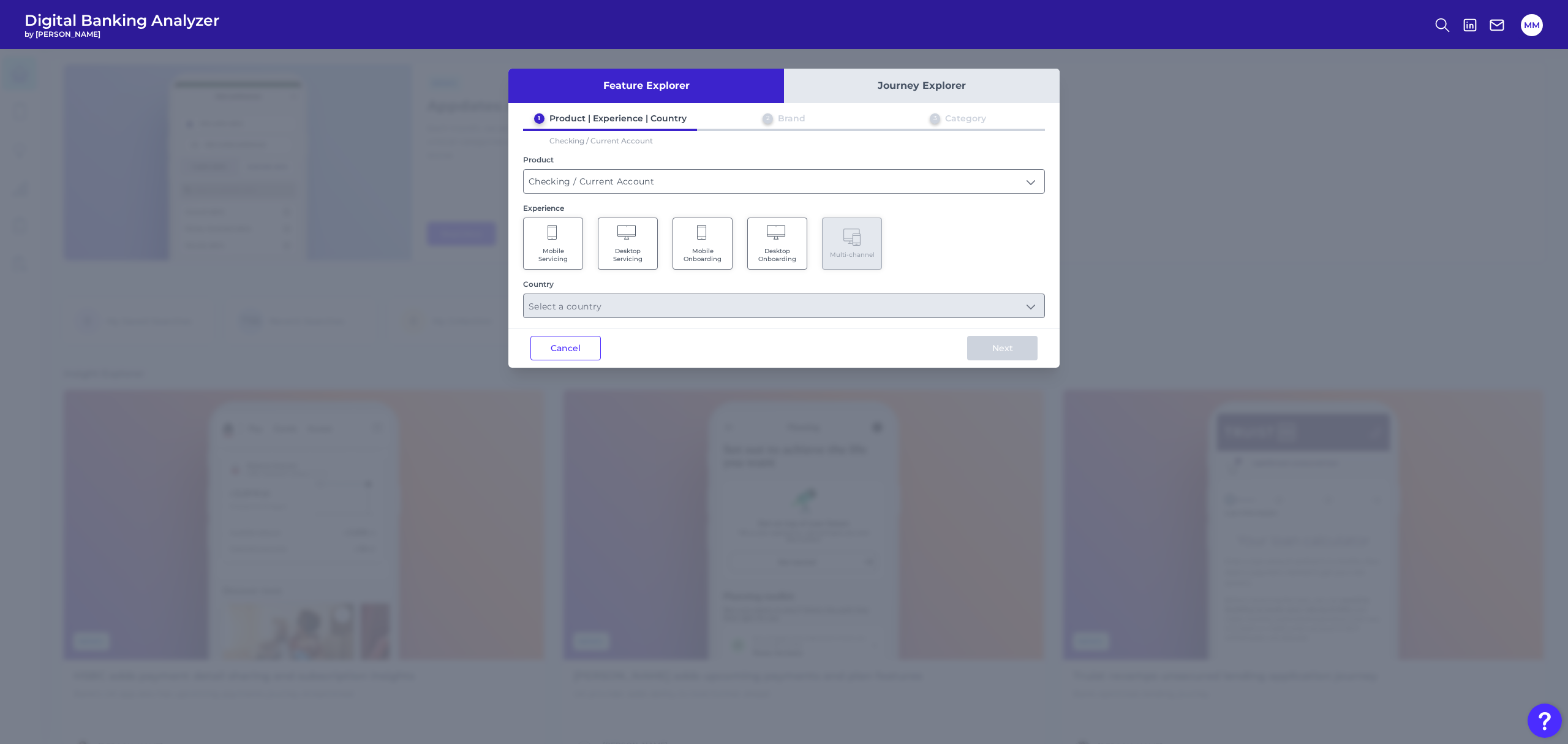
click at [559, 236] on Servicing "Mobile Servicing" at bounding box center [553, 244] width 60 height 52
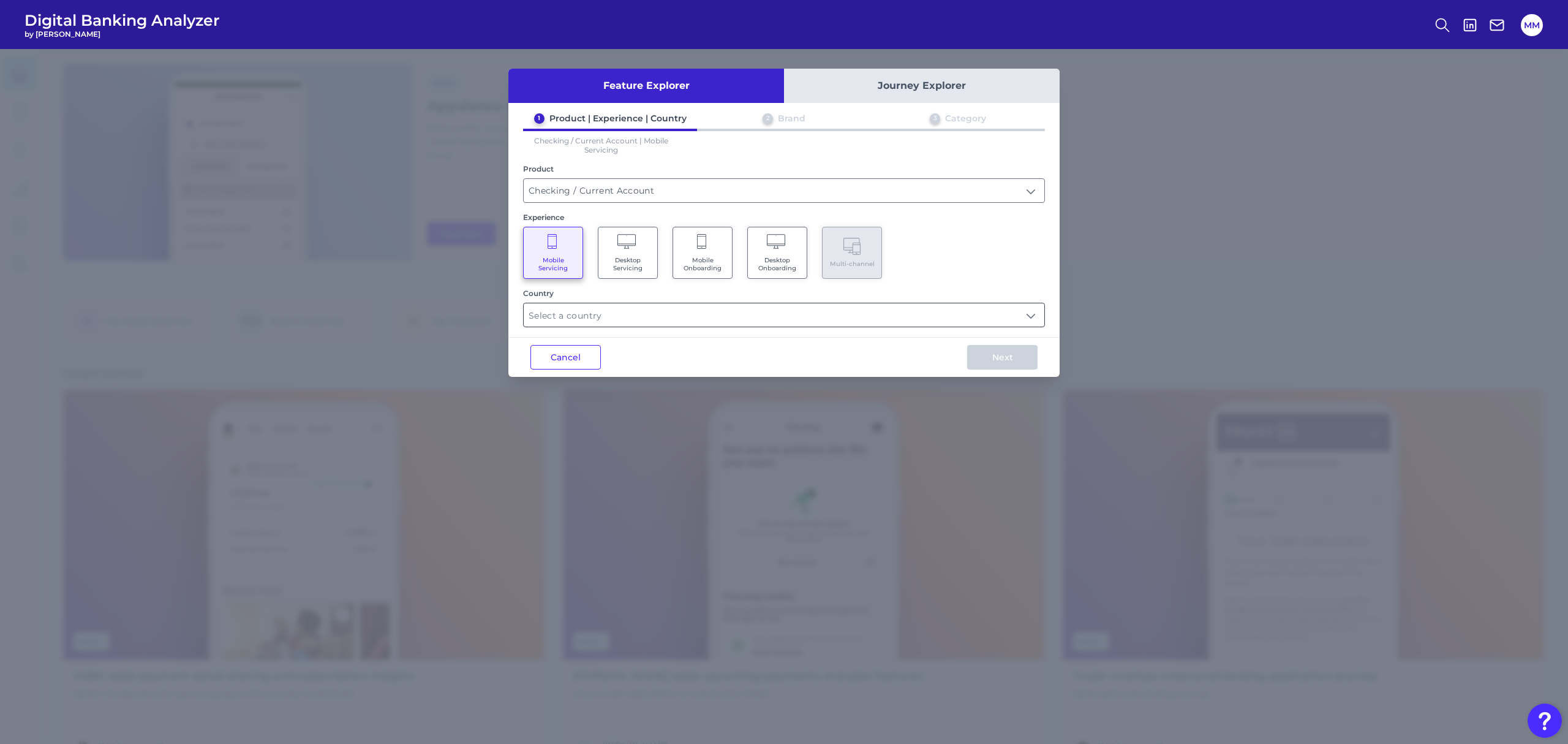
click at [676, 314] on input "text" at bounding box center [784, 315] width 521 height 23
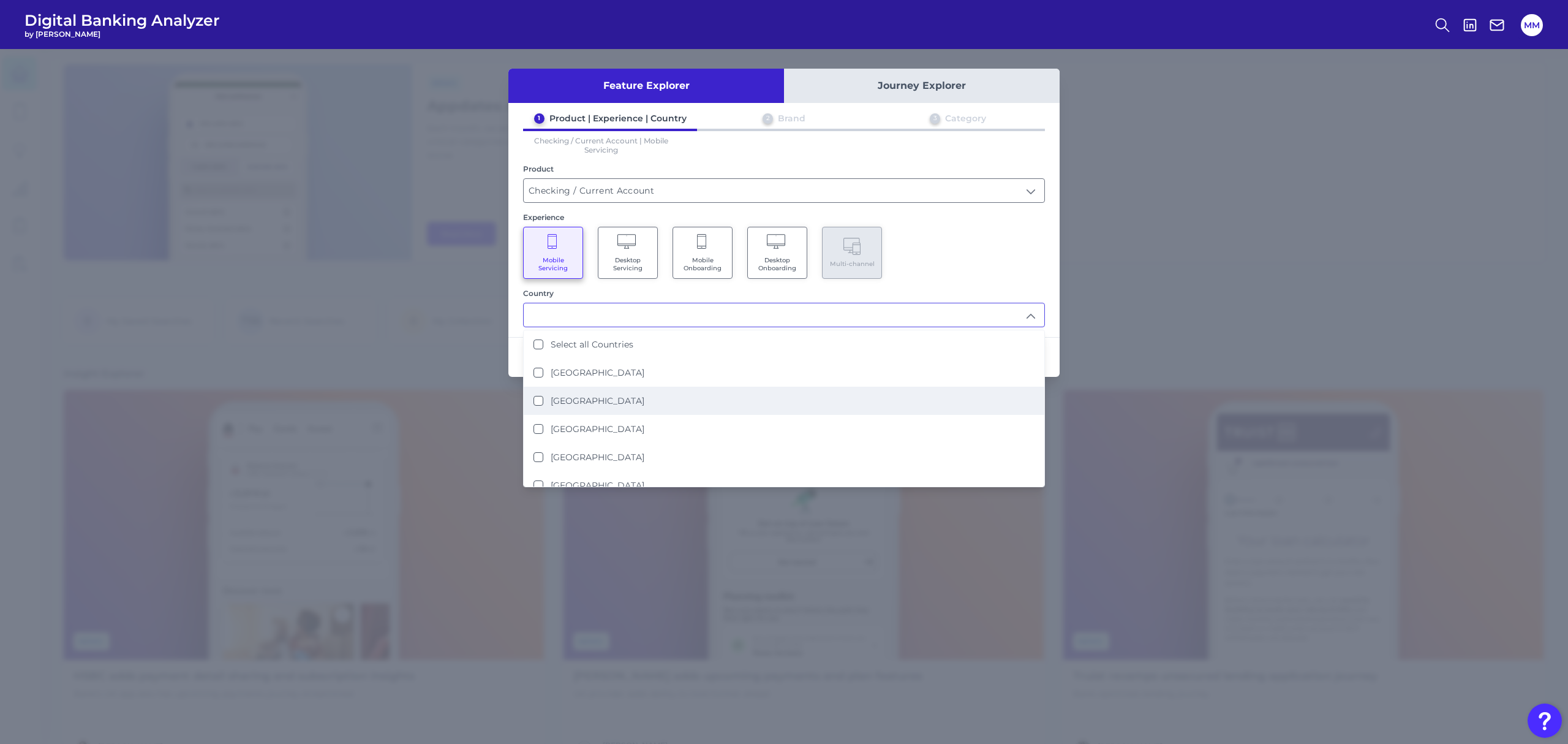
click at [603, 395] on label "[GEOGRAPHIC_DATA]" at bounding box center [597, 401] width 94 height 11
type input "[GEOGRAPHIC_DATA]"
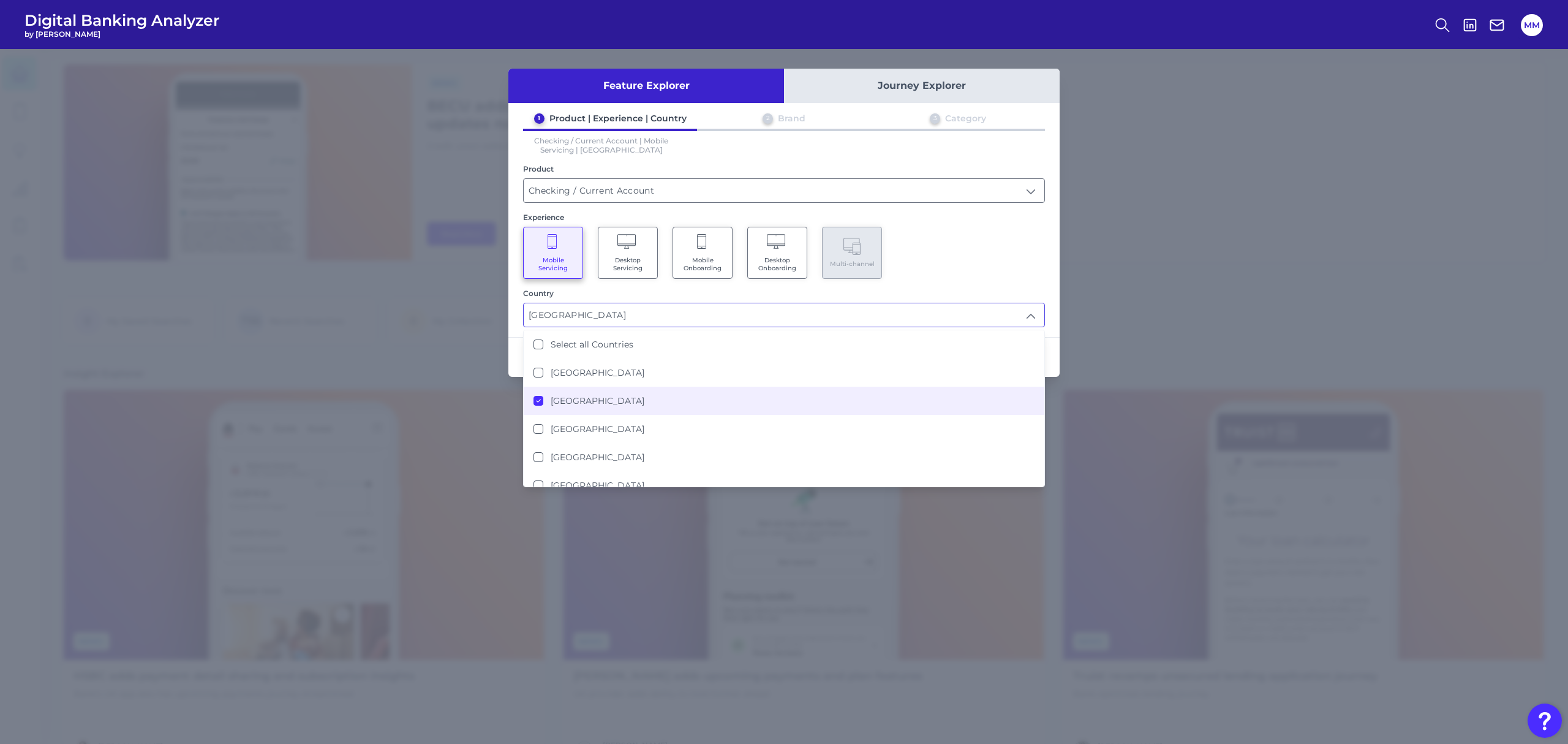
click at [953, 268] on div "Mobile Servicing Desktop Servicing Mobile Onboarding Desktop Onboarding Multi-c…" at bounding box center [783, 253] width 521 height 52
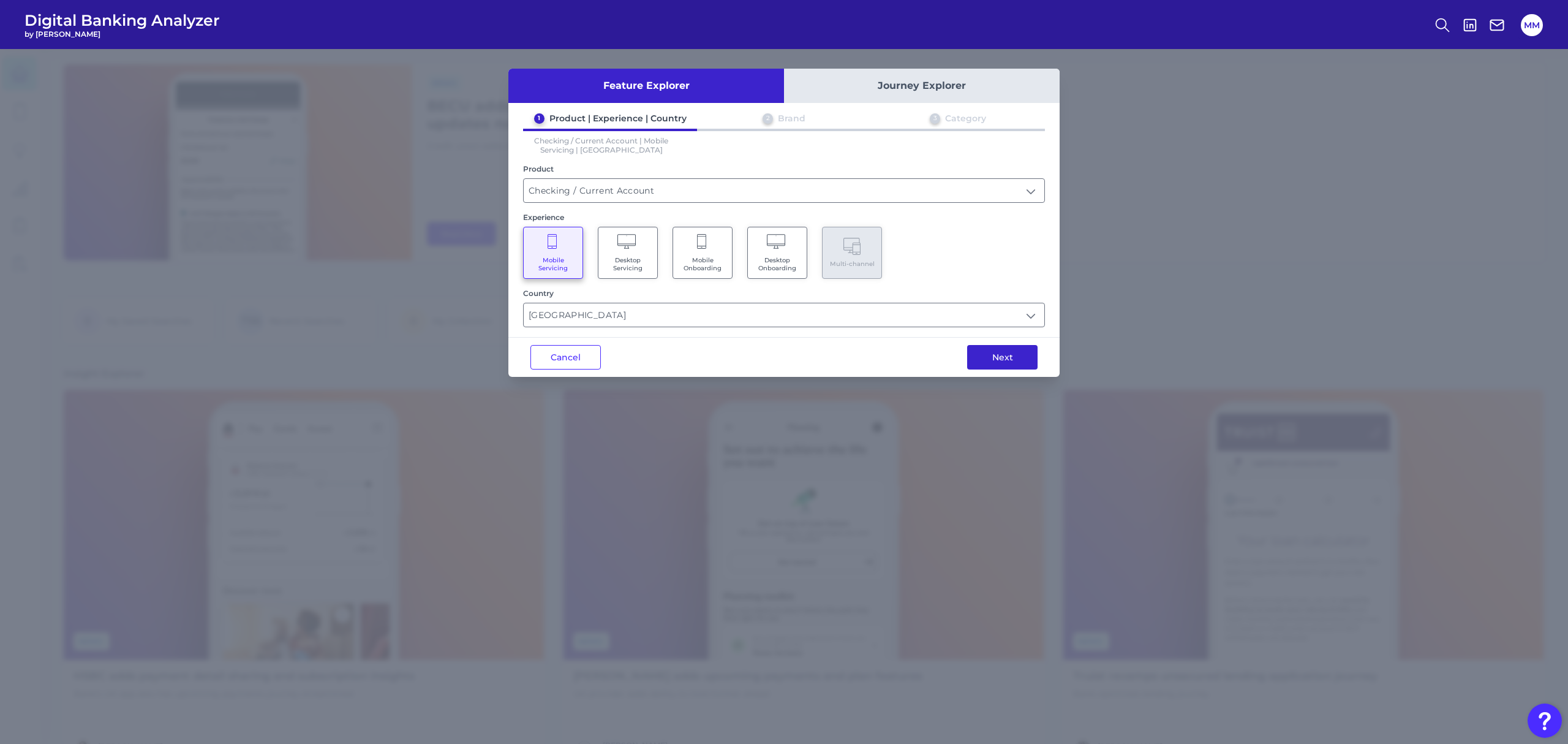
click at [996, 359] on button "Next" at bounding box center [1002, 357] width 71 height 25
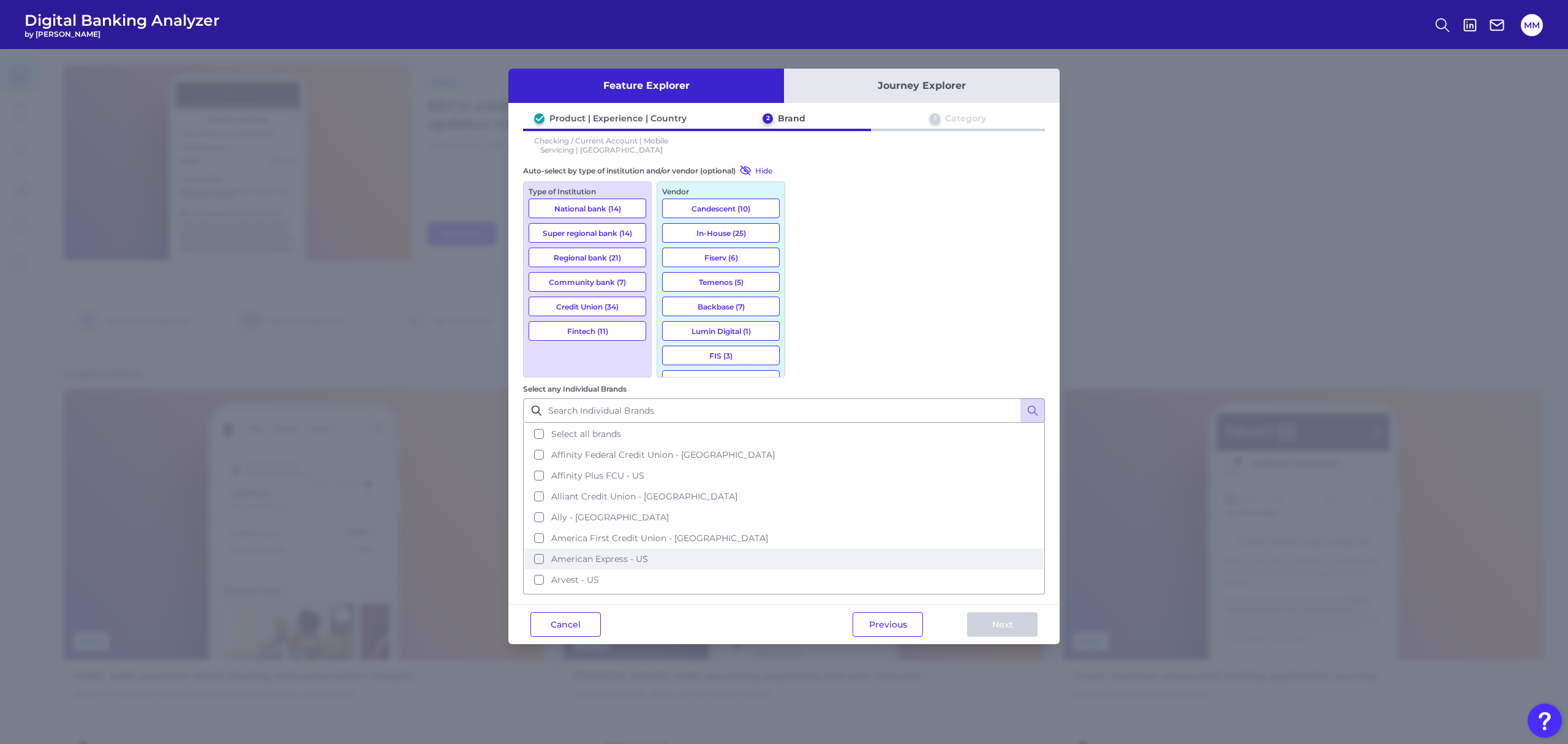
click at [807, 548] on button "American Express - US" at bounding box center [784, 559] width 519 height 21
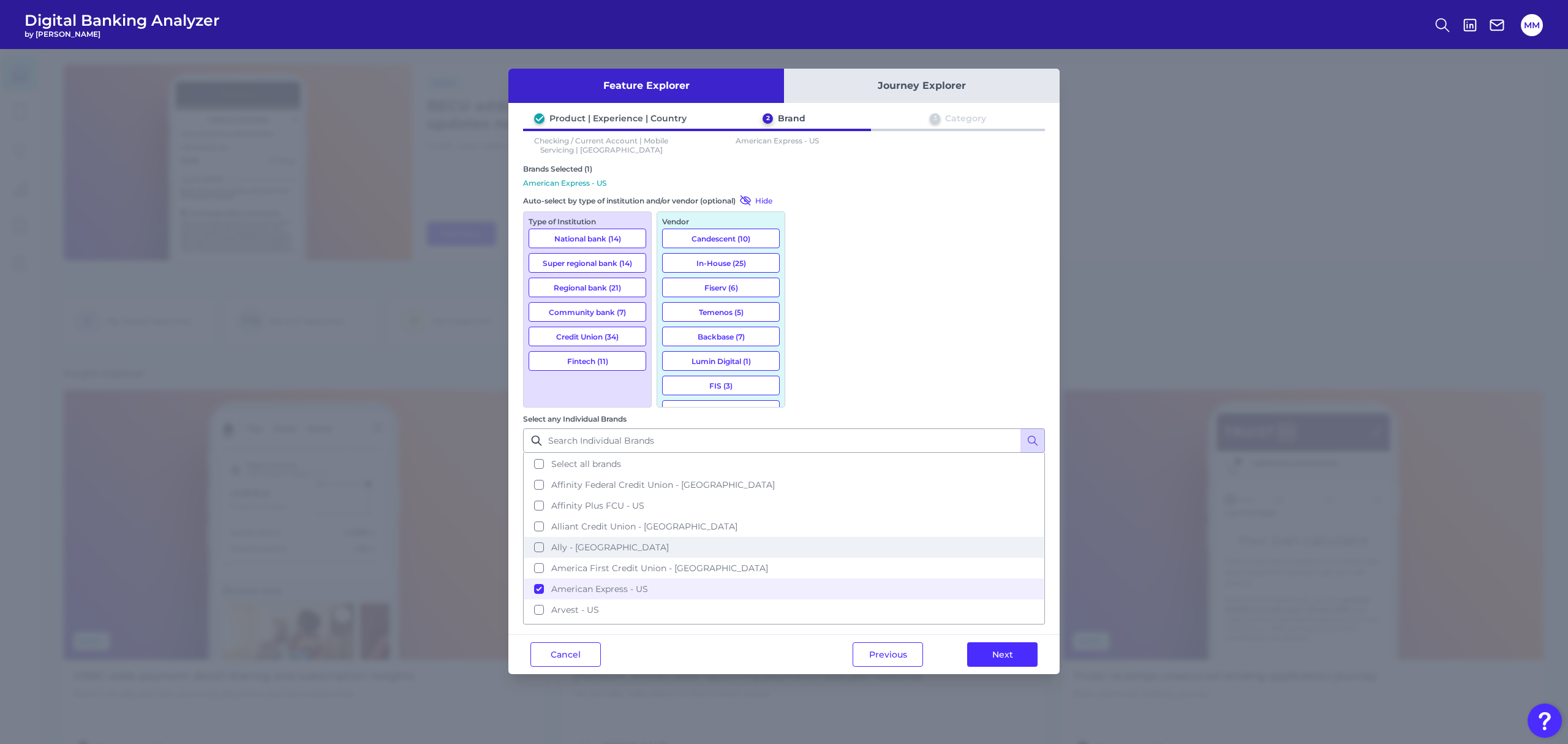
click at [809, 536] on button "Ally - [GEOGRAPHIC_DATA]" at bounding box center [784, 547] width 519 height 21
click at [809, 516] on button "Alliant Credit Union - [GEOGRAPHIC_DATA]" at bounding box center [784, 527] width 519 height 21
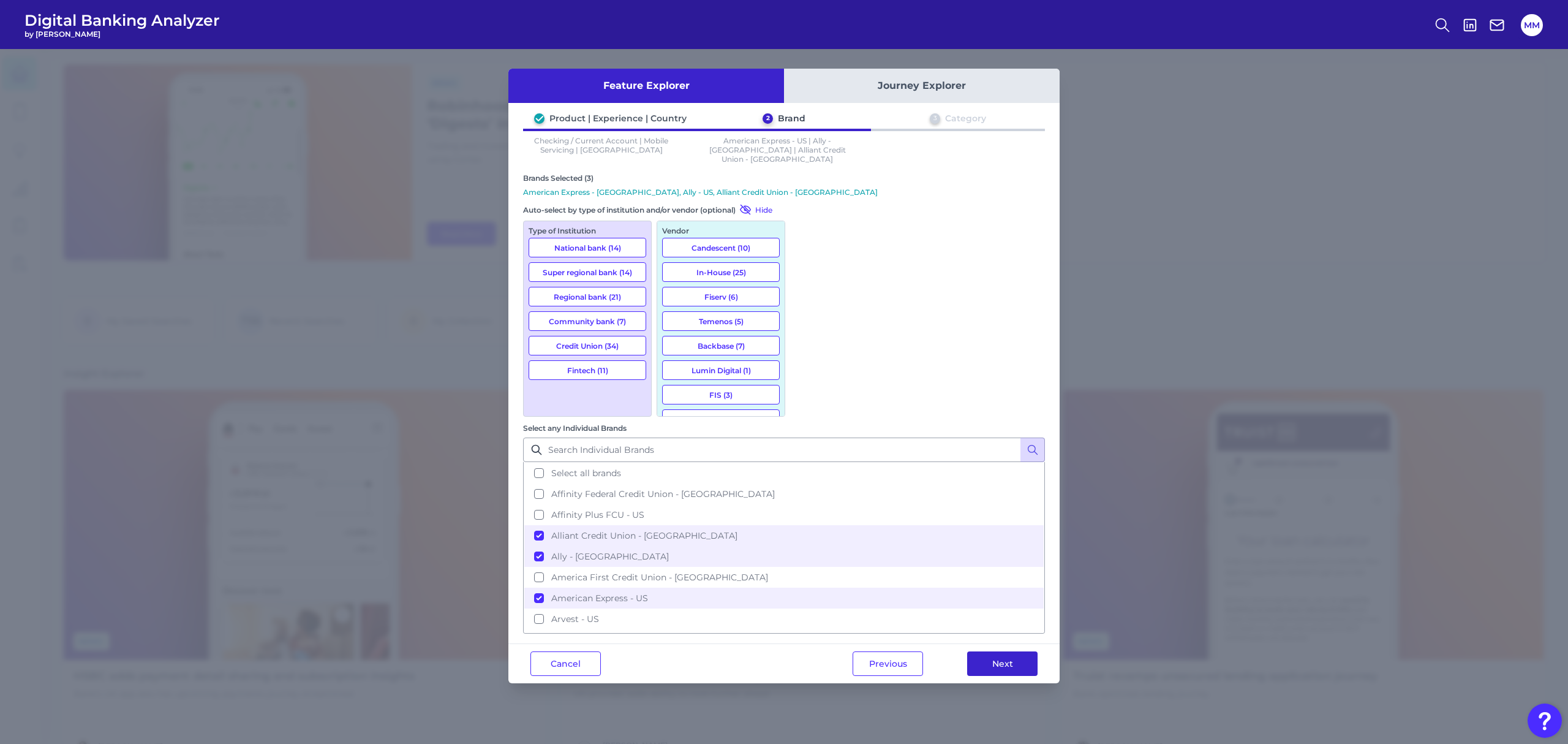
click at [999, 652] on button "Next" at bounding box center [1002, 664] width 71 height 25
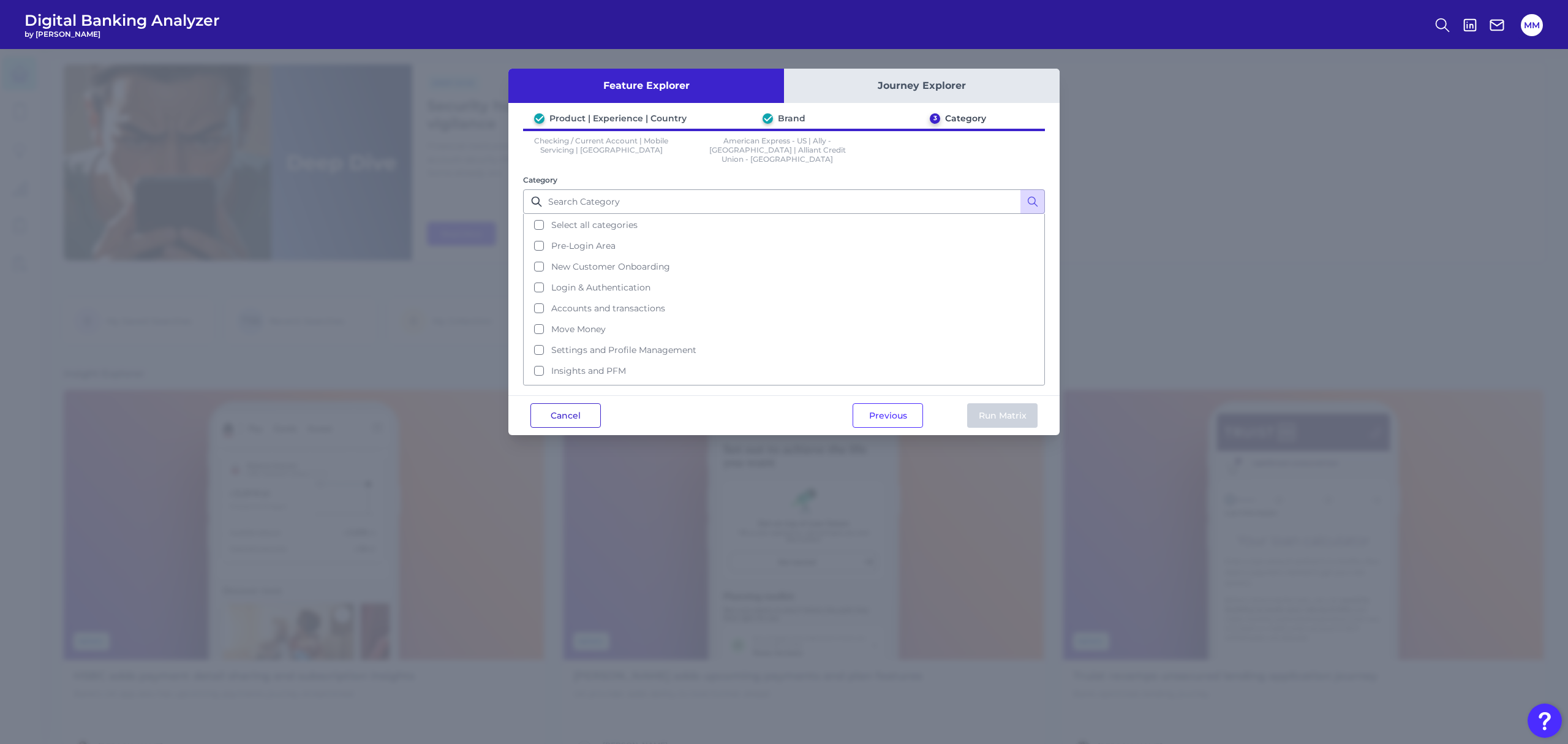
click at [565, 405] on button "Cancel" at bounding box center [566, 415] width 71 height 25
